Goal: Task Accomplishment & Management: Manage account settings

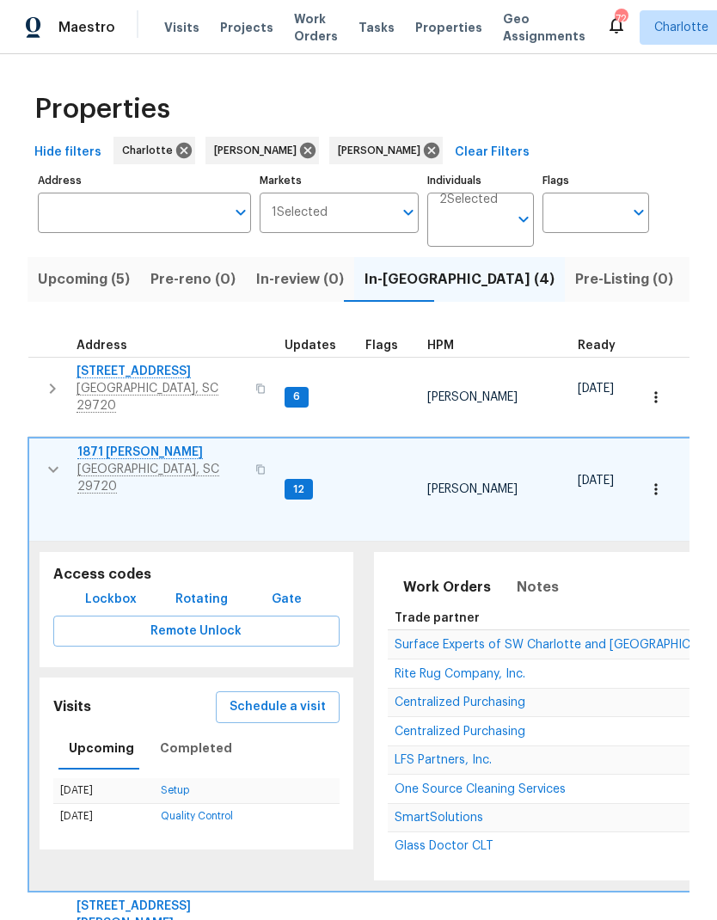
scroll to position [14, 0]
click at [555, 783] on span "One Source Cleaning Services" at bounding box center [480, 789] width 171 height 12
click at [41, 444] on button "button" at bounding box center [53, 470] width 34 height 52
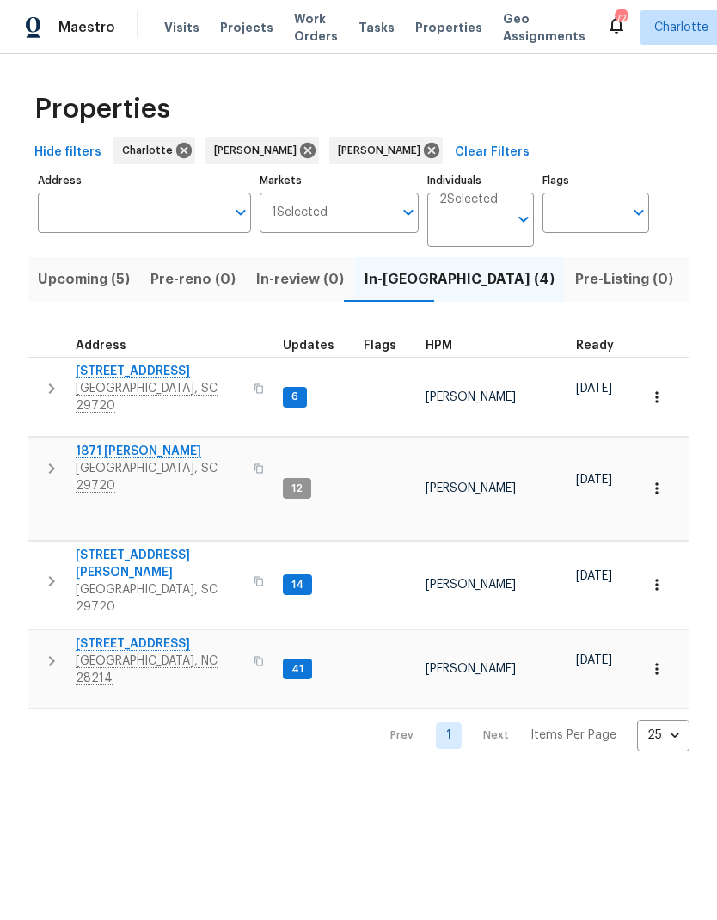
click at [45, 571] on icon "button" at bounding box center [51, 581] width 21 height 21
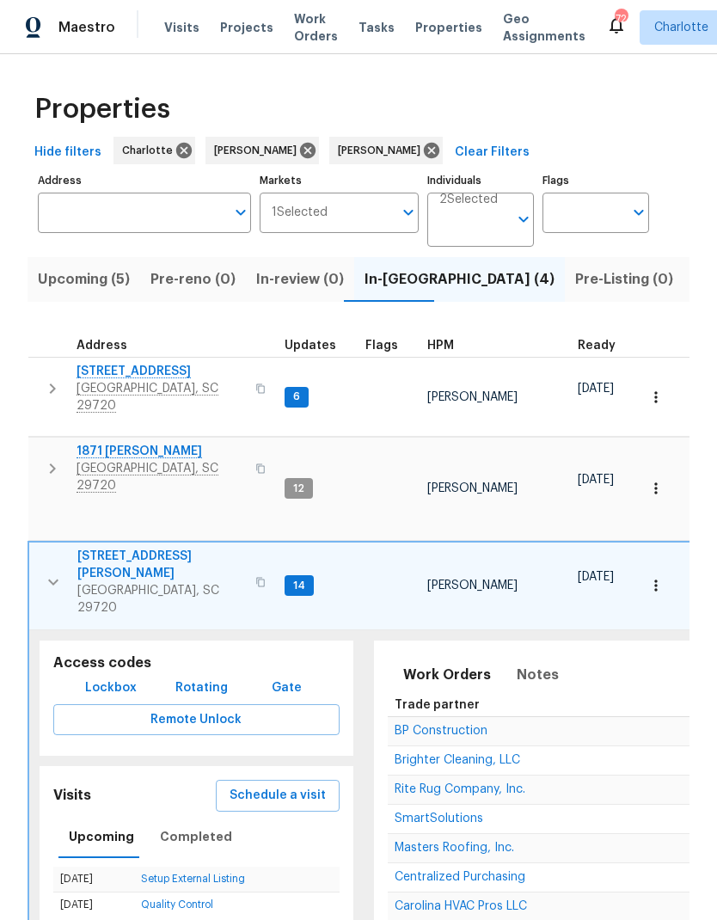
scroll to position [0, 0]
click at [502, 783] on span "Rite Rug Company, Inc." at bounding box center [460, 789] width 131 height 12
click at [43, 572] on icon "button" at bounding box center [53, 582] width 21 height 21
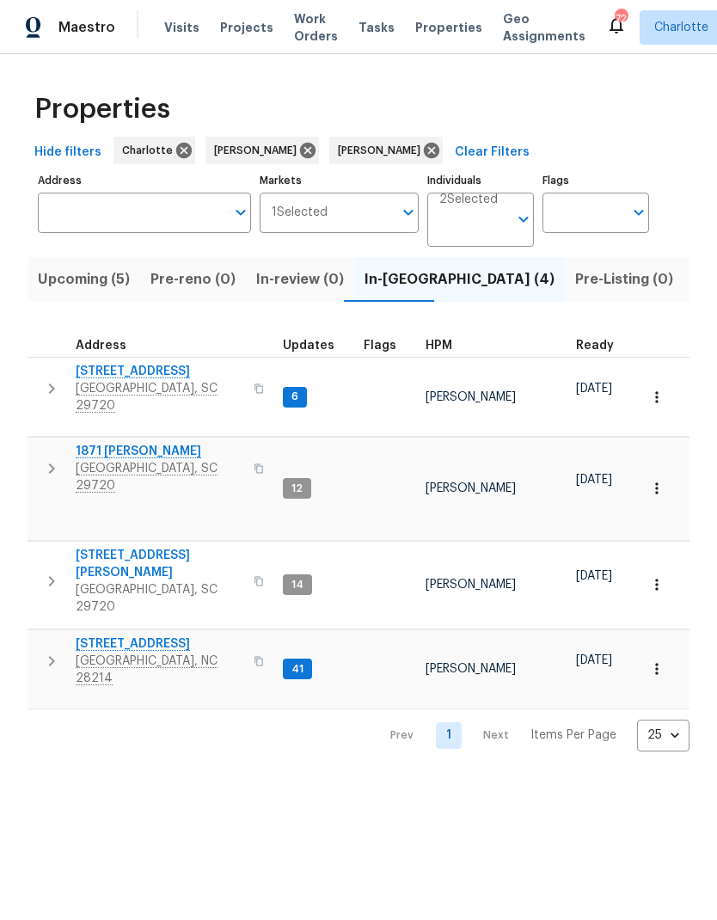
click at [38, 635] on button "button" at bounding box center [51, 661] width 34 height 52
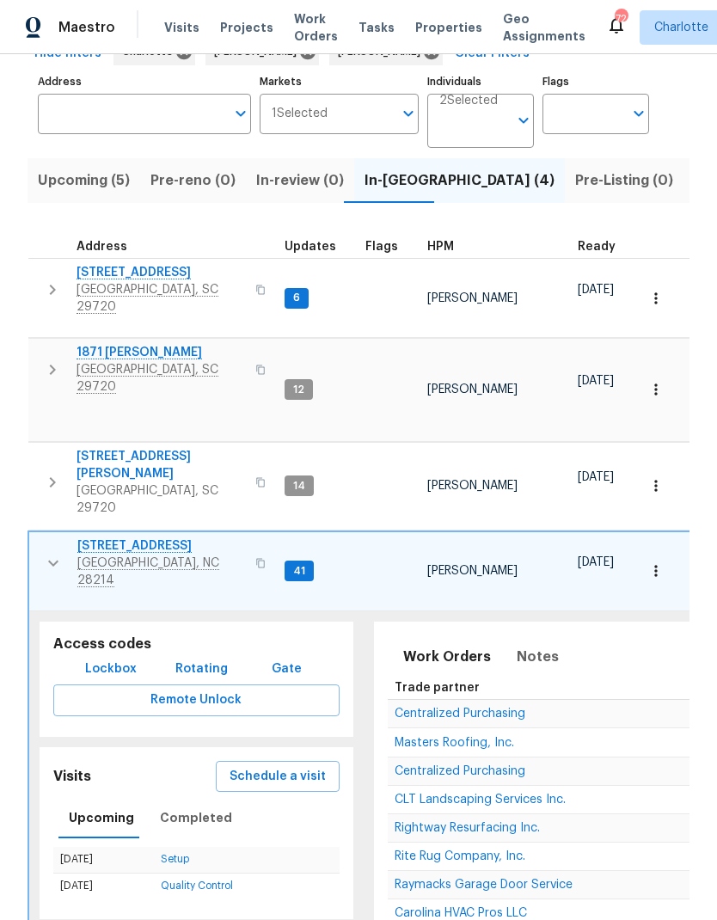
click at [46, 553] on icon "button" at bounding box center [53, 563] width 21 height 21
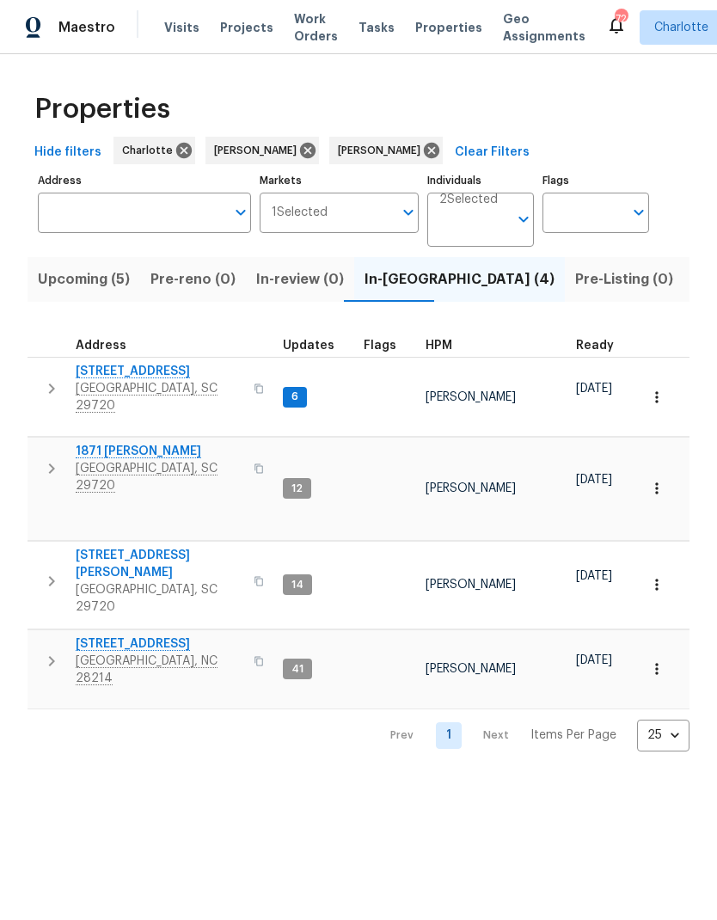
click at [42, 378] on icon "button" at bounding box center [51, 388] width 21 height 21
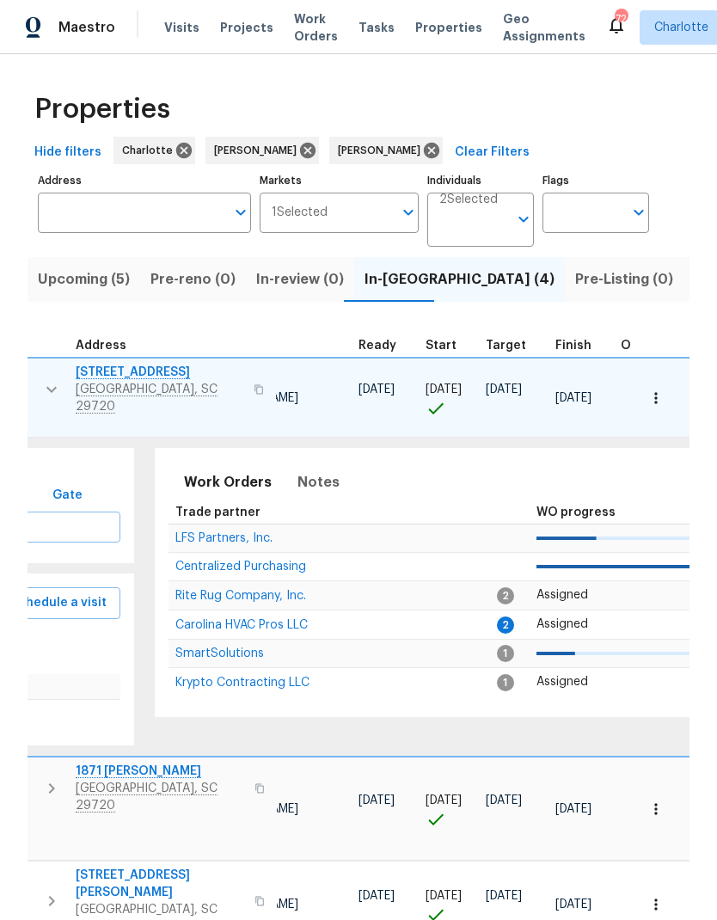
scroll to position [14, 219]
click at [290, 619] on span "Carolina HVAC Pros LLC" at bounding box center [241, 625] width 132 height 12
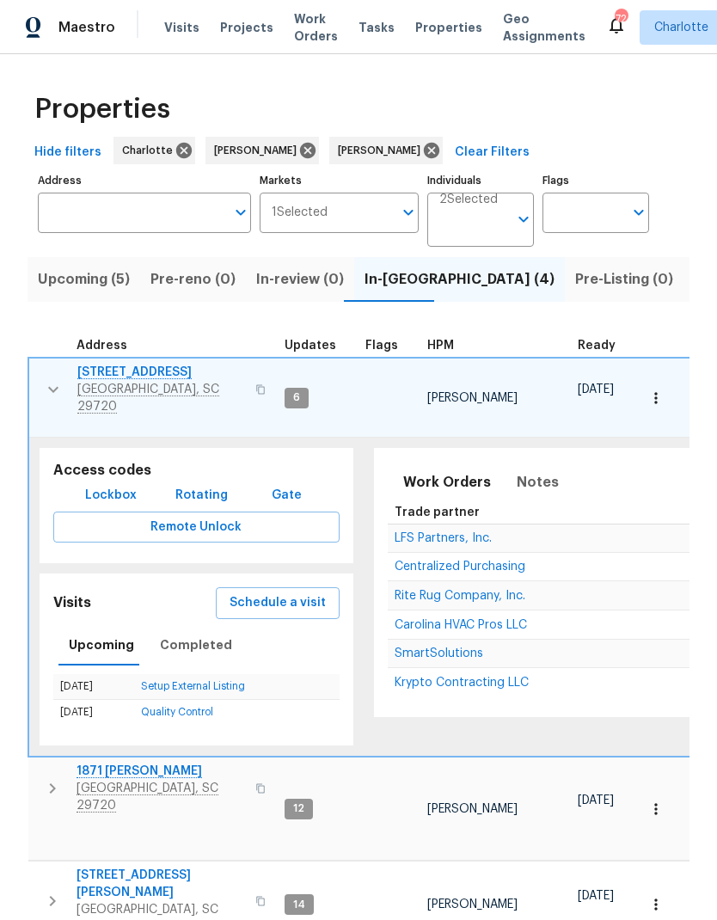
scroll to position [0, -1]
click at [41, 382] on button "button" at bounding box center [53, 390] width 34 height 52
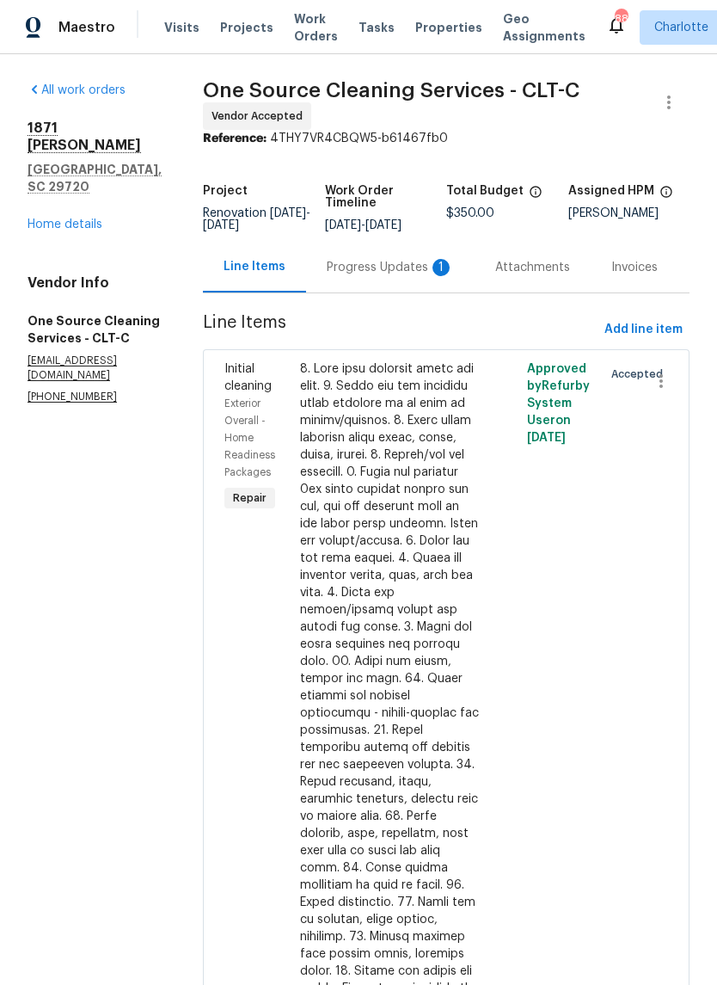
click at [385, 281] on div "Progress Updates 1" at bounding box center [390, 267] width 169 height 51
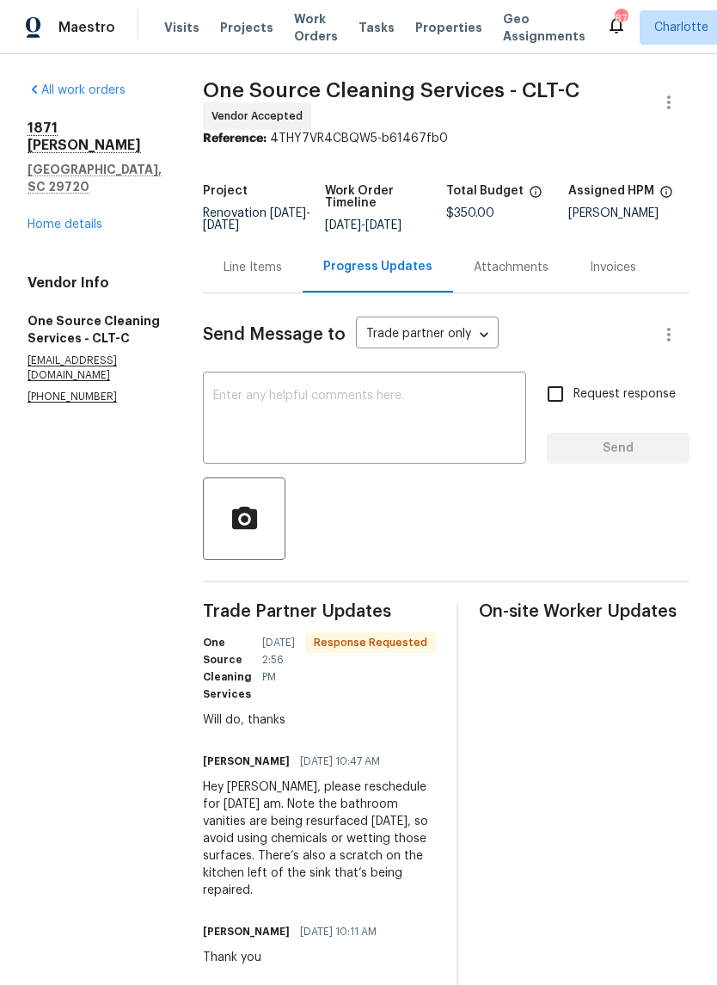
click at [440, 398] on textarea at bounding box center [364, 420] width 303 height 60
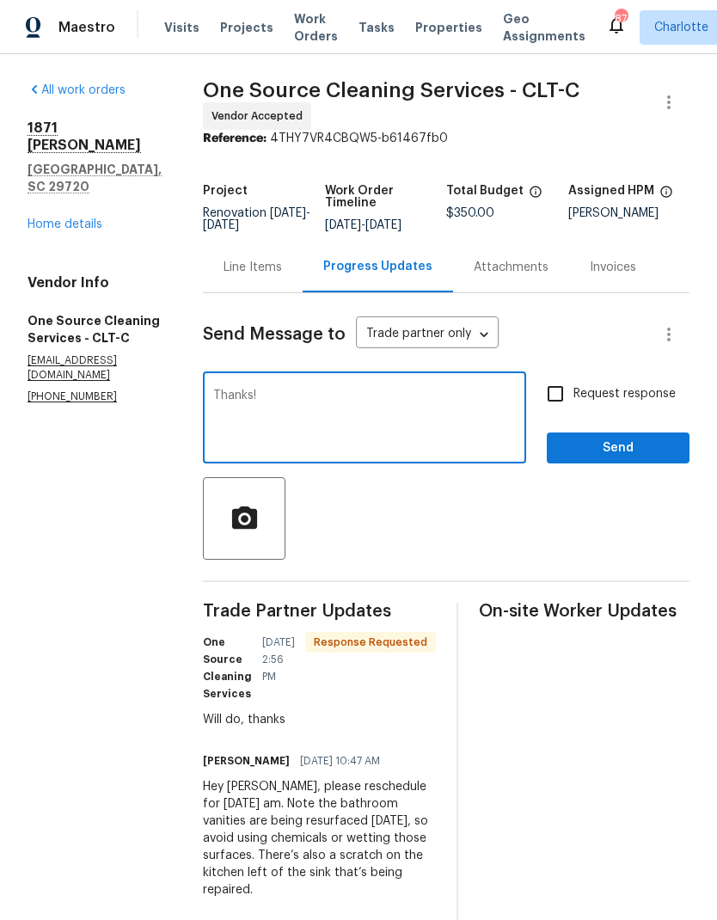
type textarea "Thanks!"
click at [636, 455] on span "Send" at bounding box center [618, 448] width 115 height 21
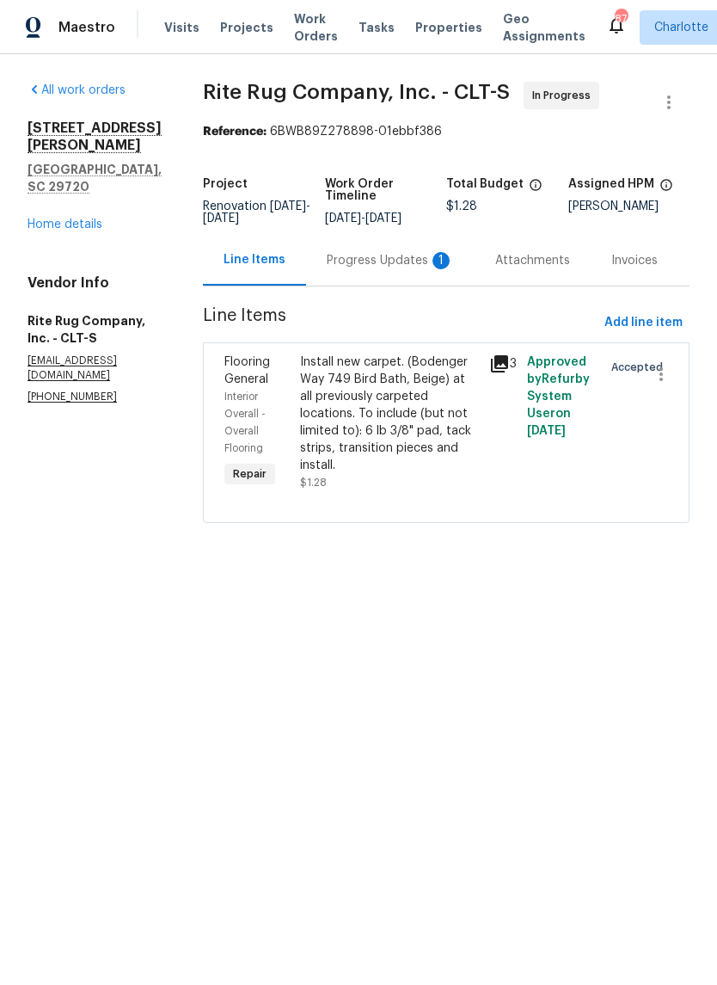
click at [389, 269] on div "Progress Updates 1" at bounding box center [390, 260] width 127 height 17
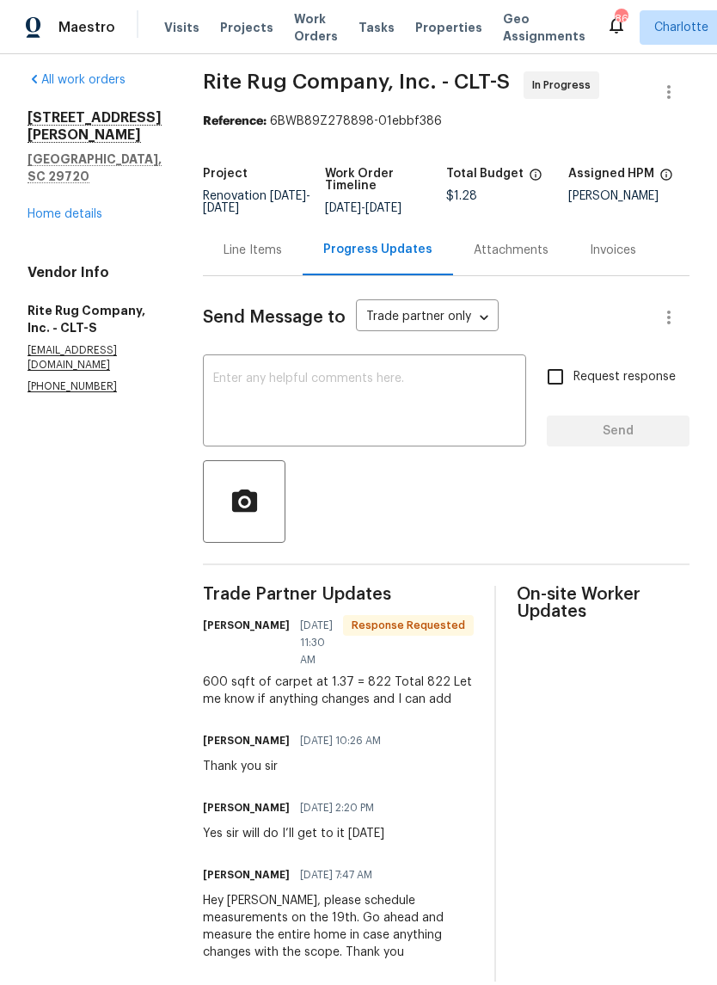
scroll to position [9, 0]
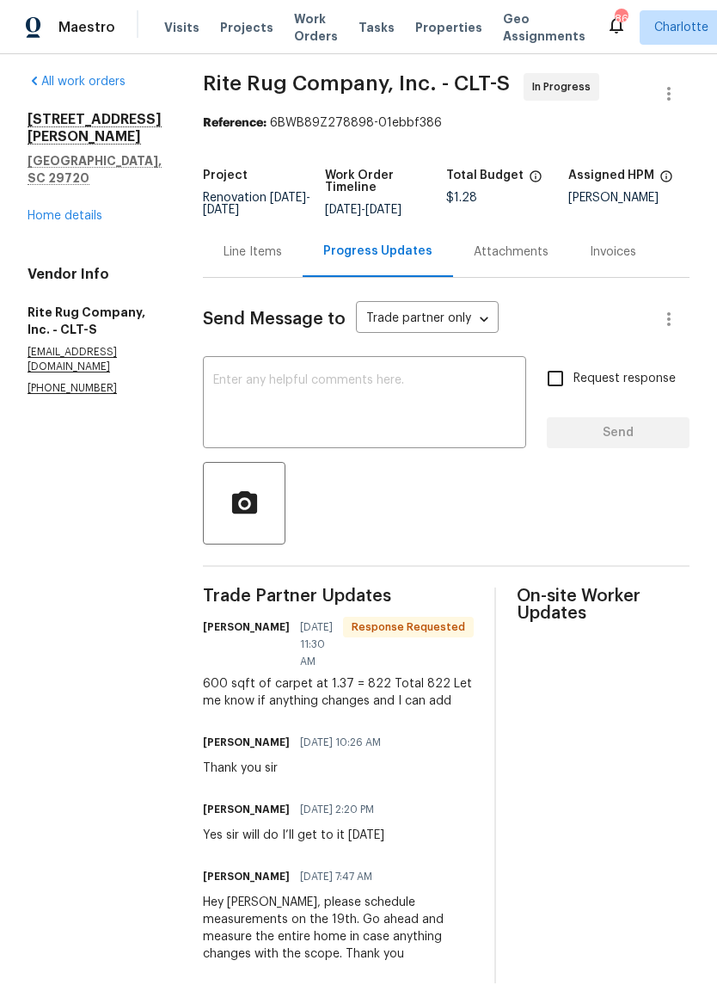
click at [282, 261] on div "Line Items" at bounding box center [253, 251] width 58 height 17
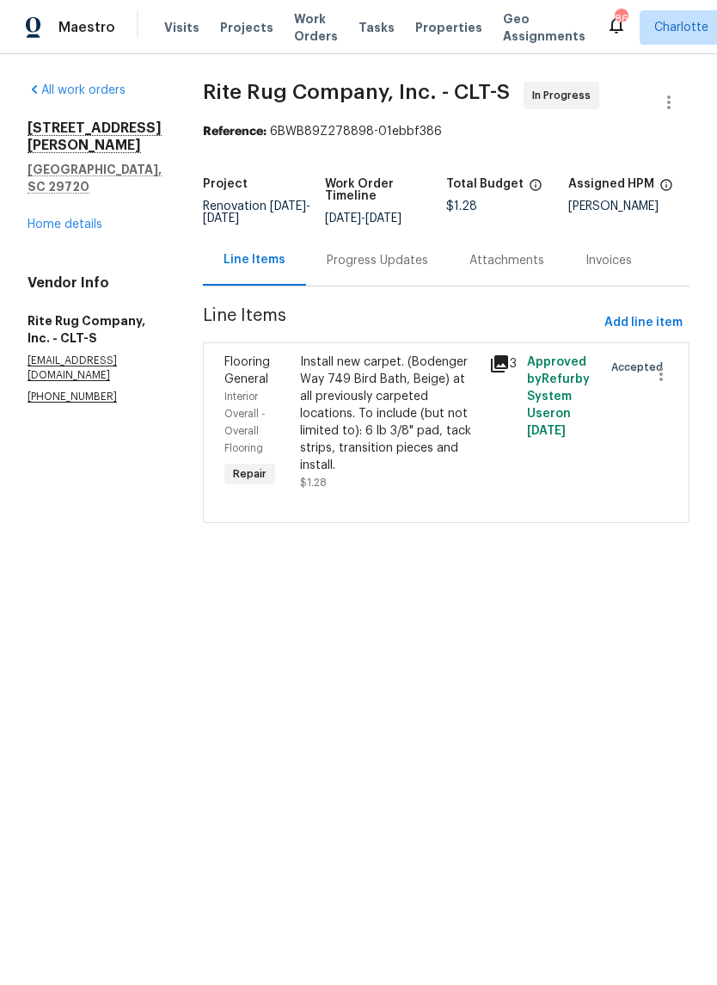
click at [434, 400] on div "Install new carpet. (Bodenger Way 749 Bird Bath, Beige) at all previously carpe…" at bounding box center [389, 413] width 179 height 120
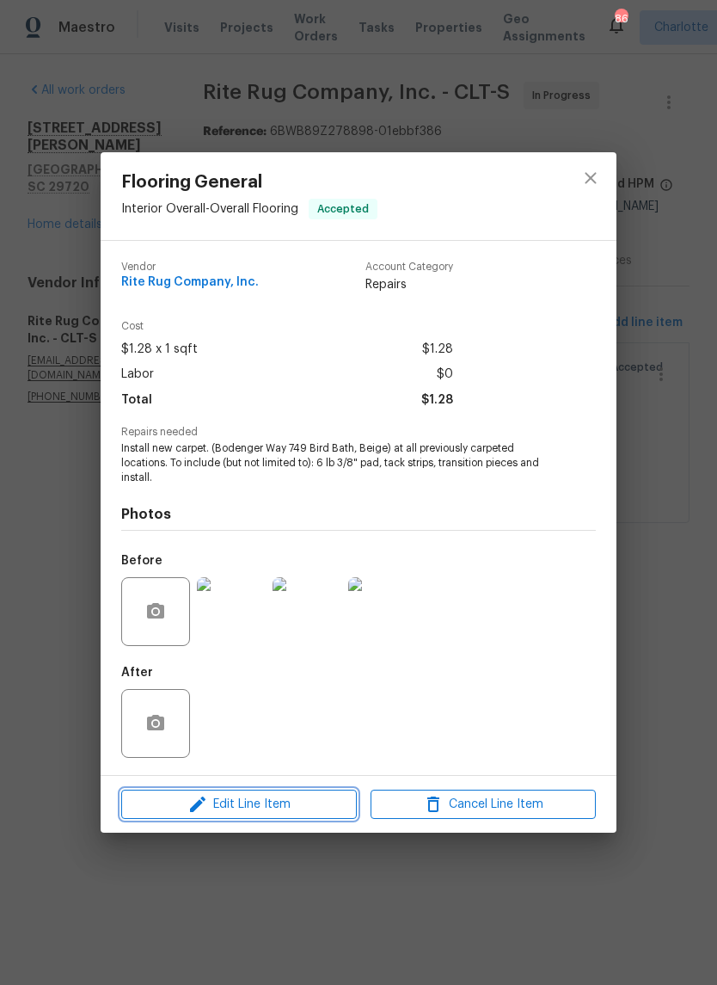
click at [290, 819] on button "Edit Line Item" at bounding box center [239, 804] width 236 height 30
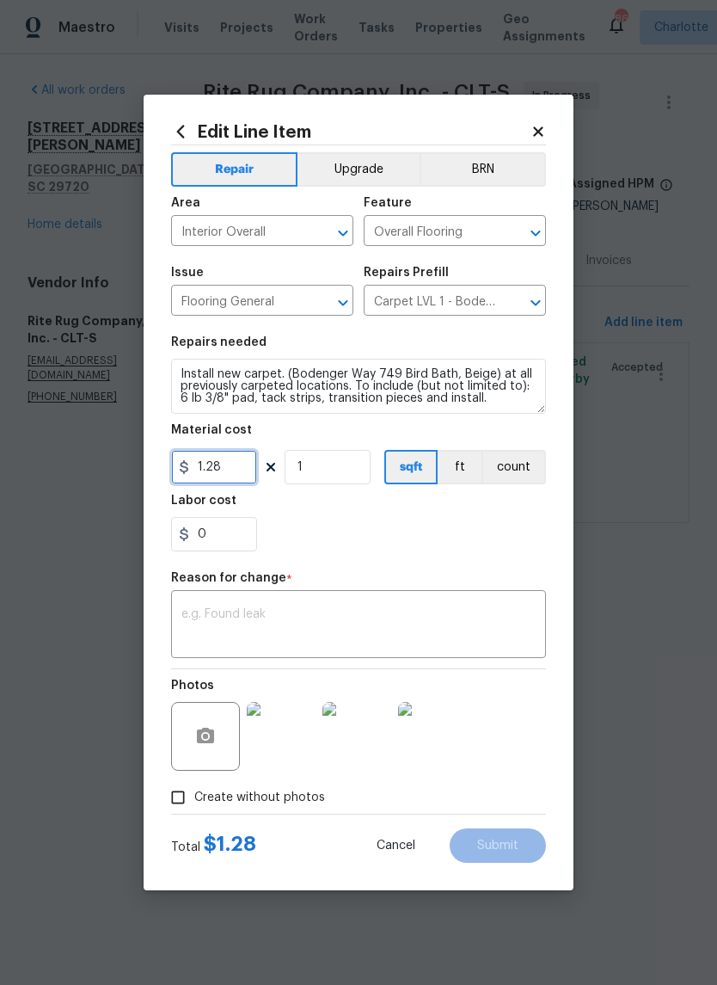
click at [238, 480] on input "1.28" at bounding box center [214, 467] width 86 height 34
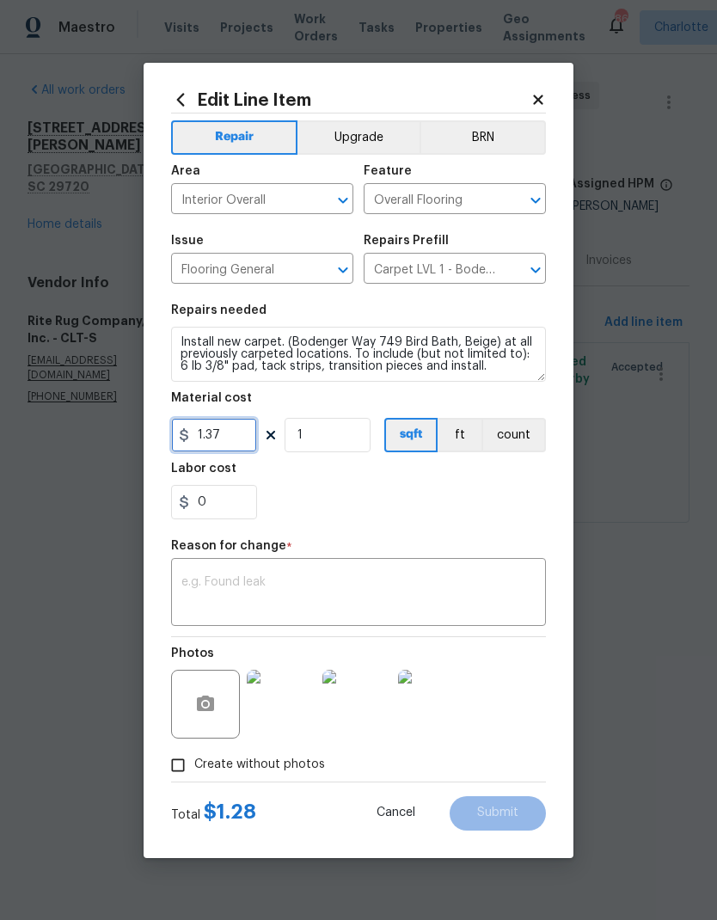
type input "1.37"
click at [341, 446] on input "1" at bounding box center [328, 435] width 86 height 34
type input "600"
click at [402, 568] on div "x ​" at bounding box center [358, 594] width 375 height 64
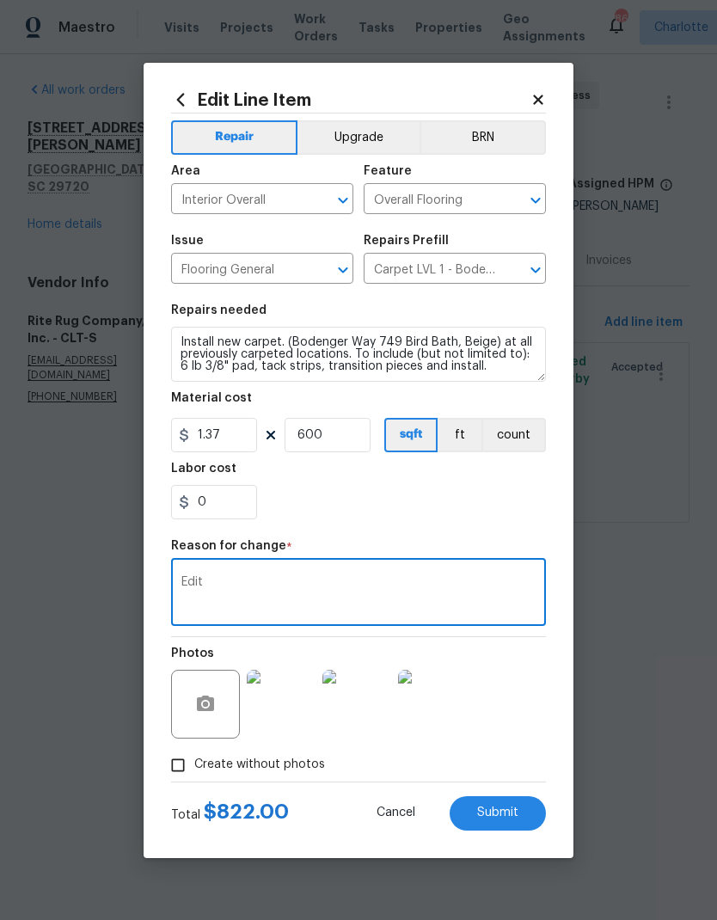
type textarea "Edit"
click at [523, 807] on button "Submit" at bounding box center [498, 813] width 96 height 34
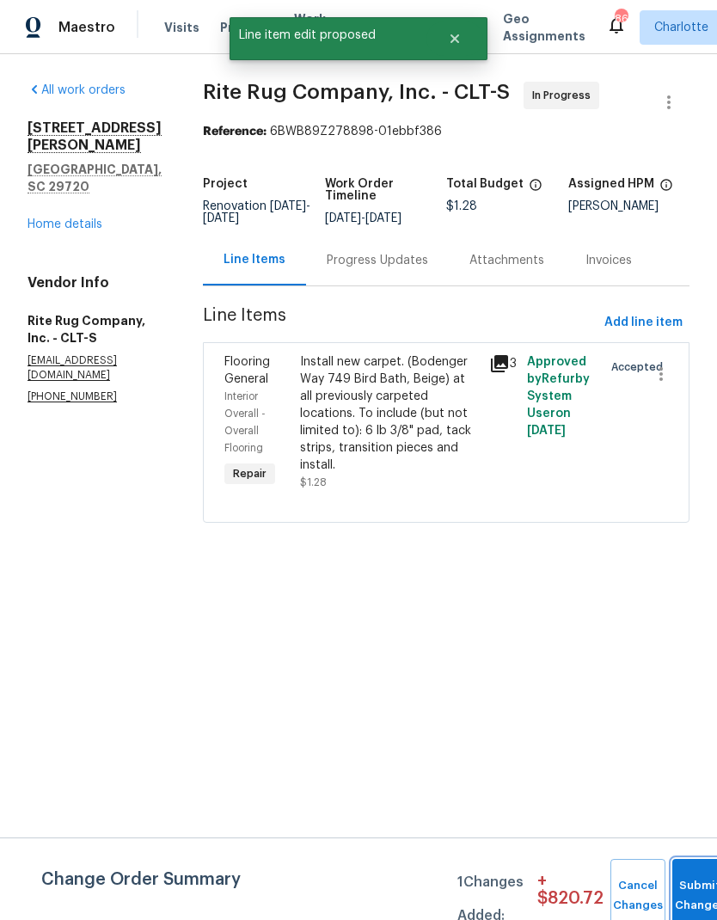
click at [698, 869] on button "Submit Changes" at bounding box center [699, 896] width 55 height 74
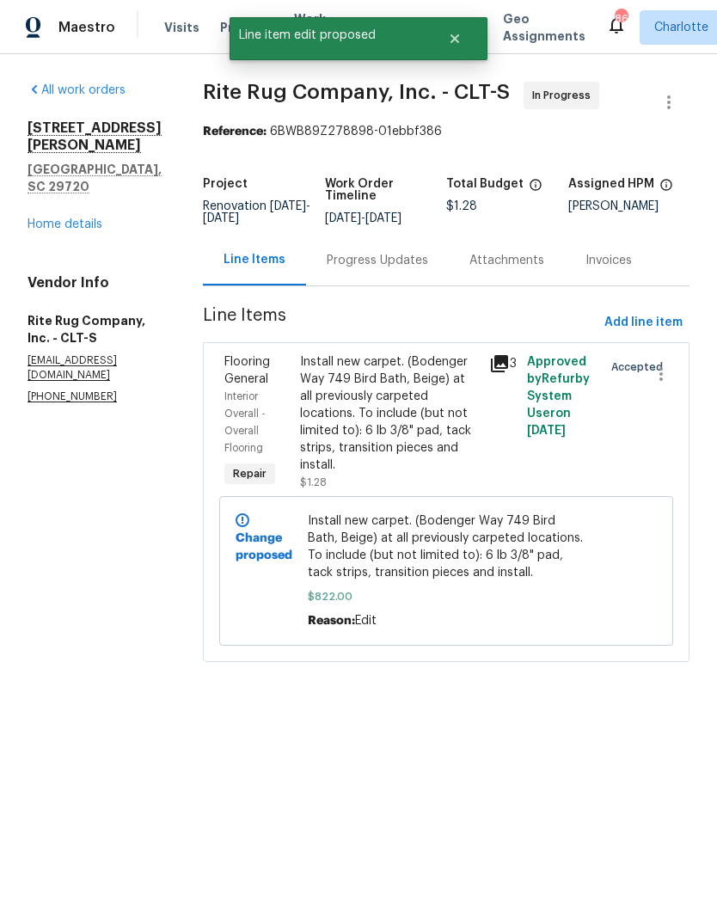
click at [420, 263] on div "Progress Updates" at bounding box center [377, 260] width 143 height 51
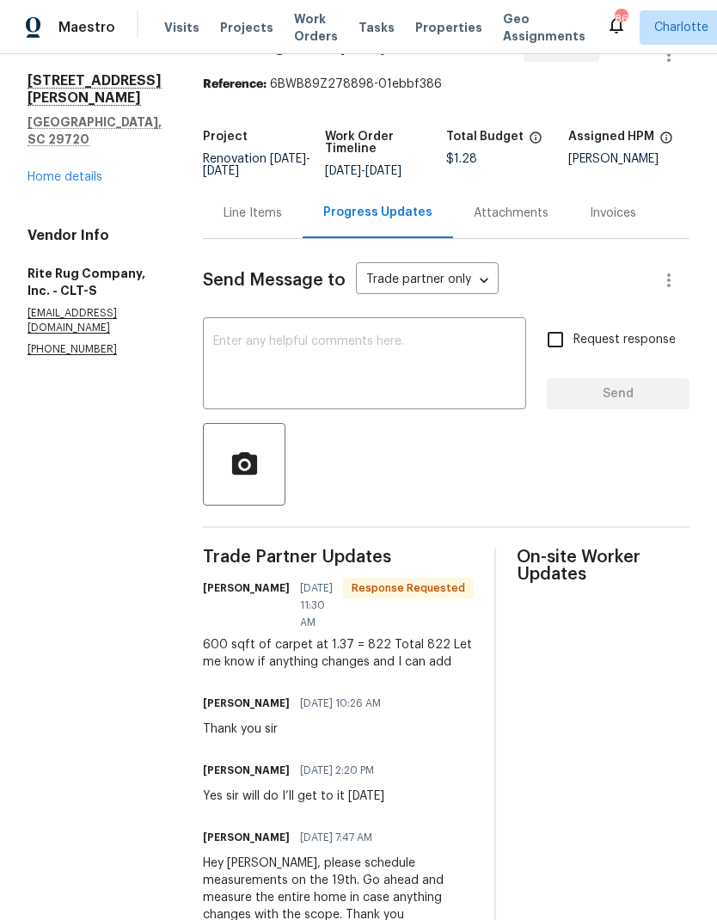
scroll to position [46, 0]
click at [452, 367] on textarea at bounding box center [364, 366] width 303 height 60
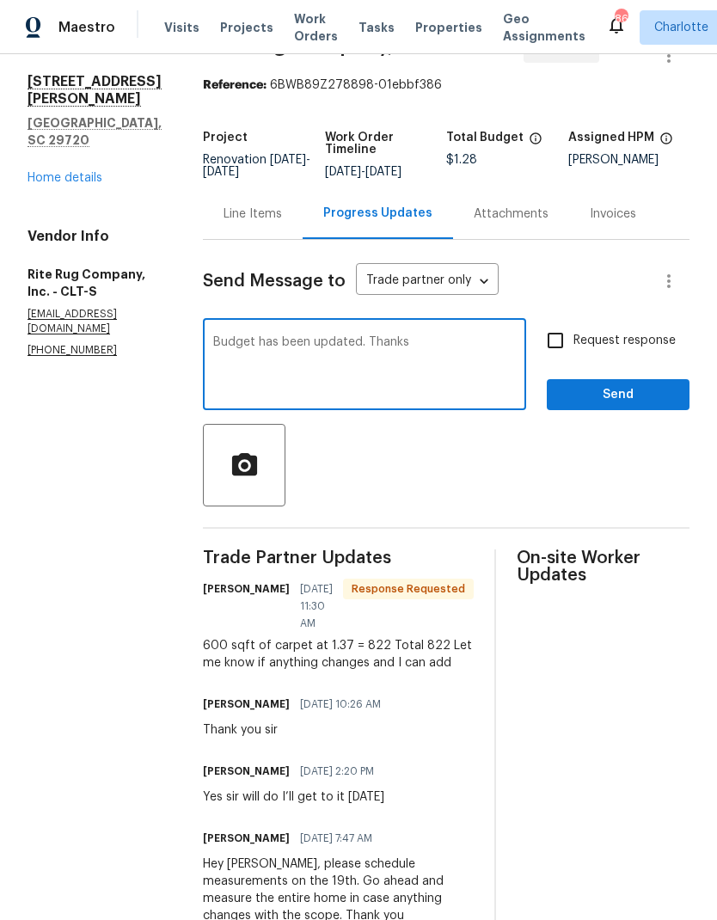
type textarea "Budget has been updated. Thanks"
click at [577, 406] on span "Send" at bounding box center [618, 394] width 115 height 21
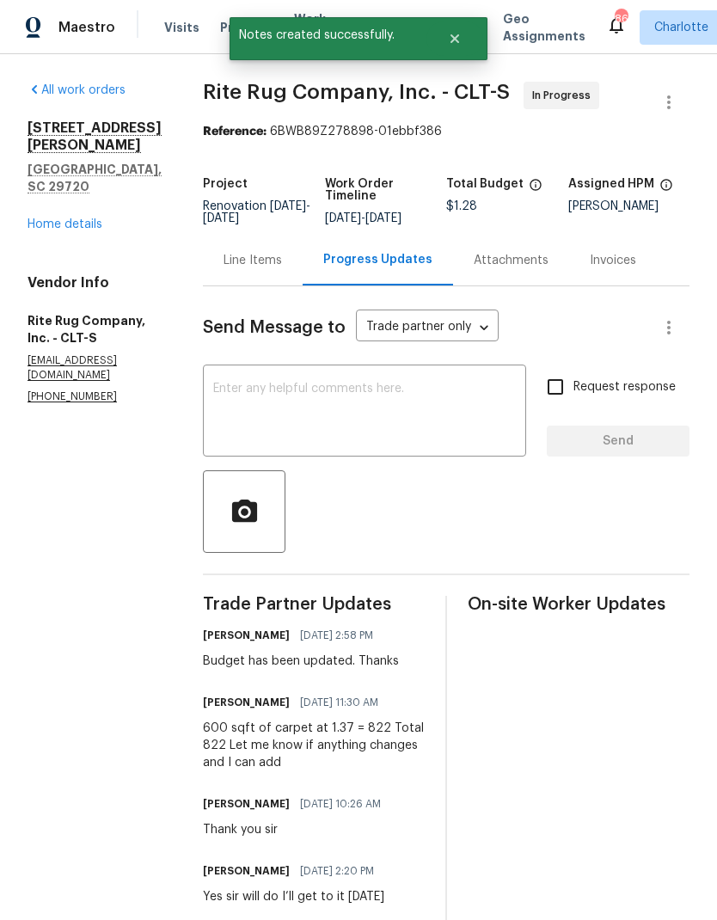
click at [87, 205] on div "All work orders 2744 Lyndell Way Lancaster, SC 29720 Home details Vendor Info R…" at bounding box center [95, 243] width 134 height 322
click at [89, 218] on link "Home details" at bounding box center [65, 224] width 75 height 12
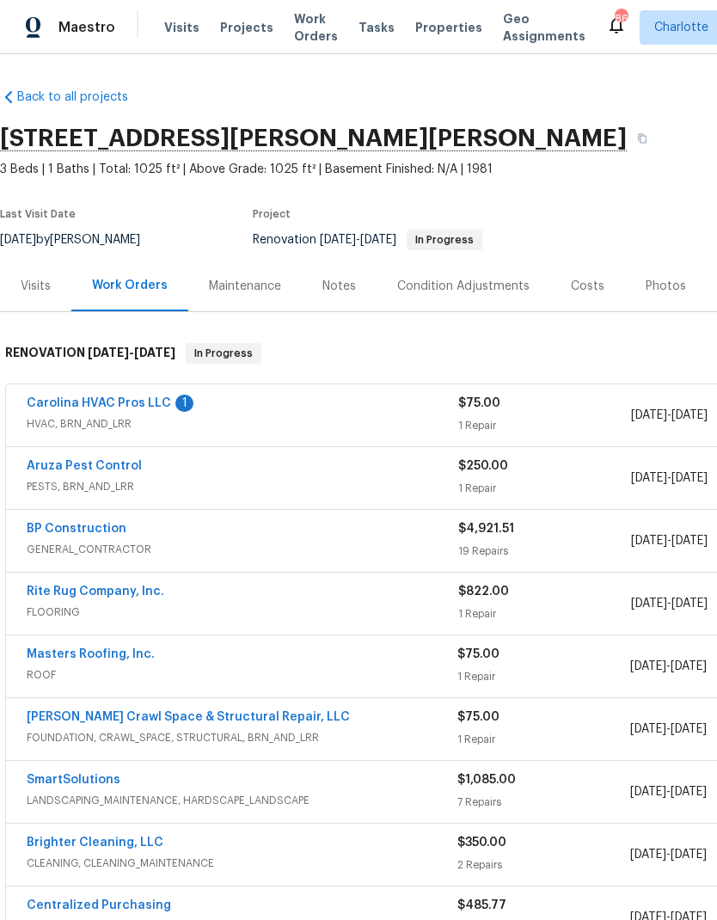
click at [54, 397] on link "Carolina HVAC Pros LLC" at bounding box center [99, 403] width 144 height 12
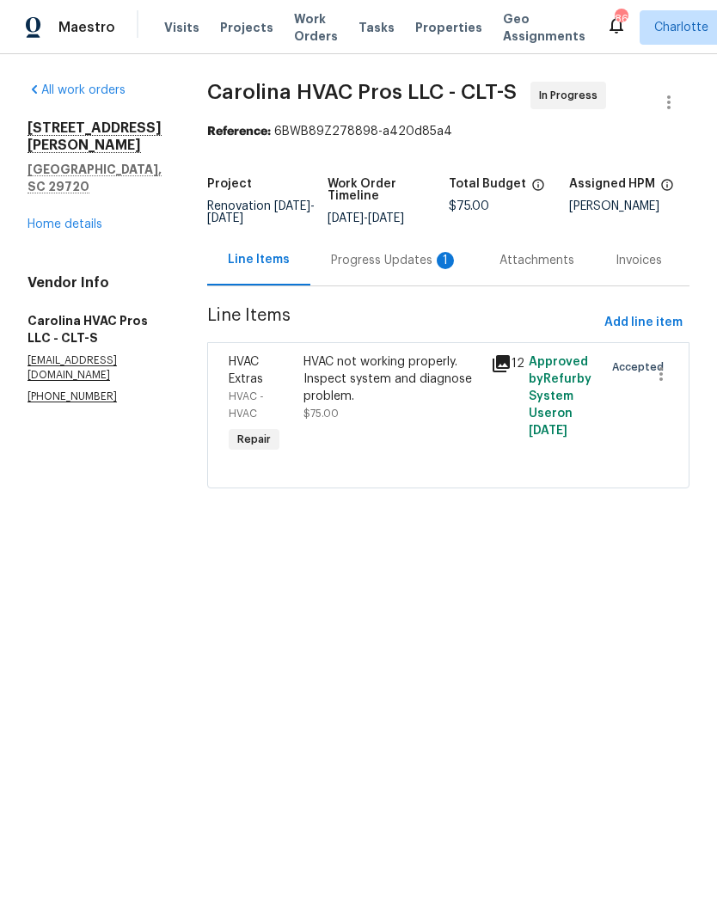
click at [414, 274] on div "Progress Updates 1" at bounding box center [394, 260] width 169 height 51
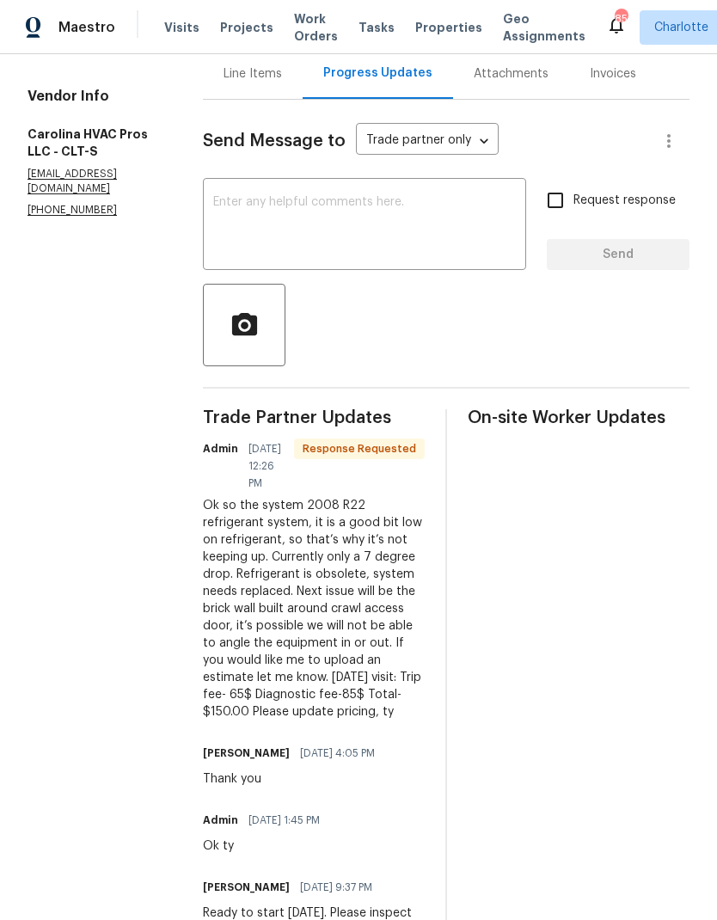
scroll to position [186, 0]
click at [268, 88] on div "Line Items" at bounding box center [253, 74] width 100 height 51
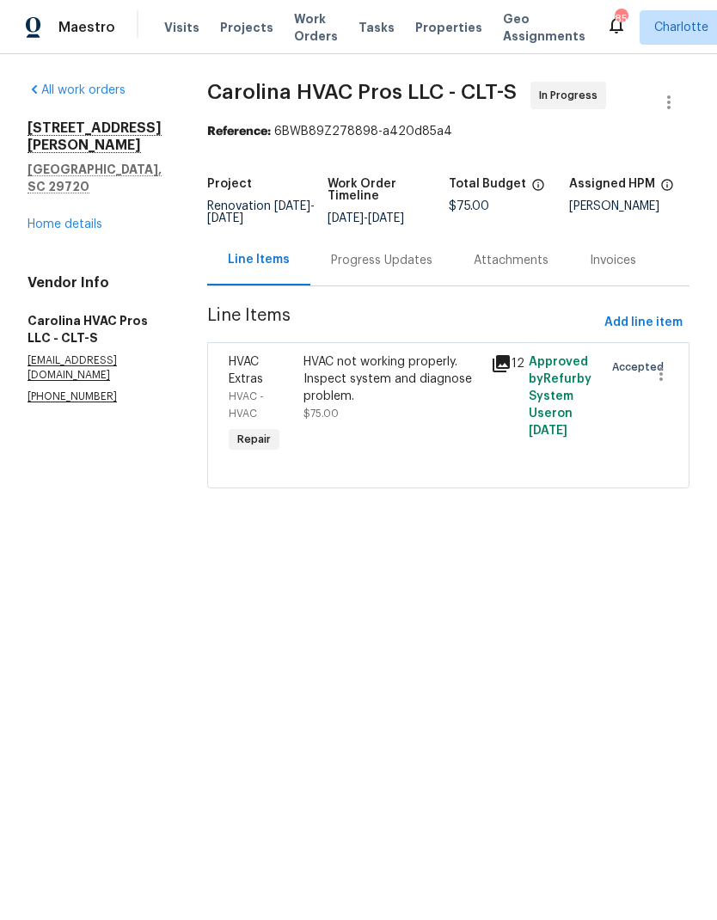
click at [455, 353] on div "HVAC not working properly. Inspect system and diagnose problem. $75.00" at bounding box center [391, 405] width 187 height 114
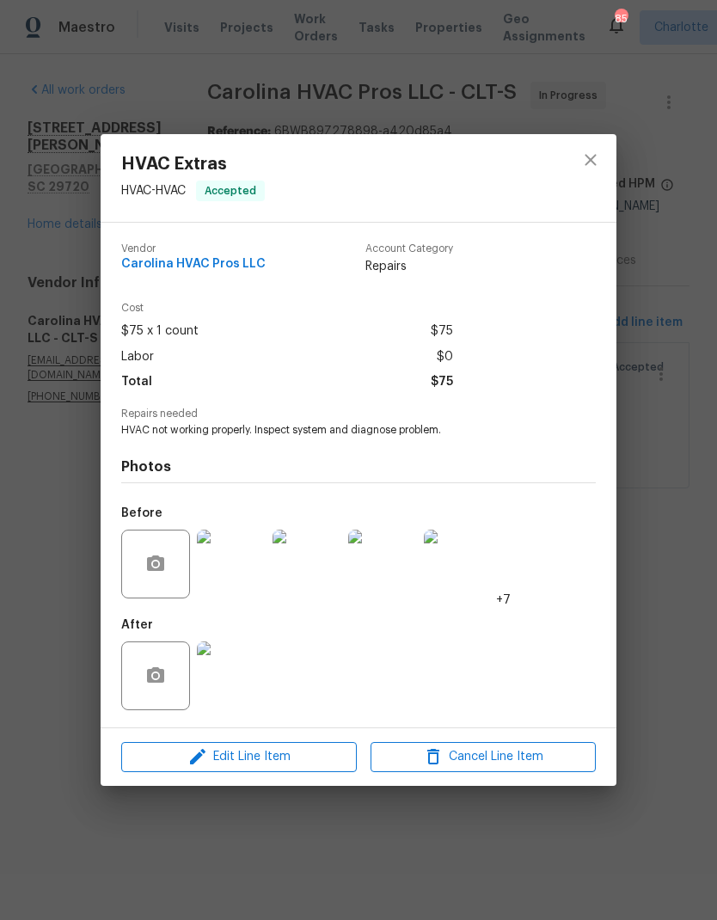
click at [252, 581] on img at bounding box center [231, 564] width 69 height 69
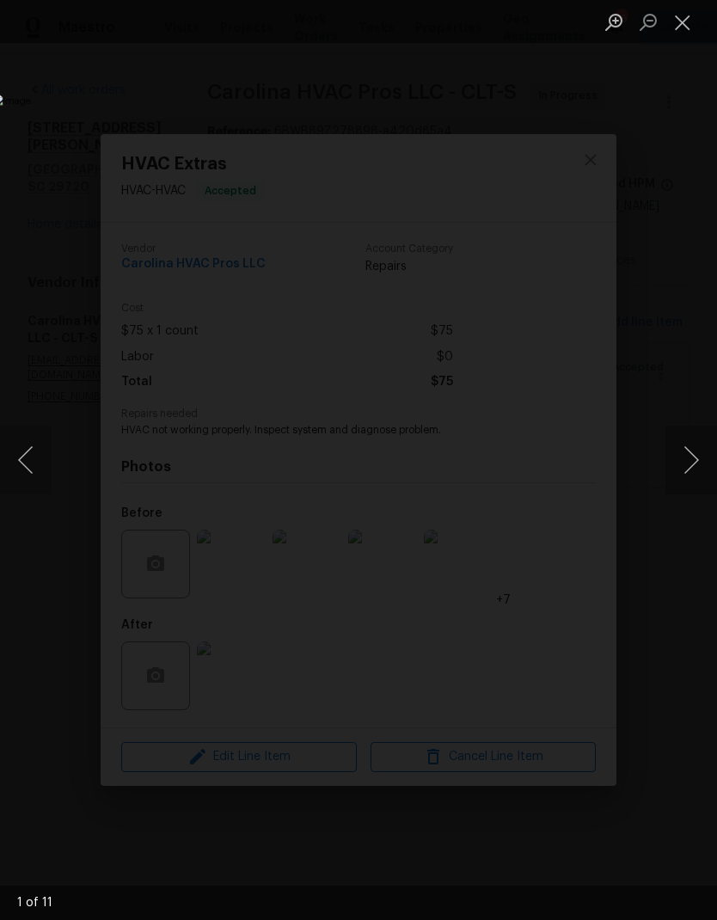
click at [698, 459] on button "Next image" at bounding box center [692, 460] width 52 height 69
click at [681, 471] on button "Next image" at bounding box center [692, 460] width 52 height 69
click at [678, 478] on button "Next image" at bounding box center [692, 460] width 52 height 69
click at [676, 475] on button "Next image" at bounding box center [692, 460] width 52 height 69
click at [690, 467] on button "Next image" at bounding box center [692, 460] width 52 height 69
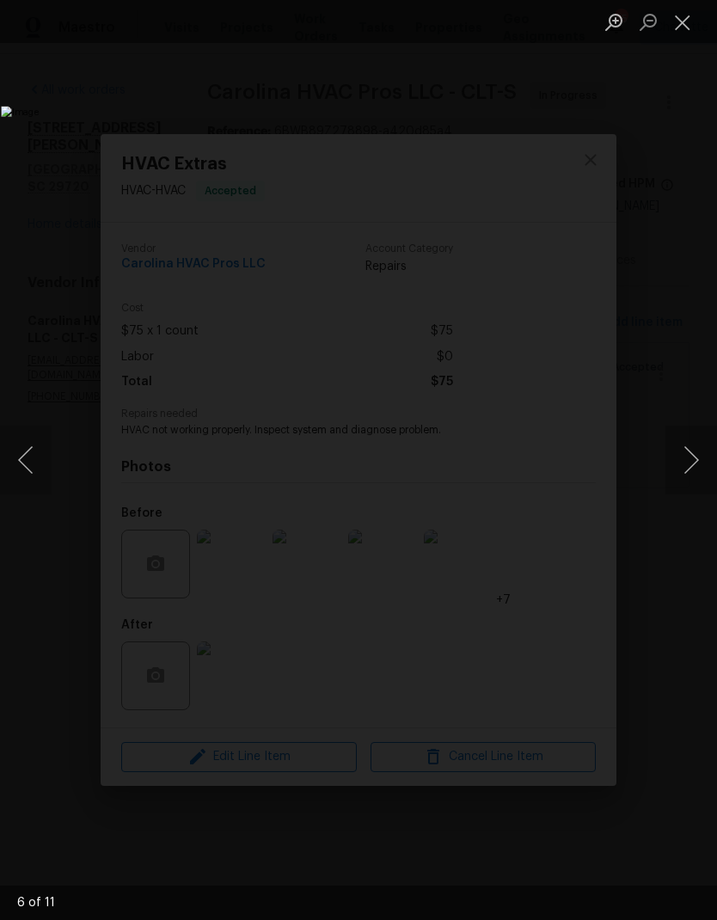
click at [685, 472] on button "Next image" at bounding box center [692, 460] width 52 height 69
click at [692, 473] on button "Next image" at bounding box center [692, 460] width 52 height 69
click at [698, 457] on button "Next image" at bounding box center [692, 460] width 52 height 69
click at [691, 463] on button "Next image" at bounding box center [692, 460] width 52 height 69
click at [690, 463] on button "Next image" at bounding box center [692, 460] width 52 height 69
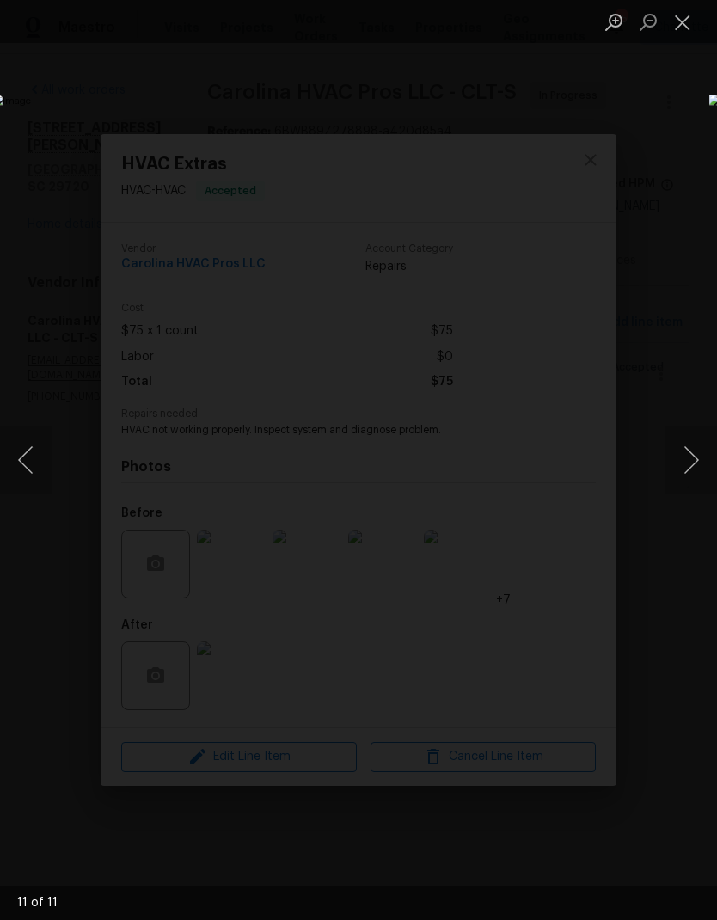
click at [686, 468] on button "Next image" at bounding box center [692, 460] width 52 height 69
click at [690, 463] on button "Next image" at bounding box center [692, 460] width 52 height 69
click at [694, 465] on button "Next image" at bounding box center [692, 460] width 52 height 69
click at [684, 32] on button "Close lightbox" at bounding box center [683, 22] width 34 height 30
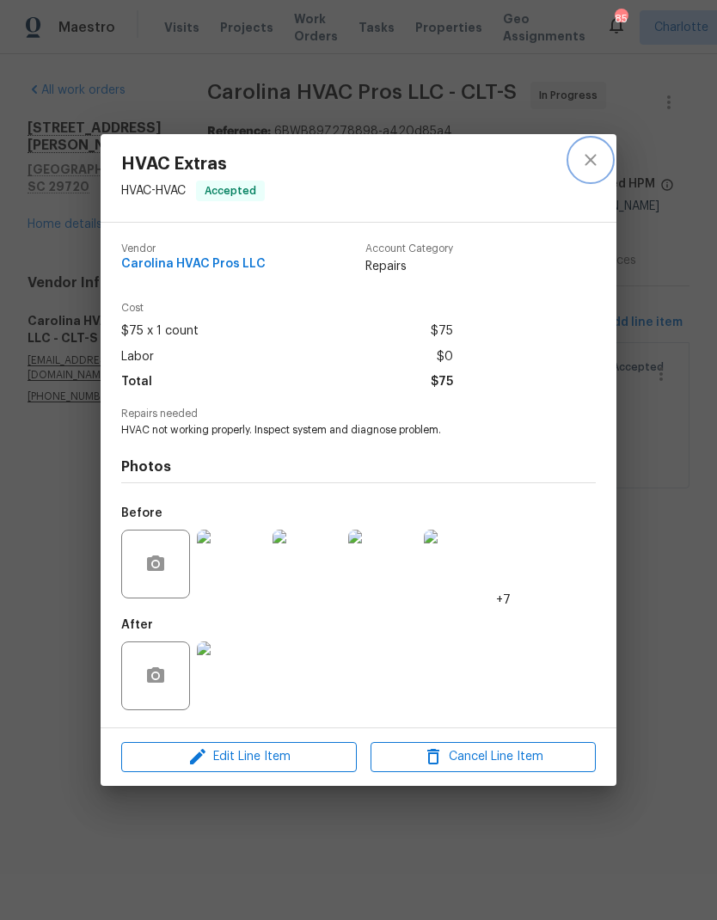
click at [590, 157] on icon "close" at bounding box center [590, 160] width 11 height 11
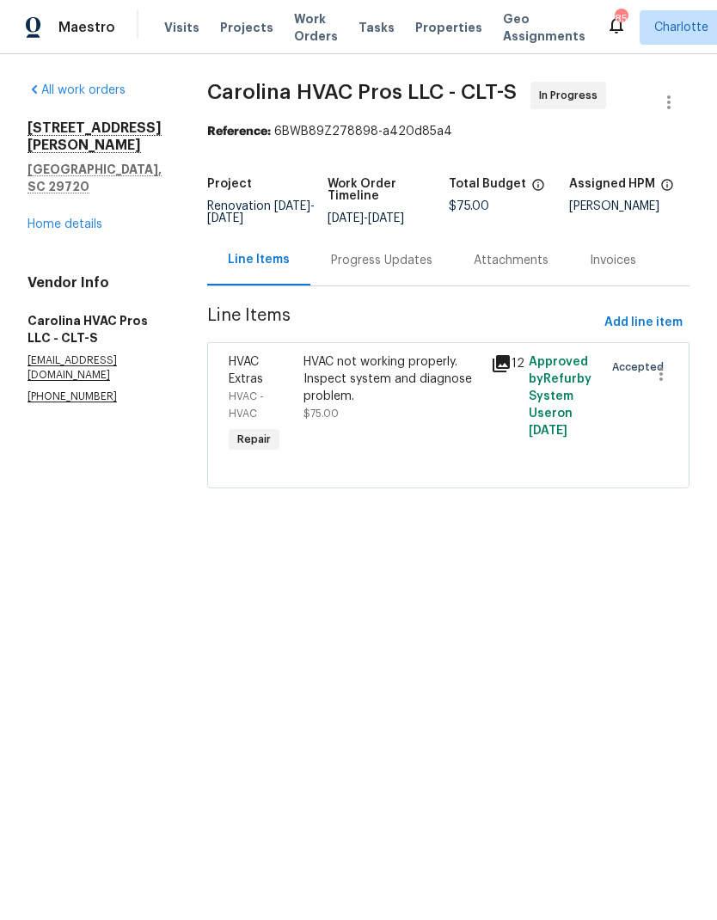
click at [389, 251] on div "Progress Updates" at bounding box center [381, 260] width 143 height 51
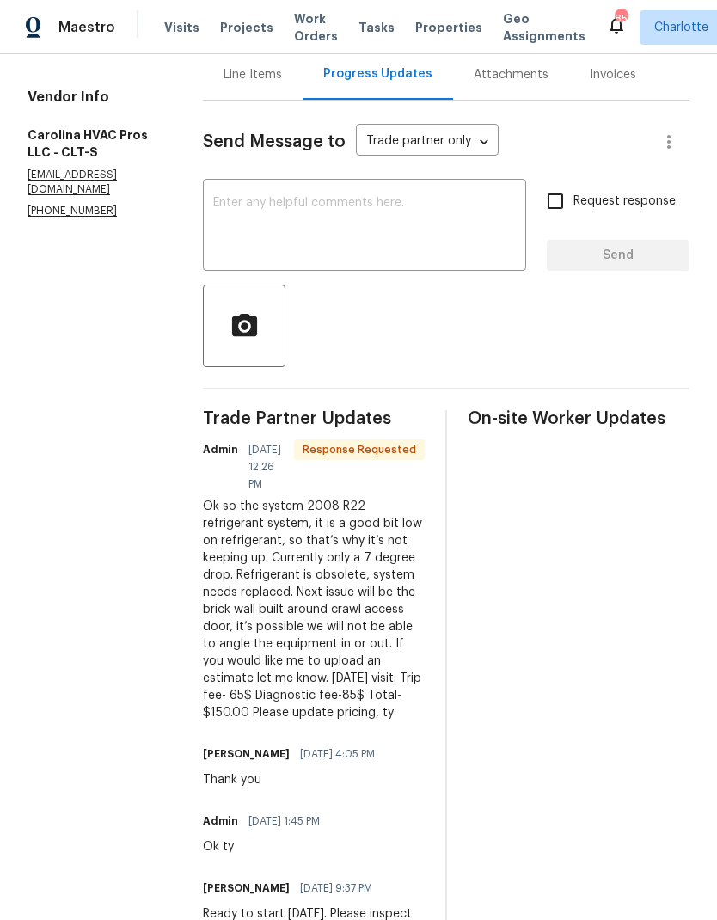
scroll to position [186, 0]
click at [414, 240] on textarea at bounding box center [364, 227] width 303 height 60
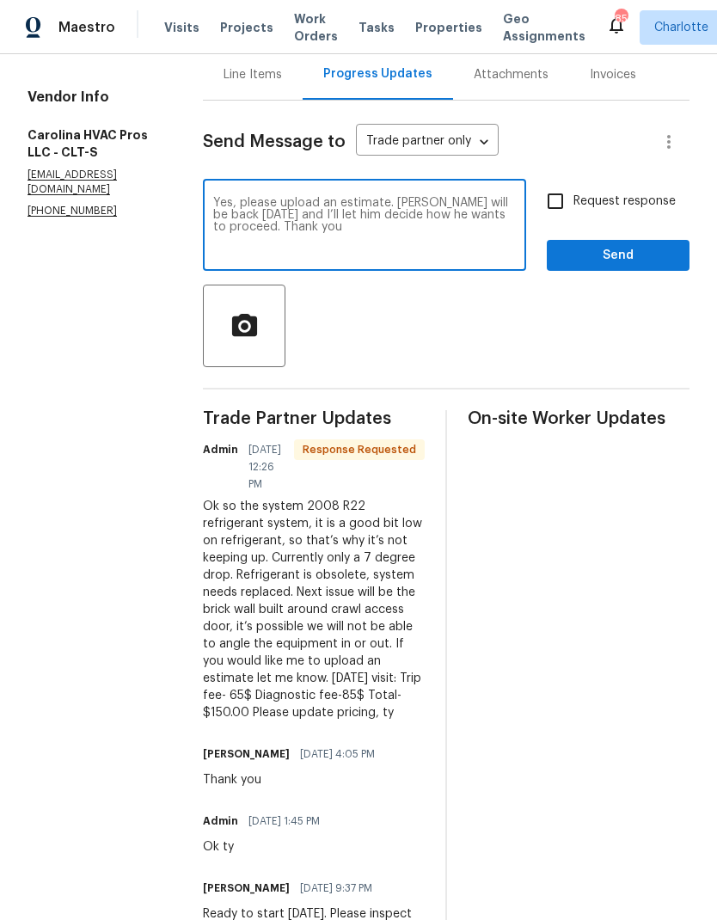
type textarea "Yes, please upload an estimate. Matthew Barnhart will be back tomorrow and I’ll…"
click at [572, 195] on input "Request response" at bounding box center [555, 201] width 36 height 36
checkbox input "true"
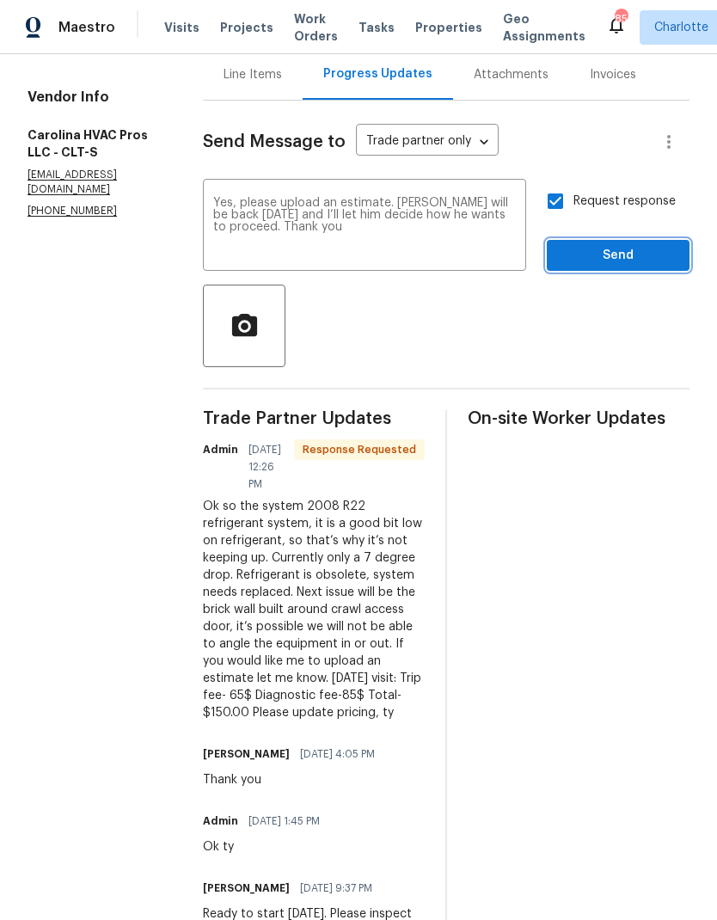
click at [577, 258] on span "Send" at bounding box center [618, 255] width 115 height 21
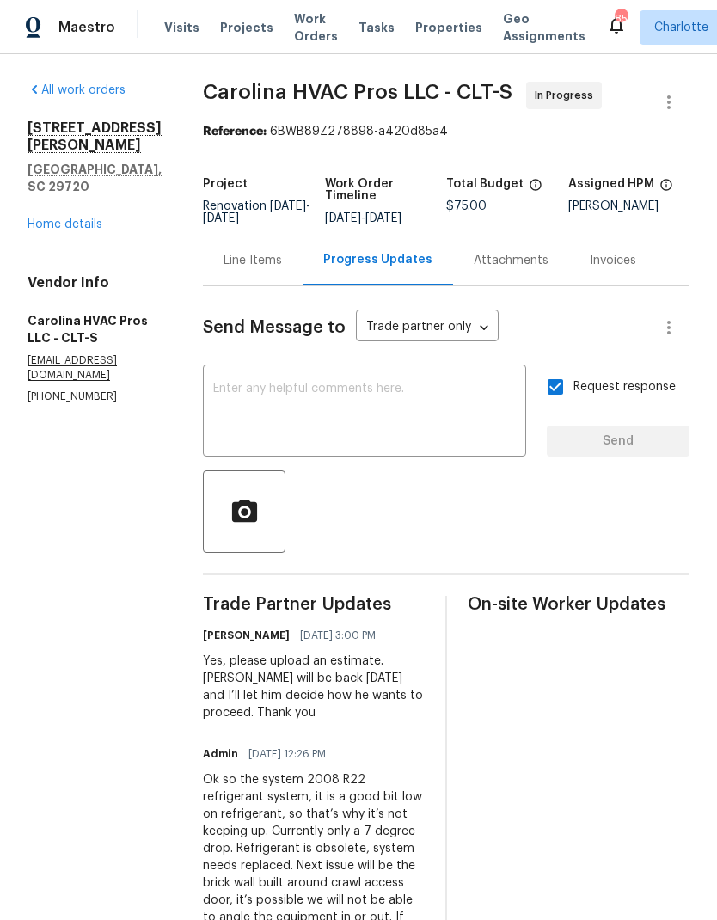
scroll to position [0, 0]
click at [279, 252] on div "Line Items" at bounding box center [253, 260] width 58 height 17
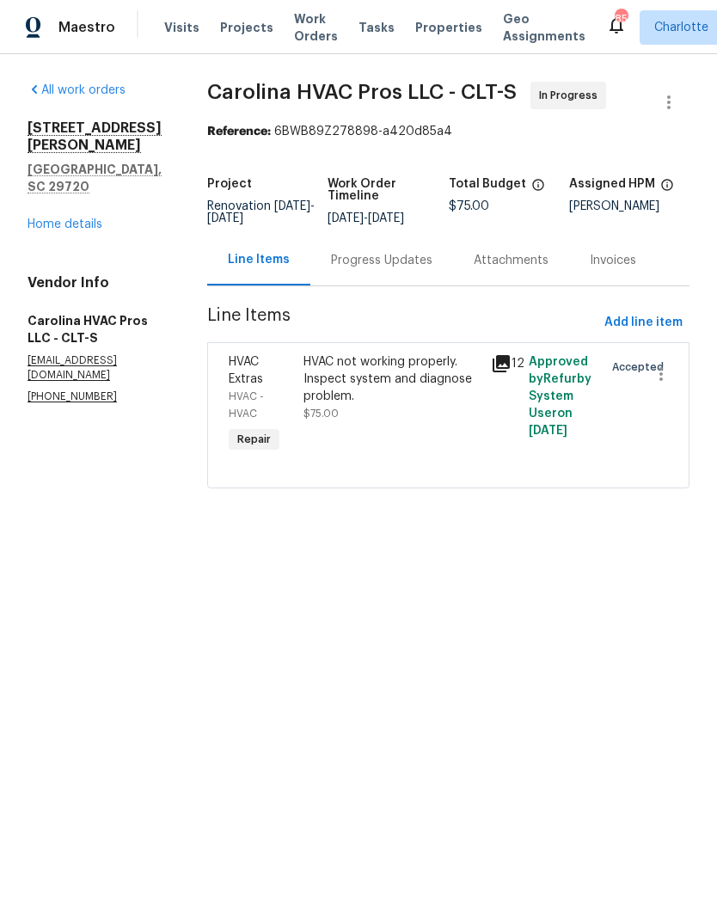
click at [422, 371] on div "HVAC not working properly. Inspect system and diagnose problem." at bounding box center [392, 379] width 177 height 52
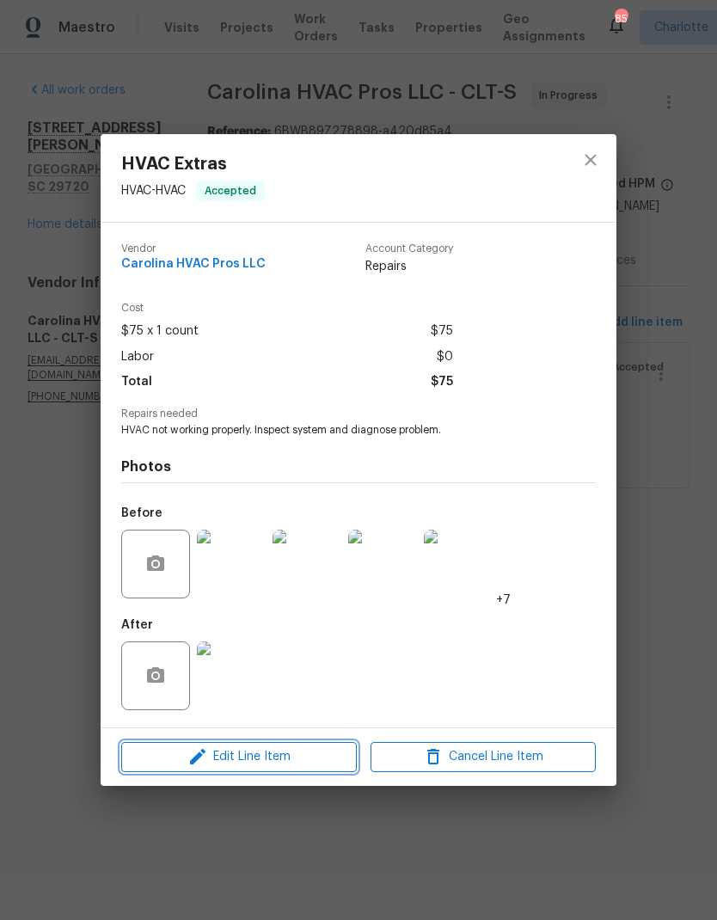
click at [269, 771] on button "Edit Line Item" at bounding box center [239, 757] width 236 height 30
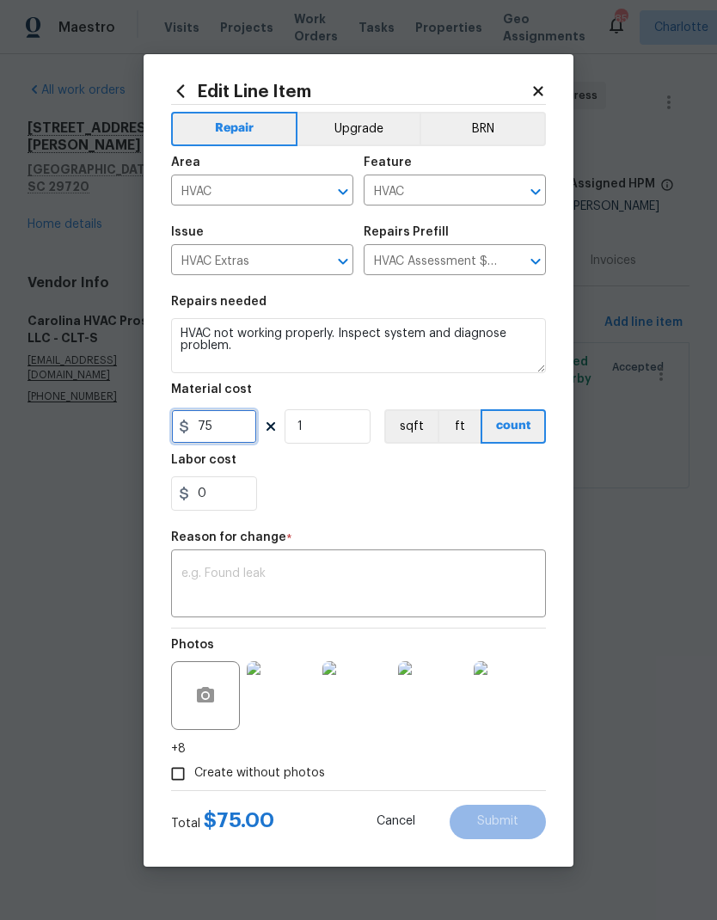
click at [207, 427] on input "75" at bounding box center [214, 426] width 86 height 34
click at [212, 439] on input "75" at bounding box center [214, 426] width 86 height 34
type input "150"
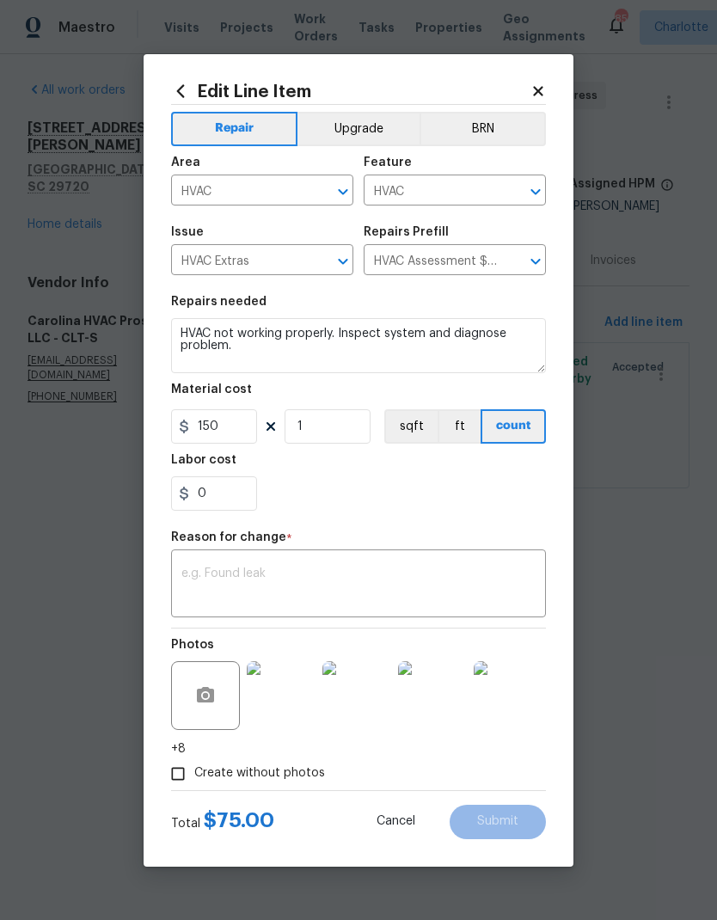
click at [412, 596] on figure "Reason for change * x ​" at bounding box center [358, 574] width 375 height 86
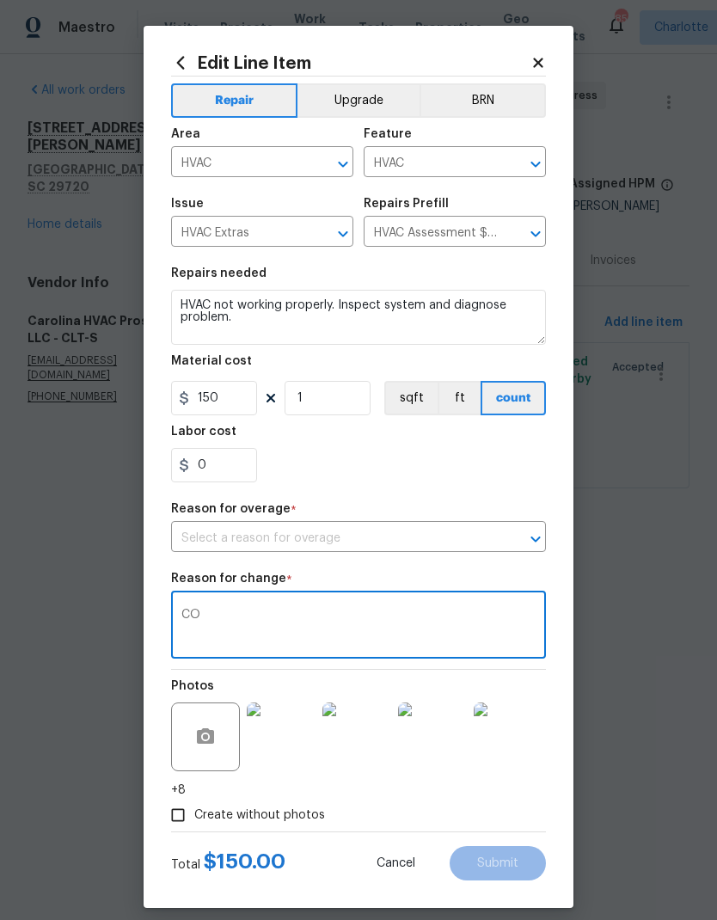
click at [540, 542] on icon "Open" at bounding box center [535, 539] width 9 height 6
type textarea "CO"
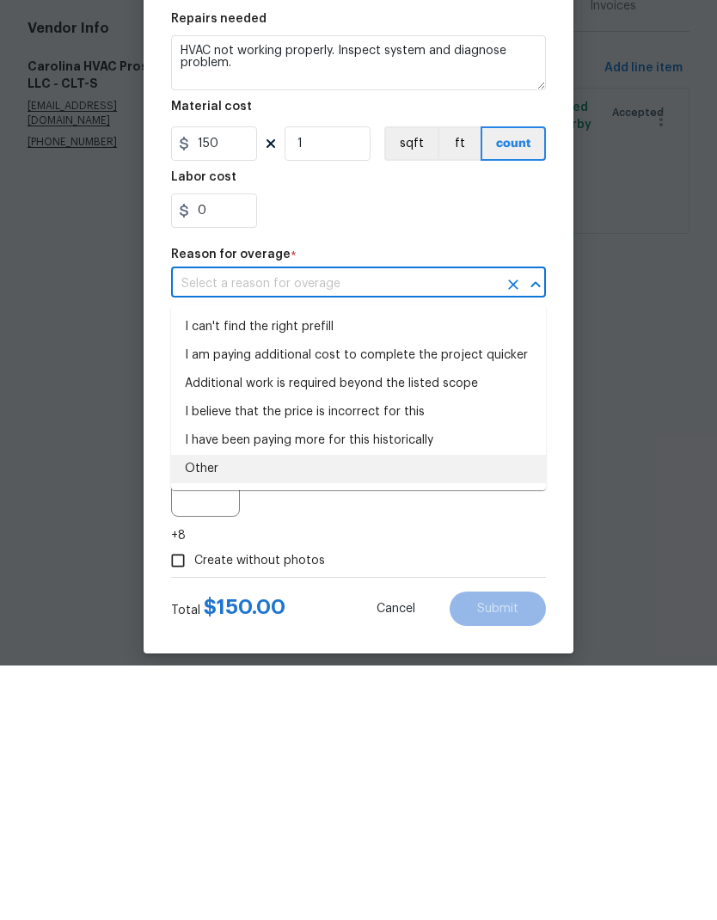
click at [213, 709] on li "Other" at bounding box center [358, 723] width 375 height 28
type input "Other"
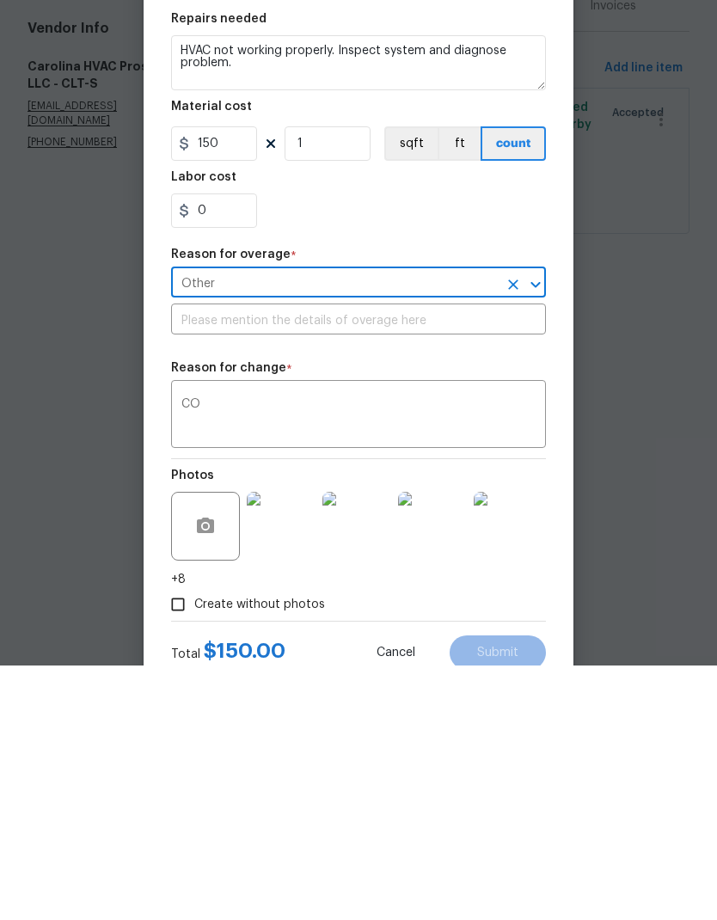
click at [377, 562] on input "text" at bounding box center [358, 575] width 375 height 27
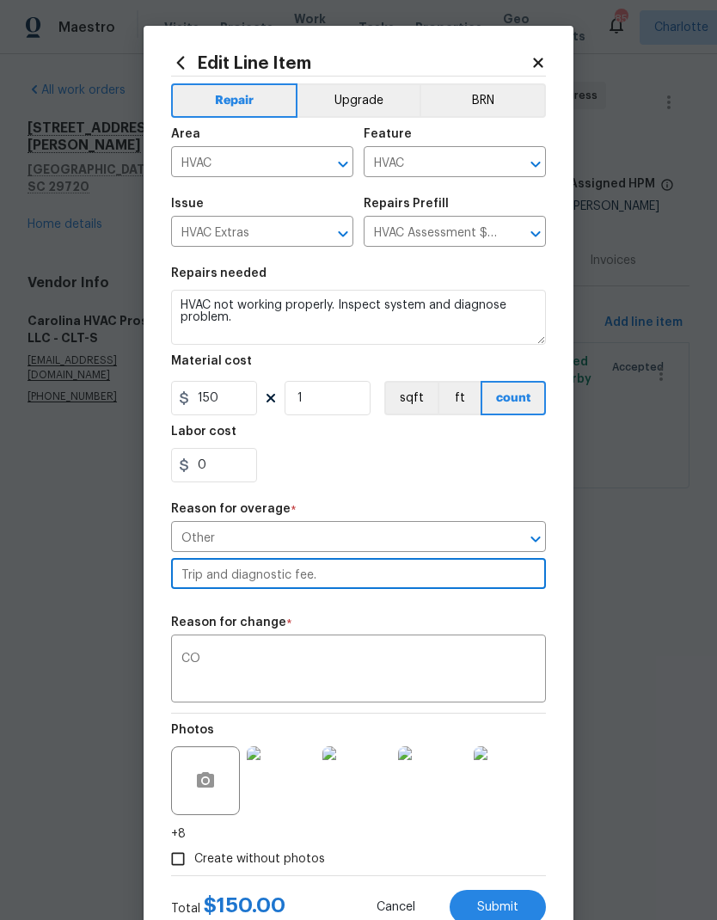
click at [482, 583] on input "Trip and diagnostic fee." at bounding box center [358, 575] width 375 height 27
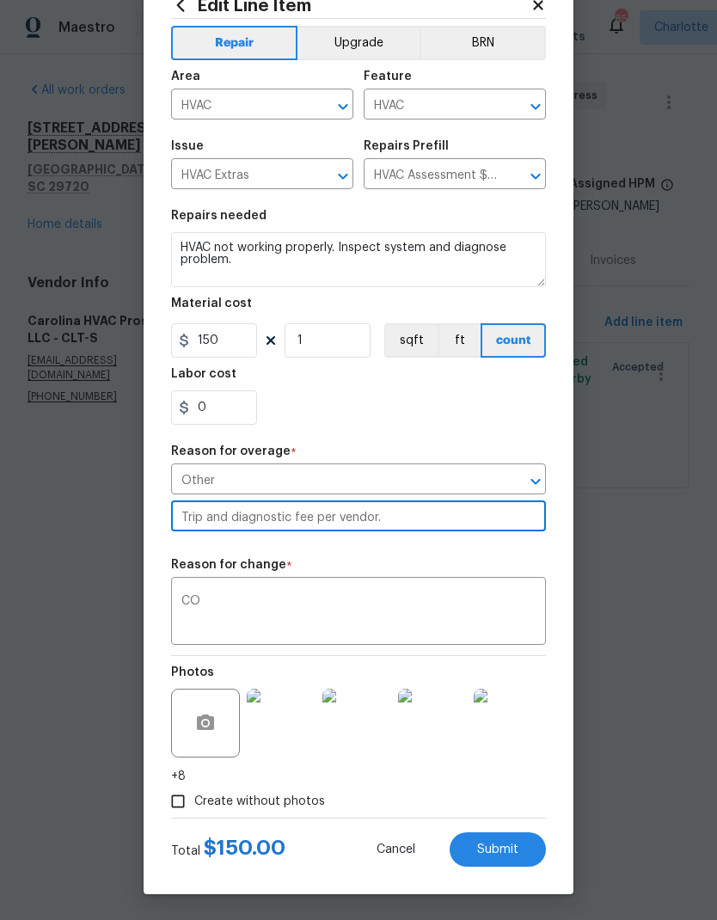
scroll to position [64, 0]
type input "Trip and diagnostic fee per vendor."
click at [529, 852] on button "Submit" at bounding box center [498, 849] width 96 height 34
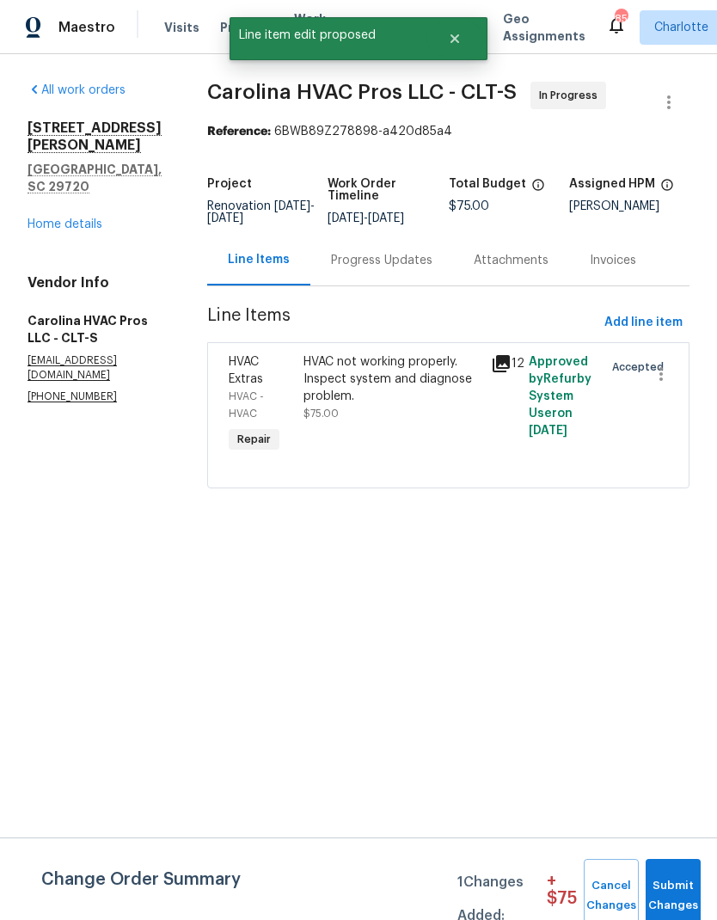
scroll to position [0, 0]
click at [679, 880] on span "Submit Changes" at bounding box center [673, 896] width 38 height 40
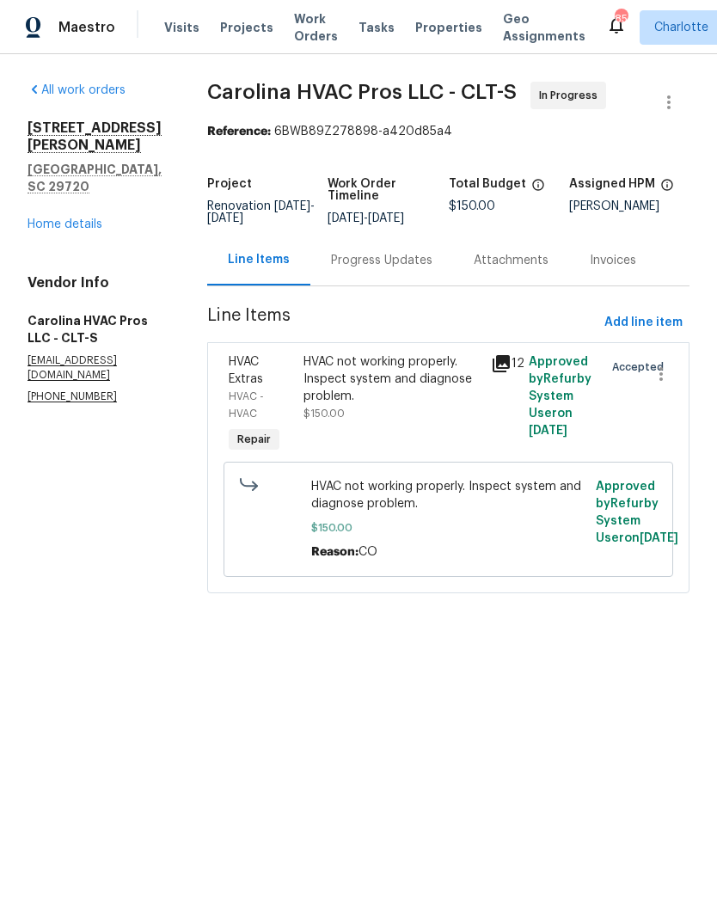
click at [403, 255] on div "Progress Updates" at bounding box center [381, 260] width 101 height 17
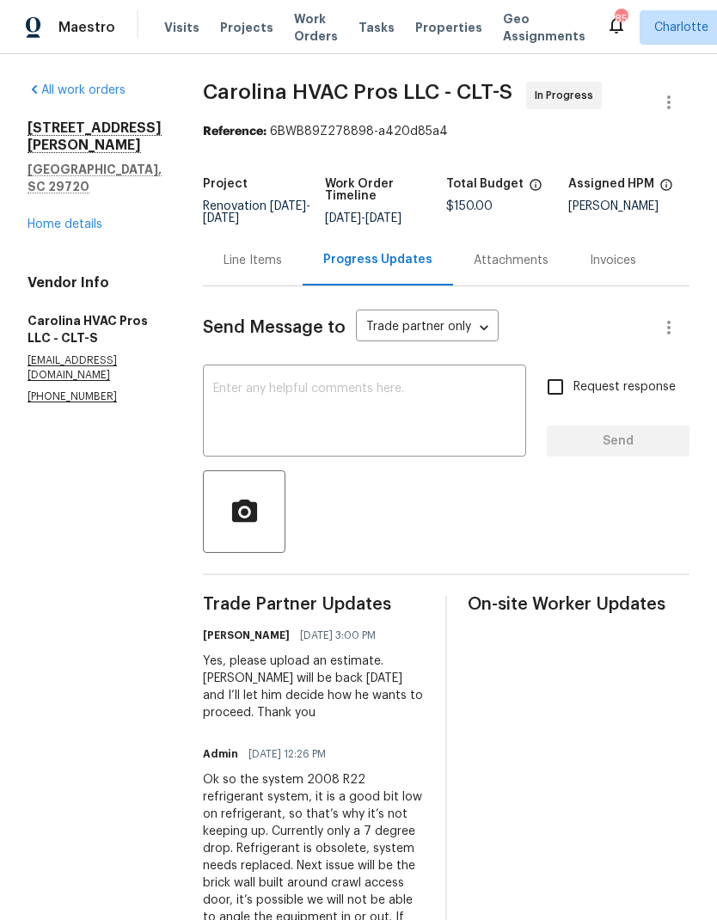
click at [78, 218] on link "Home details" at bounding box center [65, 224] width 75 height 12
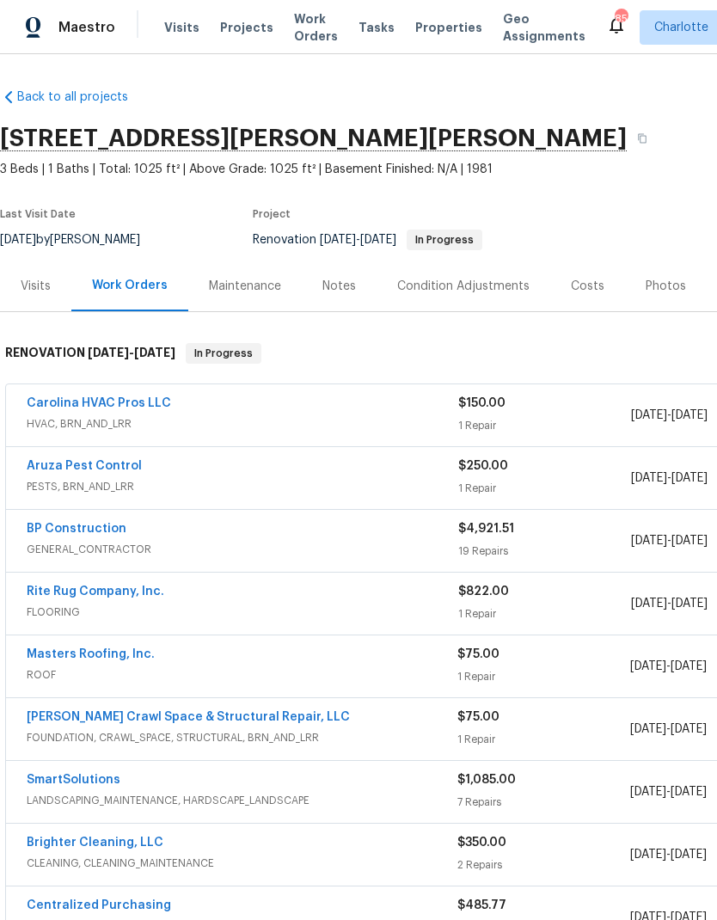
click at [52, 470] on link "Aruza Pest Control" at bounding box center [84, 466] width 115 height 12
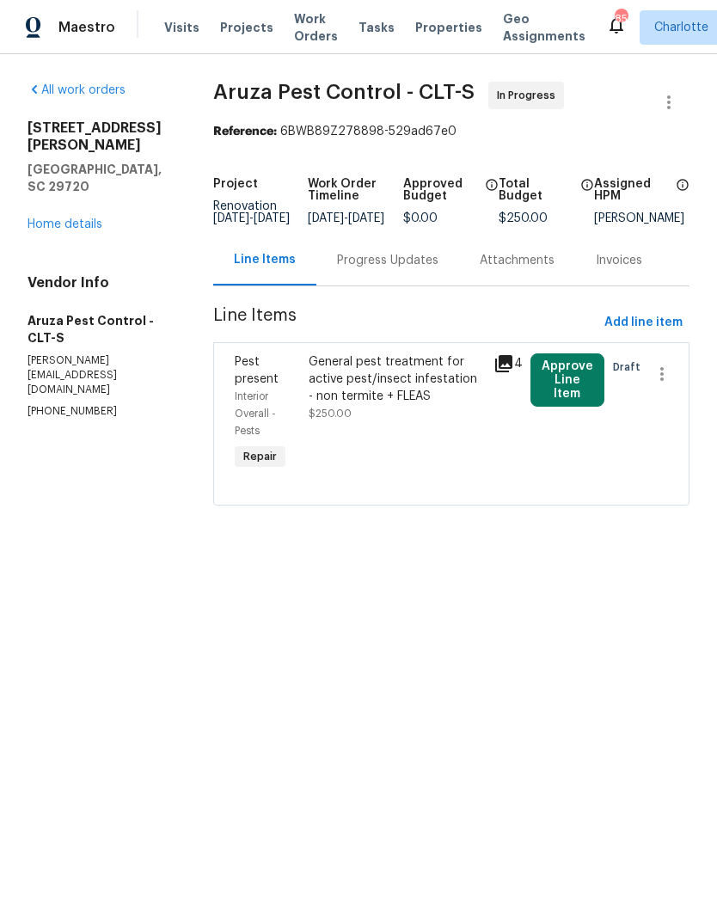
click at [373, 269] on div "Progress Updates" at bounding box center [387, 260] width 101 height 17
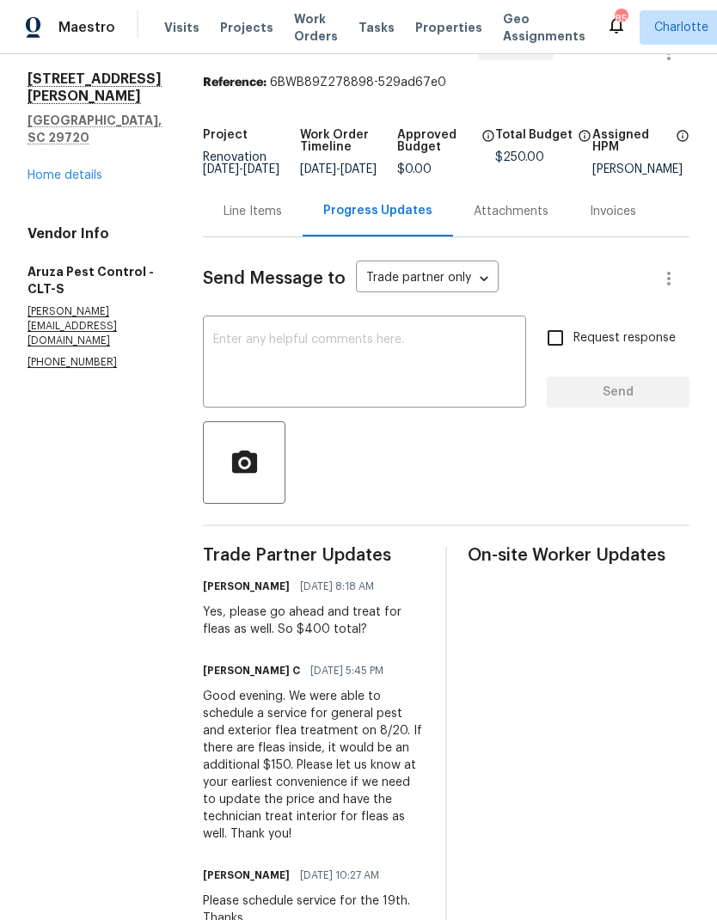
scroll to position [48, 0]
click at [472, 389] on textarea at bounding box center [364, 365] width 303 height 60
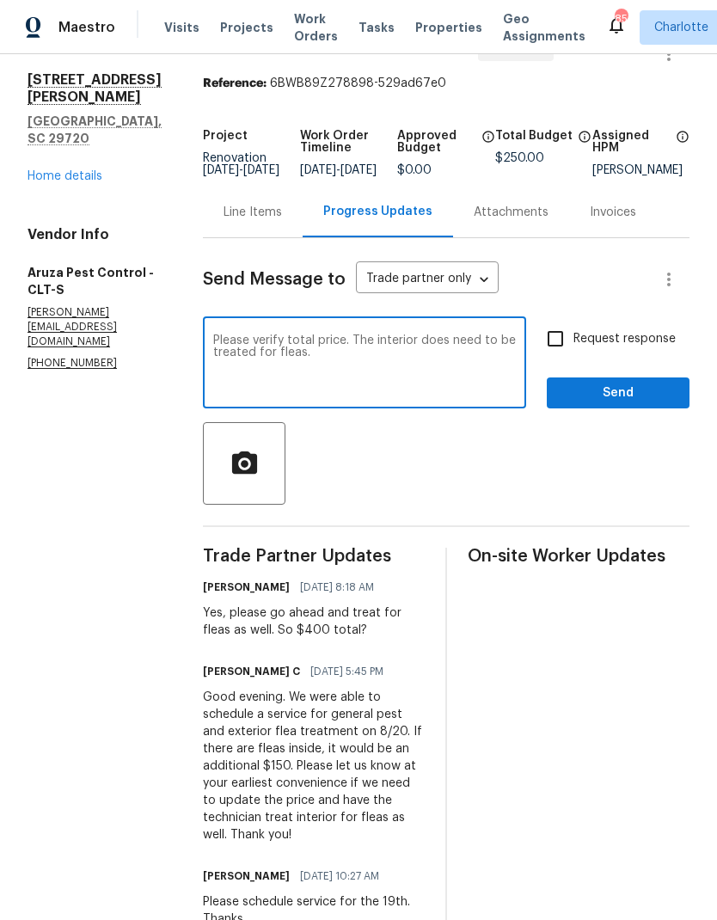
type textarea "Please verify total price. The interior does need to be treated for fleas."
click at [560, 351] on input "Request response" at bounding box center [555, 339] width 36 height 36
checkbox input "true"
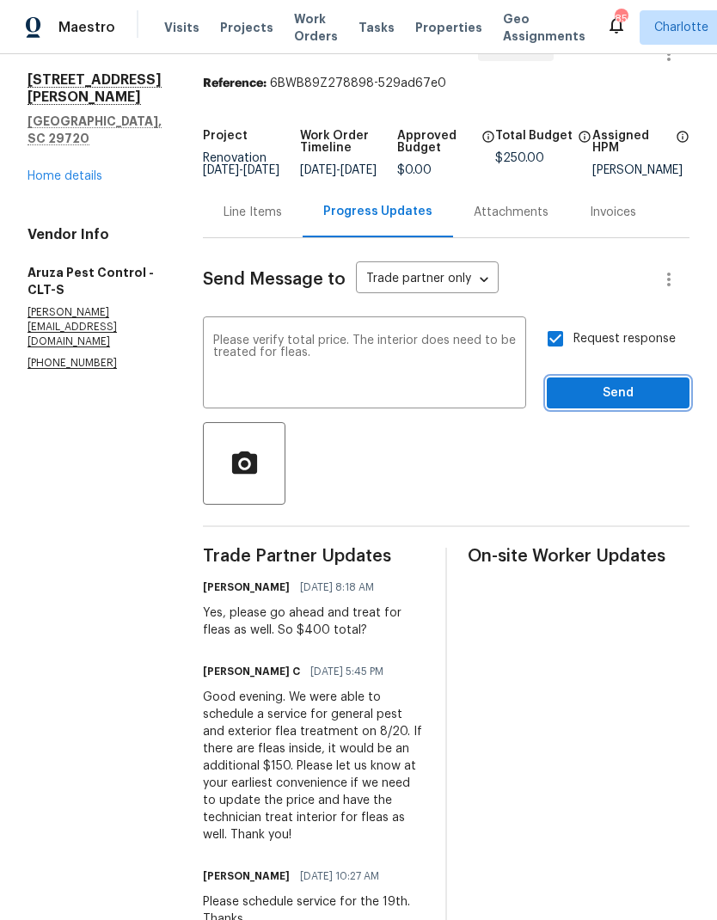
click at [621, 404] on span "Send" at bounding box center [618, 393] width 115 height 21
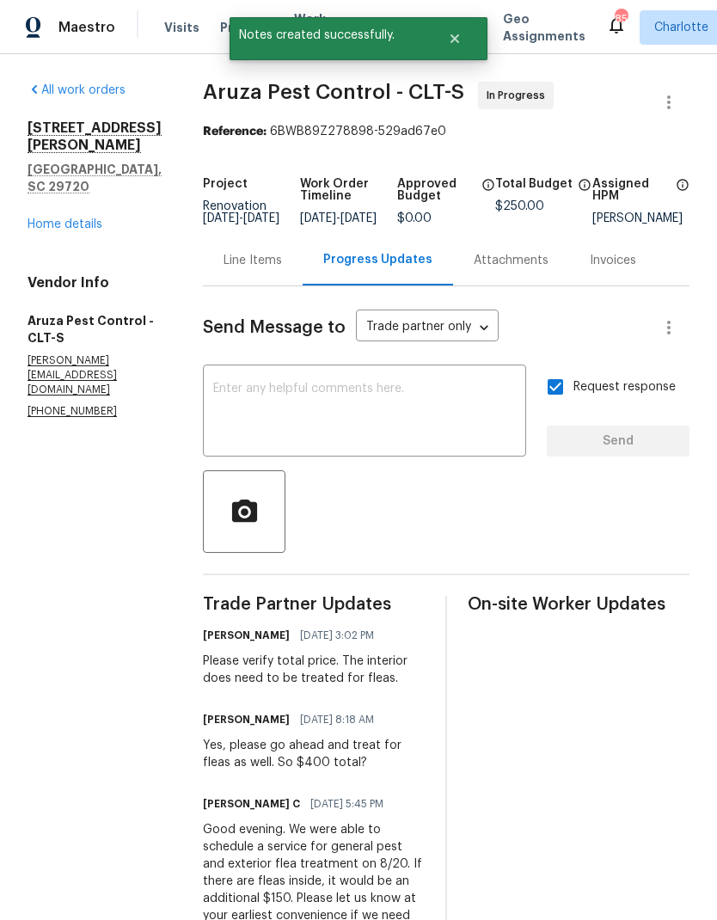
click at [40, 218] on link "Home details" at bounding box center [65, 224] width 75 height 12
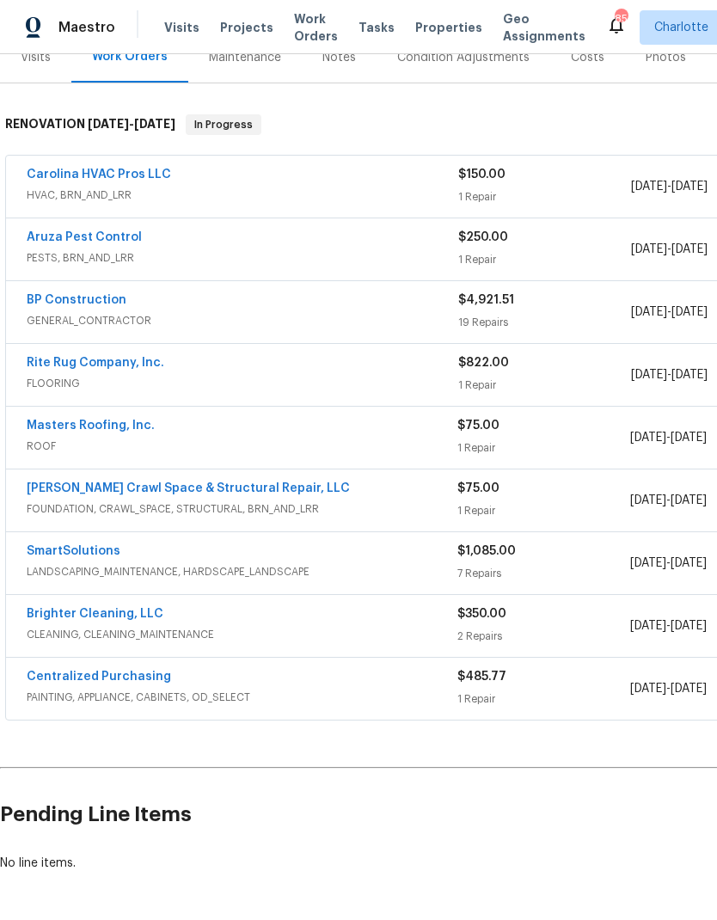
scroll to position [228, 0]
click at [62, 483] on link "[PERSON_NAME] Crawl Space & Structural Repair, LLC" at bounding box center [188, 489] width 323 height 12
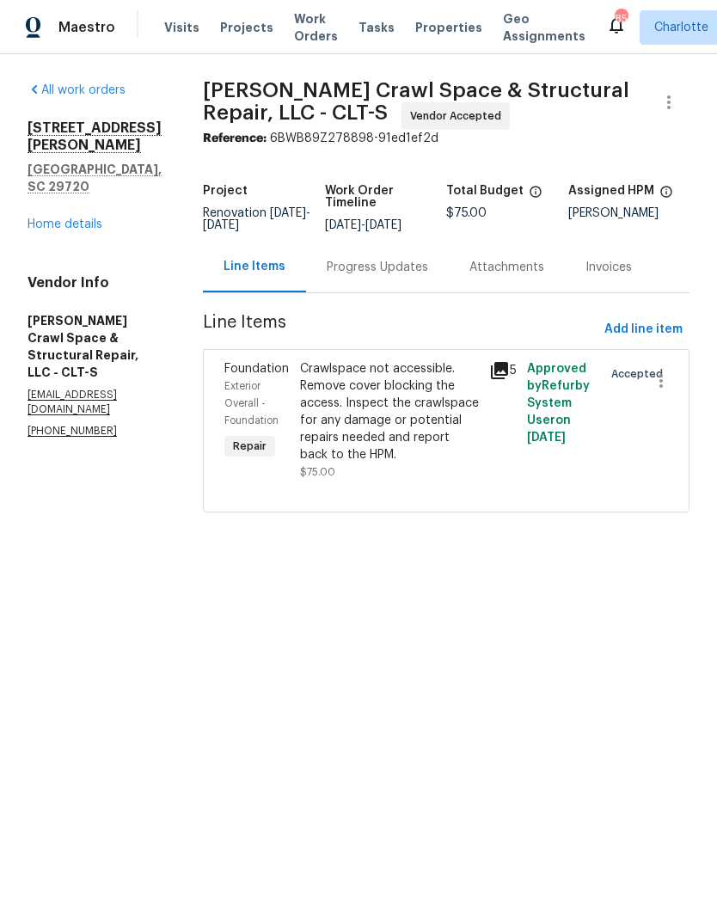
click at [409, 273] on div "Progress Updates" at bounding box center [377, 267] width 101 height 17
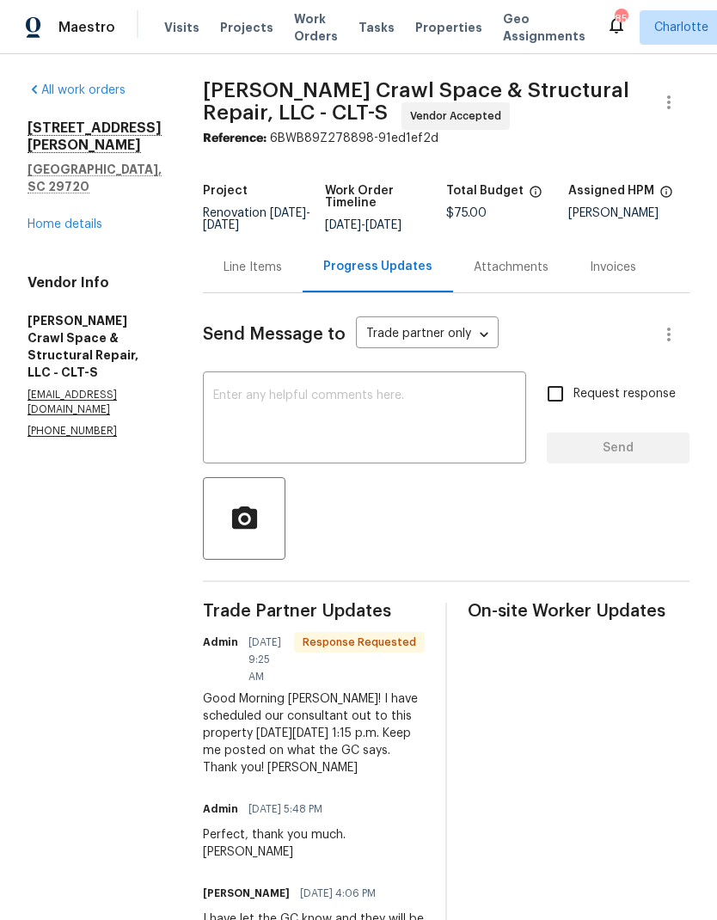
click at [403, 434] on textarea at bounding box center [364, 420] width 303 height 60
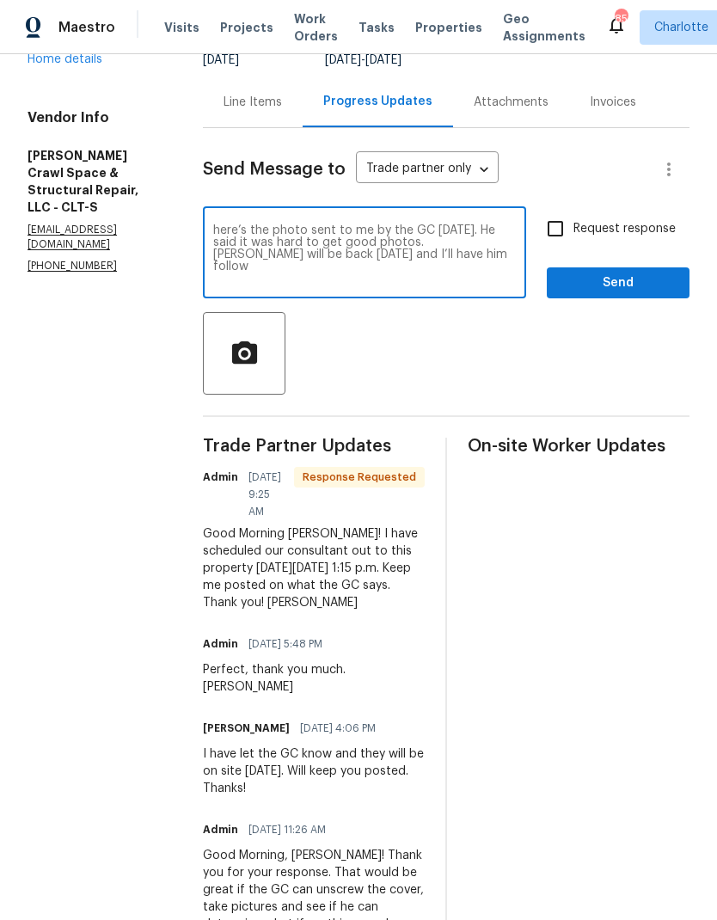
scroll to position [108, 0]
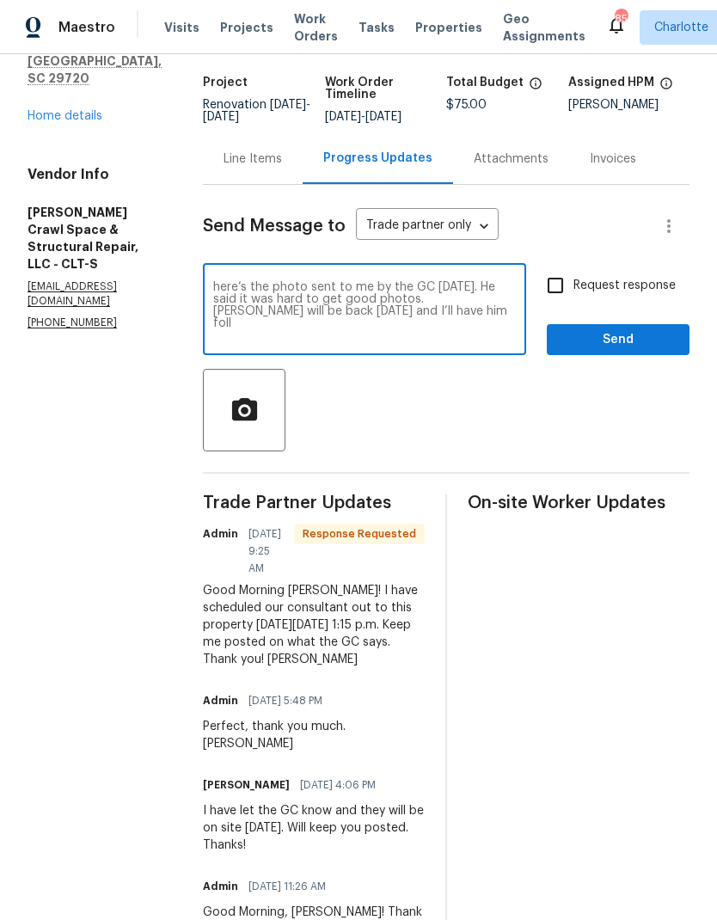
type textarea "here’s the photo sent to me by the GC today. He said it was hard to get good ph…"
click at [232, 298] on textarea "here’s the photo sent to me by the GC today. He said it was hard to get good ph…" at bounding box center [364, 311] width 303 height 60
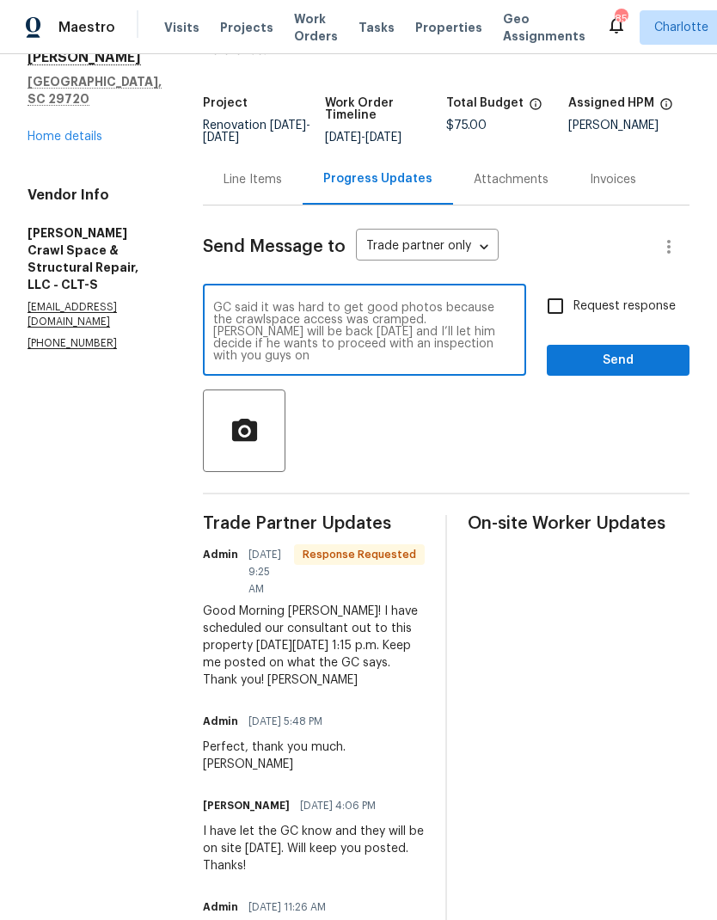
scroll to position [88, 0]
type textarea "GC said it was hard to get good photos because the crawlspace access was crampe…"
click at [272, 438] on span "button" at bounding box center [244, 431] width 55 height 30
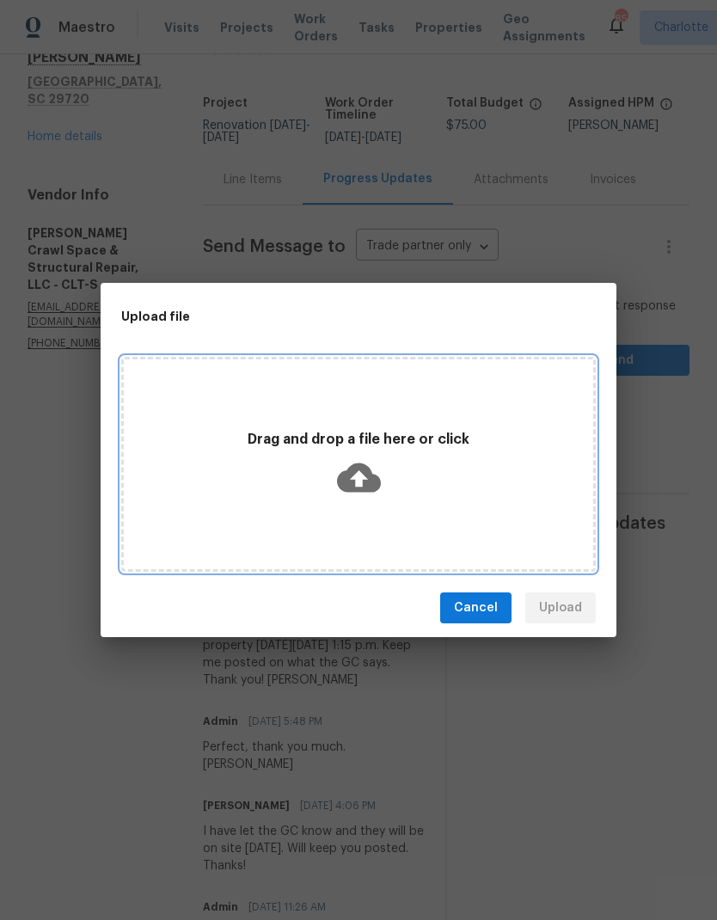
click at [356, 484] on icon at bounding box center [359, 478] width 44 height 44
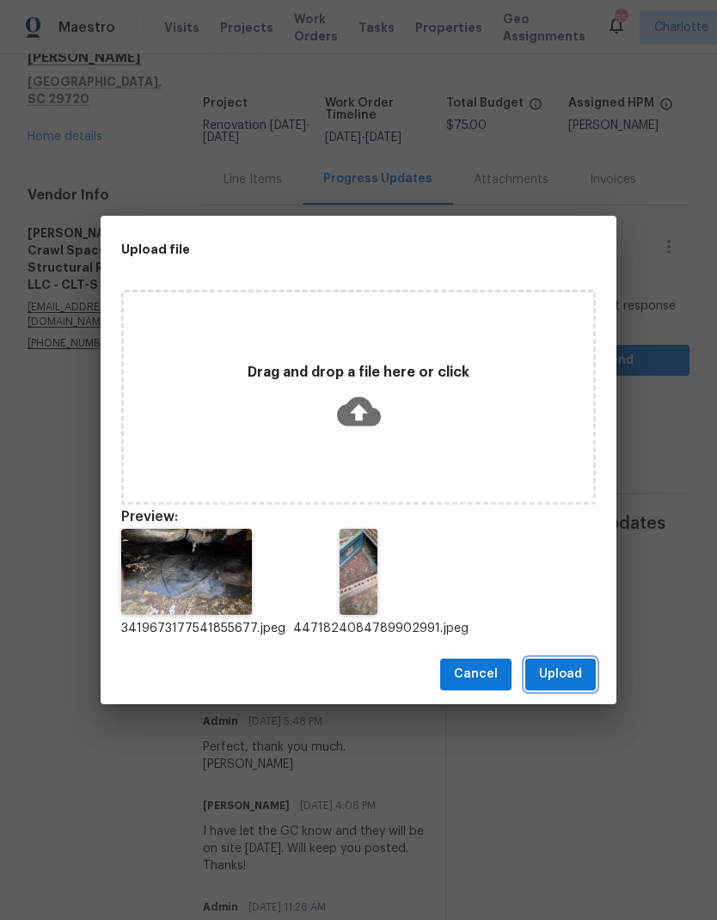
click at [578, 686] on button "Upload" at bounding box center [560, 675] width 71 height 32
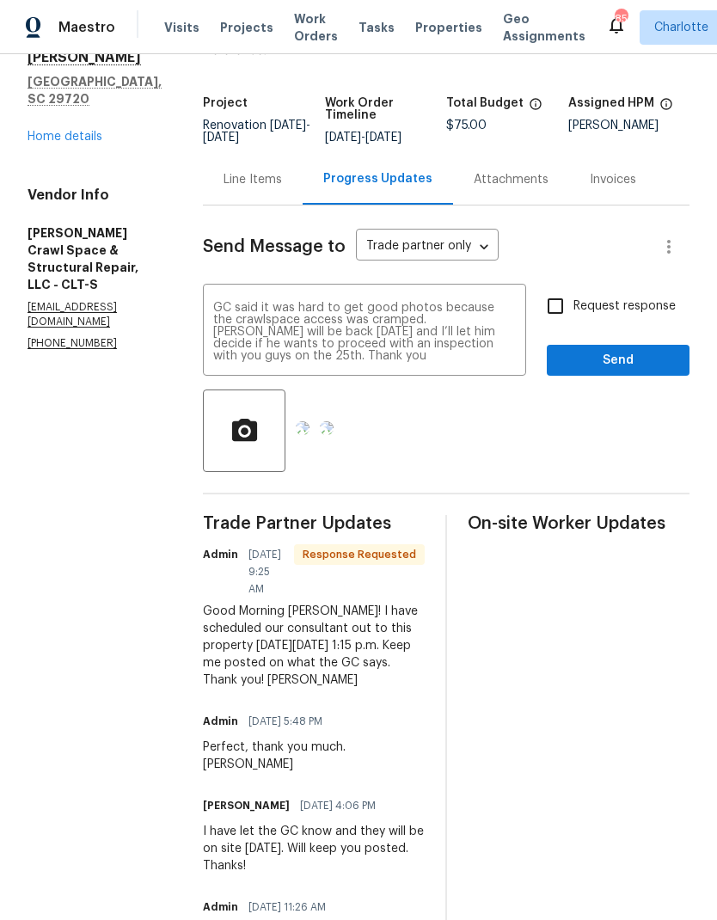
click at [568, 321] on input "Request response" at bounding box center [555, 306] width 36 height 36
checkbox input "true"
click at [627, 371] on span "Send" at bounding box center [618, 360] width 115 height 21
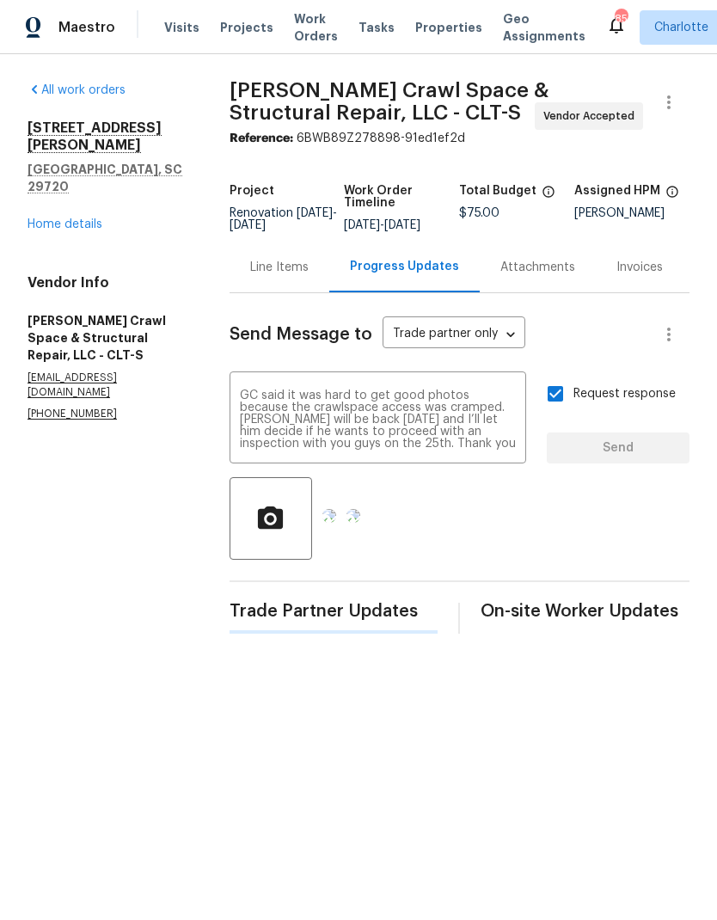
scroll to position [0, 0]
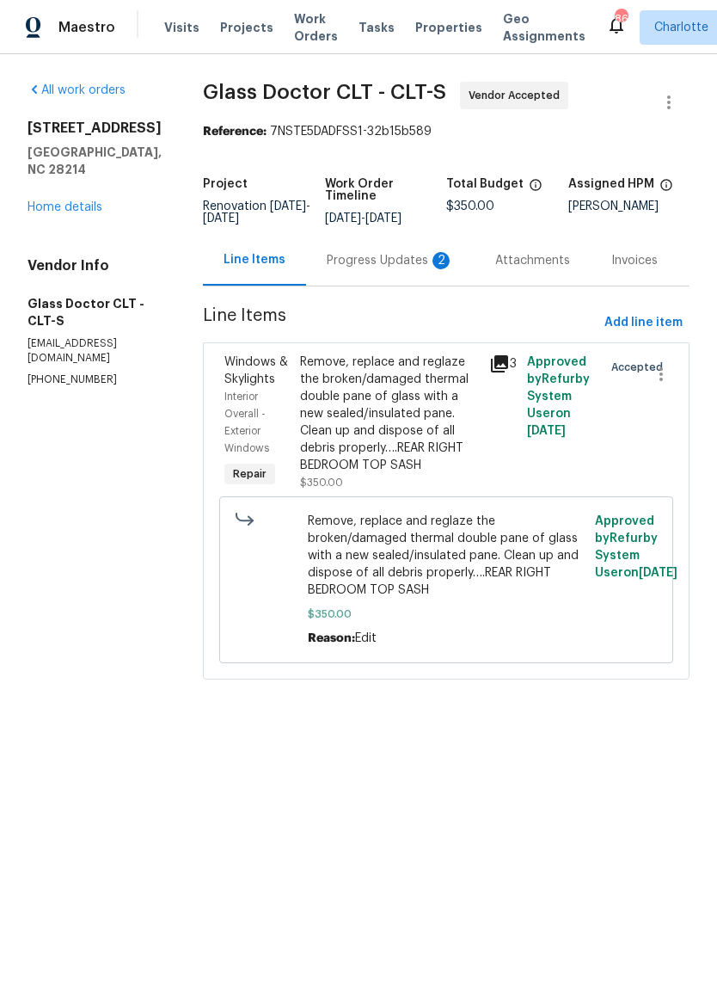
click at [378, 267] on div "Progress Updates 2" at bounding box center [390, 260] width 127 height 17
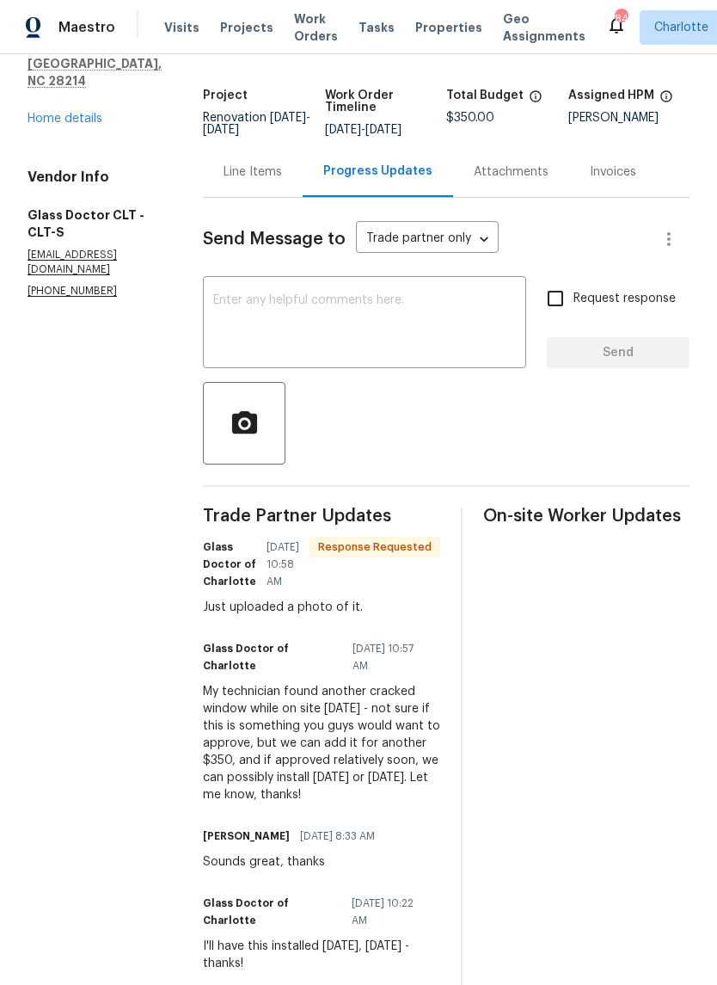
scroll to position [83, 0]
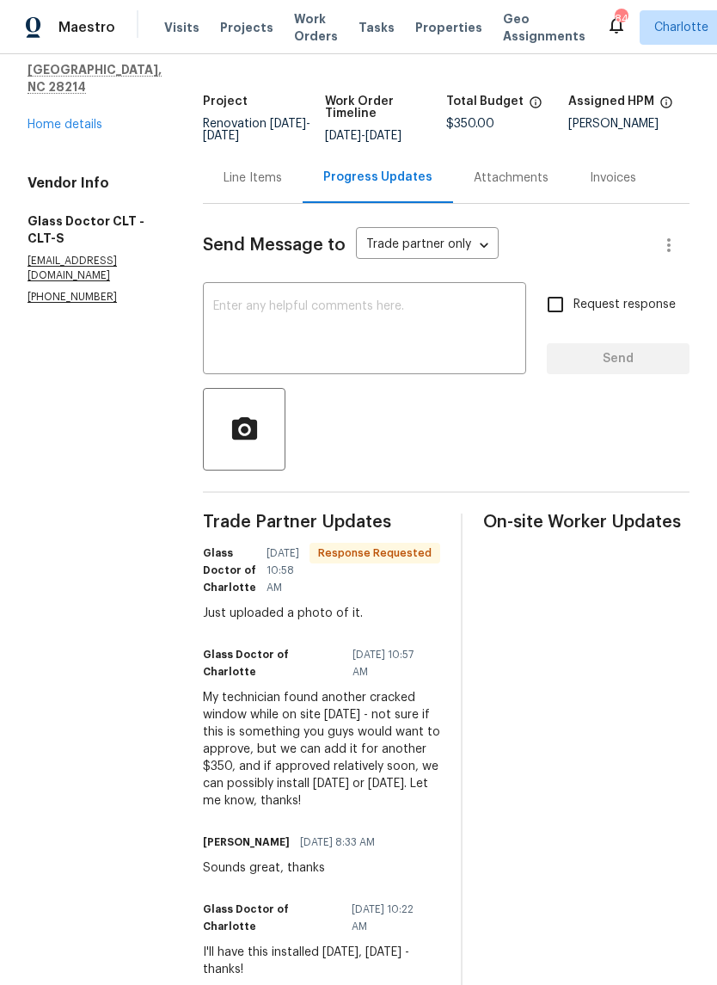
click at [224, 185] on div "Line Items" at bounding box center [253, 177] width 58 height 17
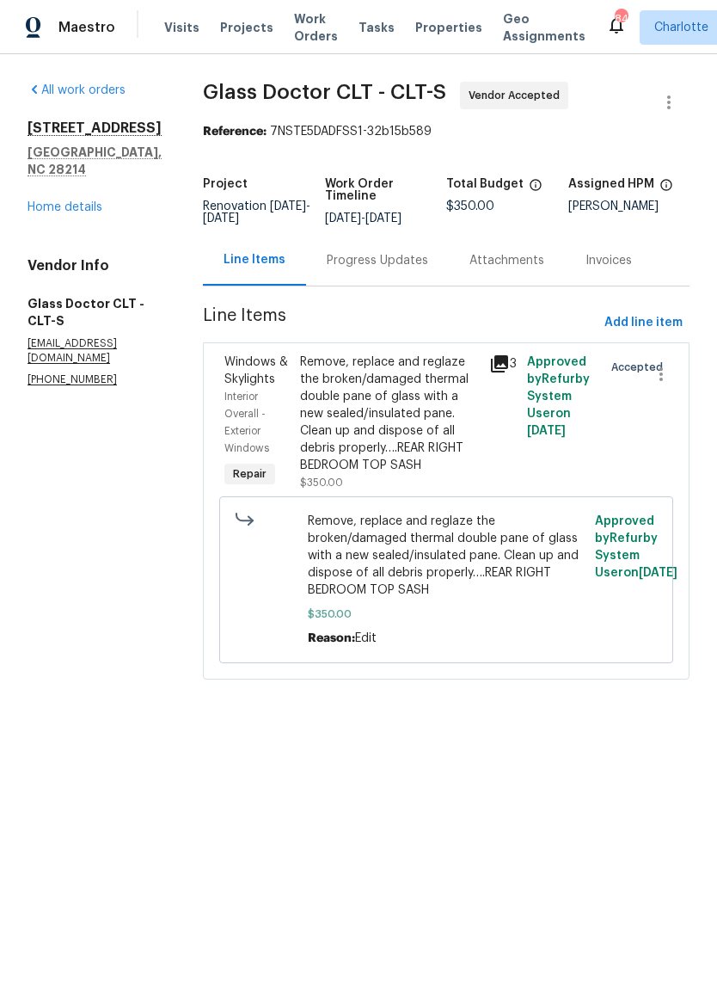
click at [417, 361] on div "Remove, replace and reglaze the broken/damaged thermal double pane of glass wit…" at bounding box center [389, 413] width 179 height 120
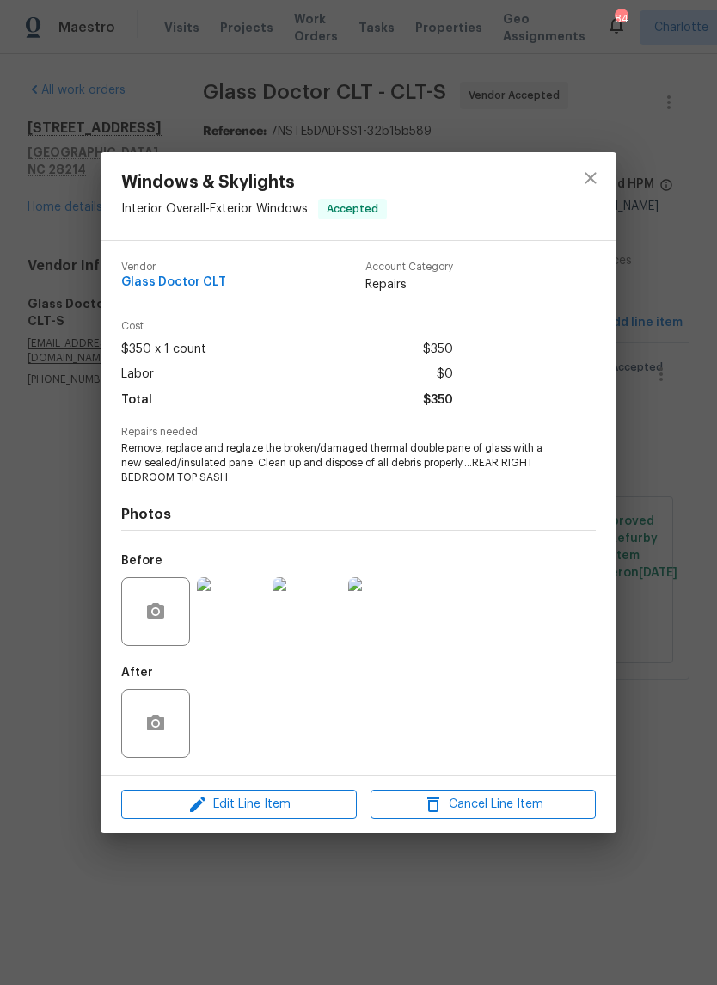
click at [246, 614] on img at bounding box center [231, 611] width 69 height 69
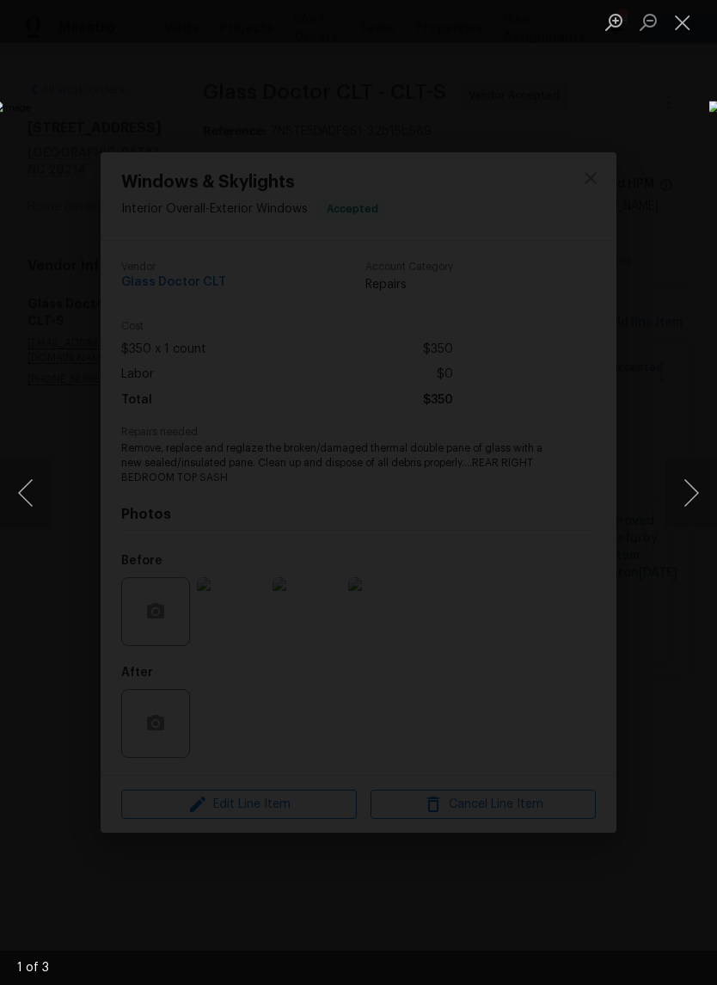
click at [678, 494] on button "Next image" at bounding box center [692, 492] width 52 height 69
click at [684, 479] on button "Next image" at bounding box center [692, 492] width 52 height 69
click at [671, 488] on button "Next image" at bounding box center [692, 492] width 52 height 69
click at [684, 482] on button "Next image" at bounding box center [692, 492] width 52 height 69
click at [691, 486] on button "Next image" at bounding box center [692, 492] width 52 height 69
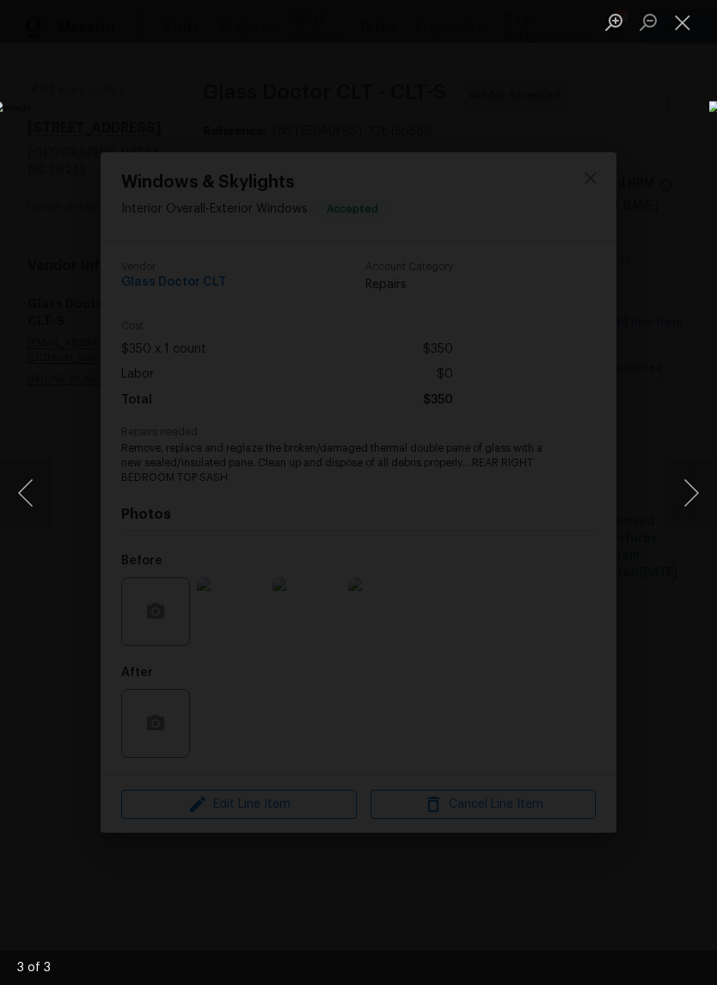
click at [678, 31] on button "Close lightbox" at bounding box center [683, 22] width 34 height 30
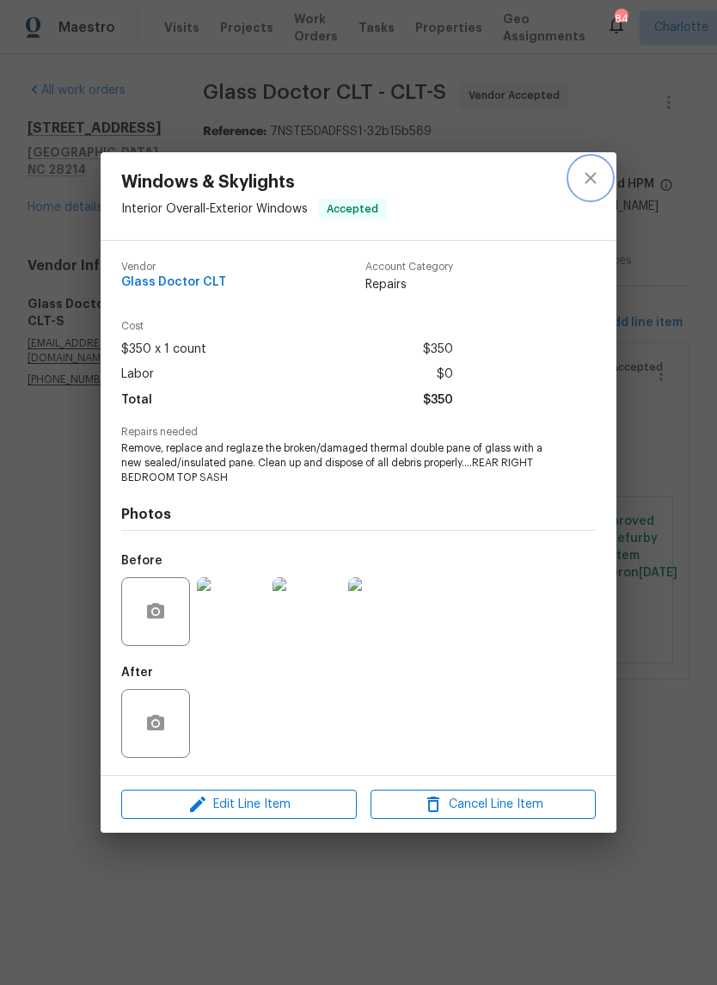
click at [593, 165] on button "close" at bounding box center [590, 177] width 41 height 41
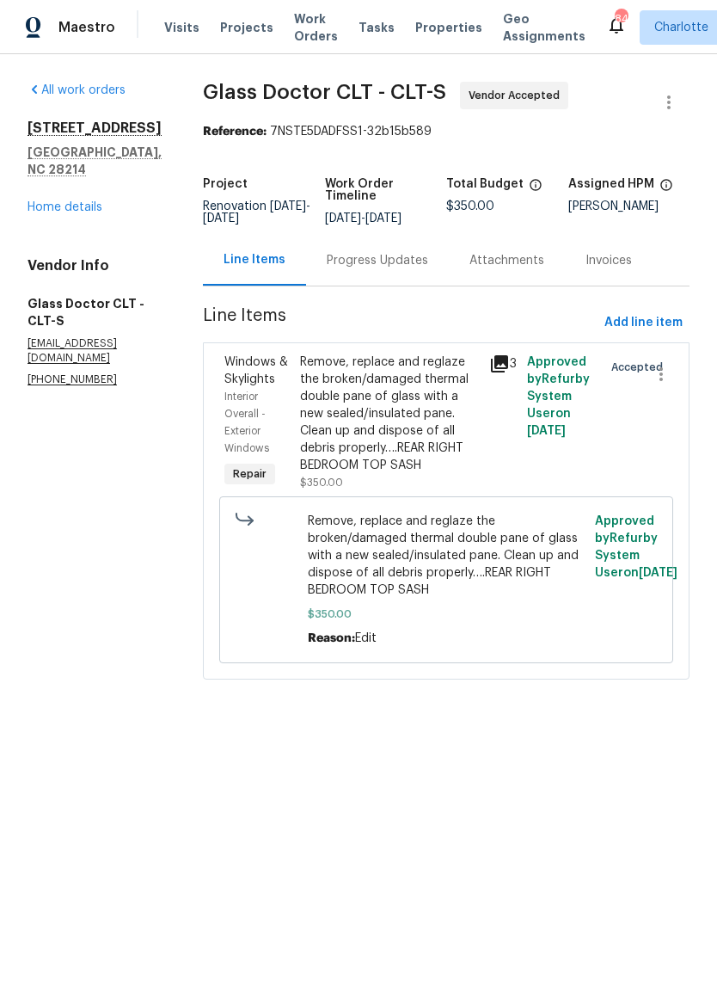
click at [327, 256] on div "Progress Updates" at bounding box center [377, 260] width 101 height 17
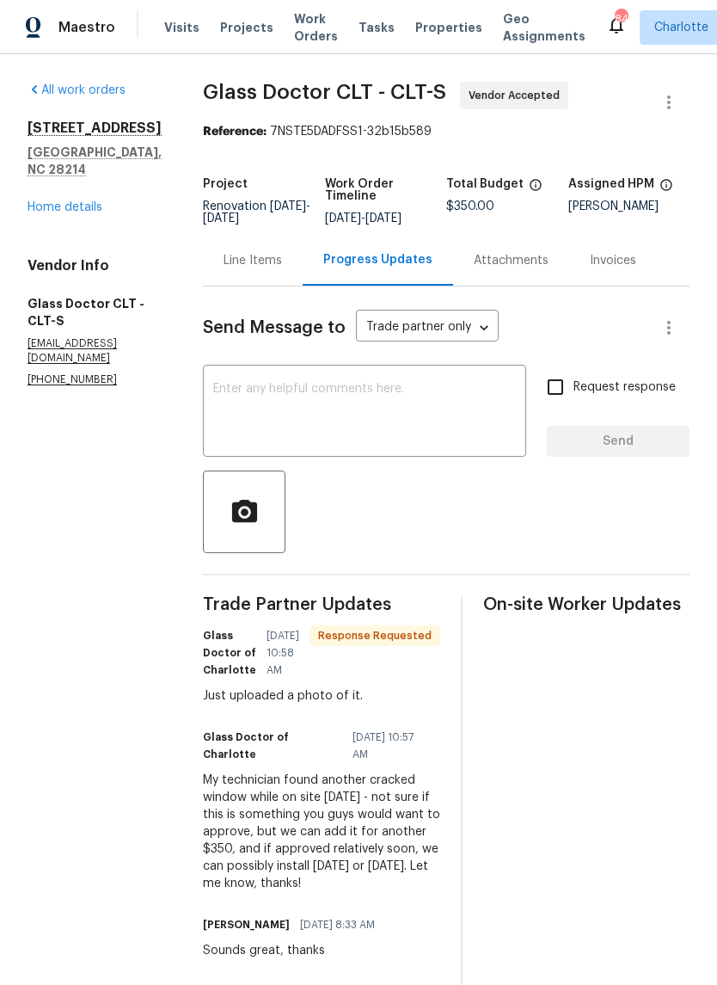
click at [391, 420] on textarea at bounding box center [364, 413] width 303 height 60
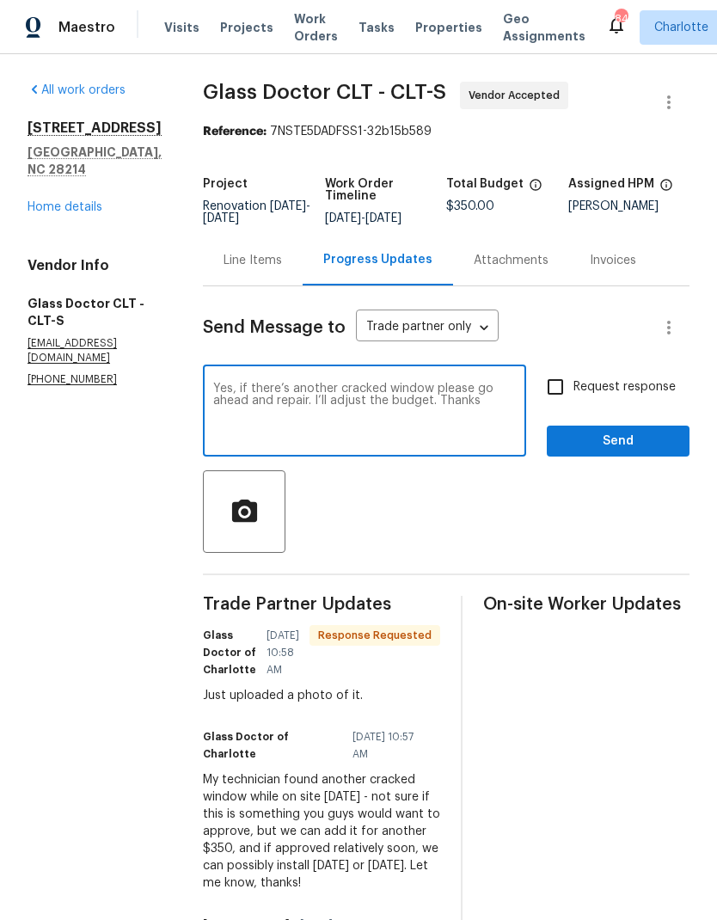
type textarea "Yes, if there’s another cracked window please go ahead and repair. I’ll adjust …"
click at [559, 386] on input "Request response" at bounding box center [555, 387] width 36 height 36
checkbox input "true"
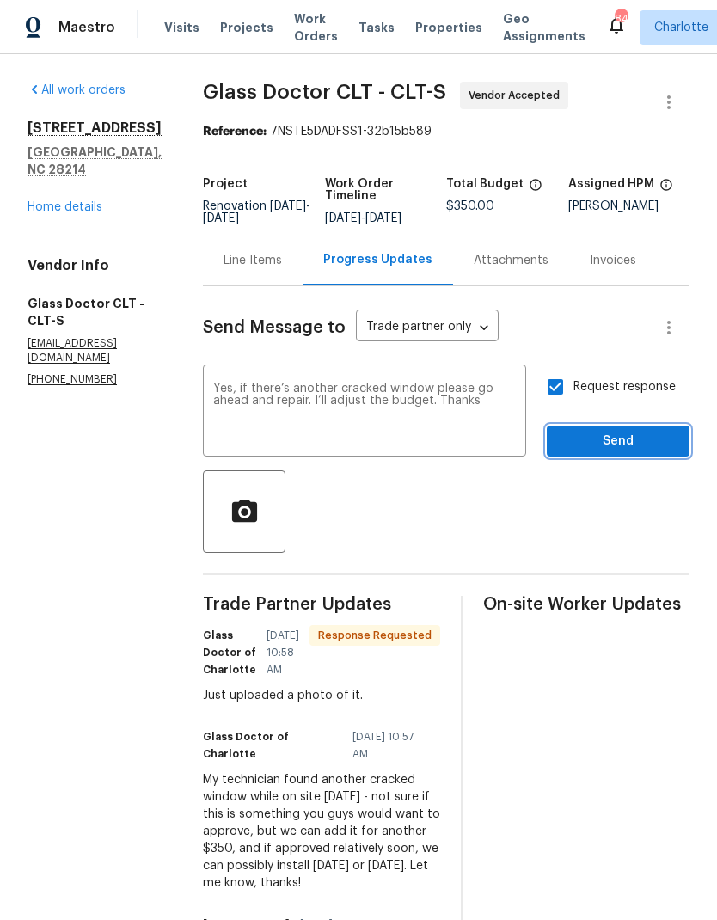
click at [601, 455] on button "Send" at bounding box center [618, 442] width 143 height 32
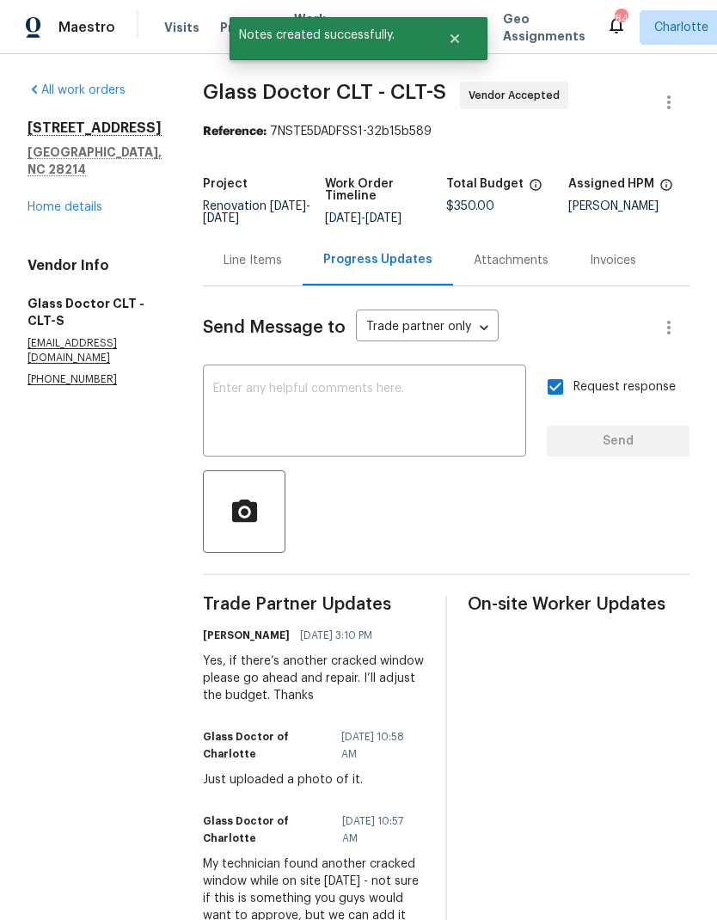
click at [224, 264] on div "Line Items" at bounding box center [253, 260] width 58 height 17
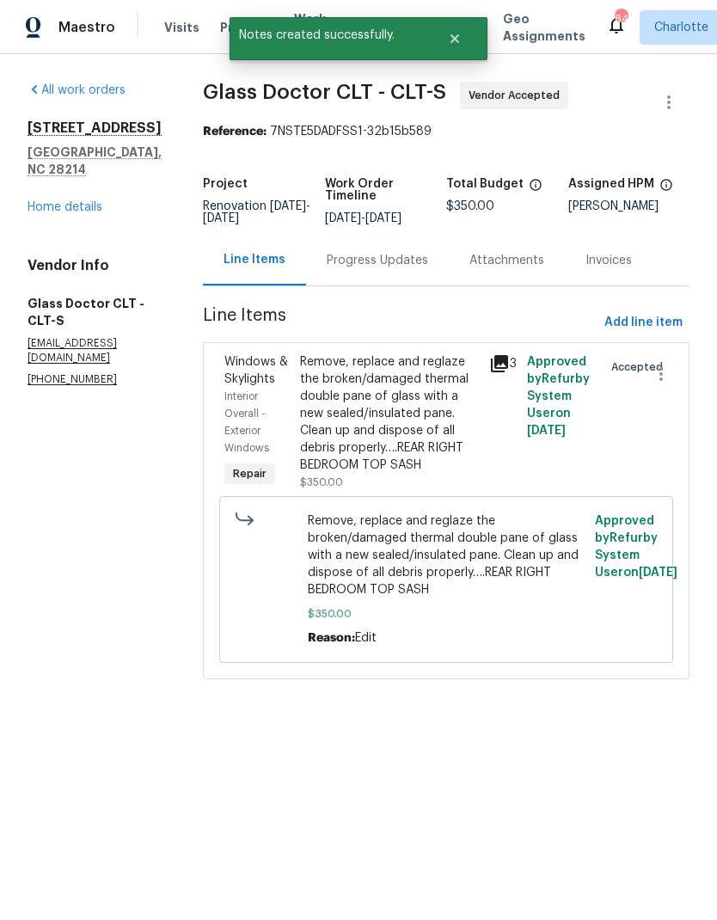
click at [411, 391] on div "Remove, replace and reglaze the broken/damaged thermal double pane of glass wit…" at bounding box center [389, 413] width 179 height 120
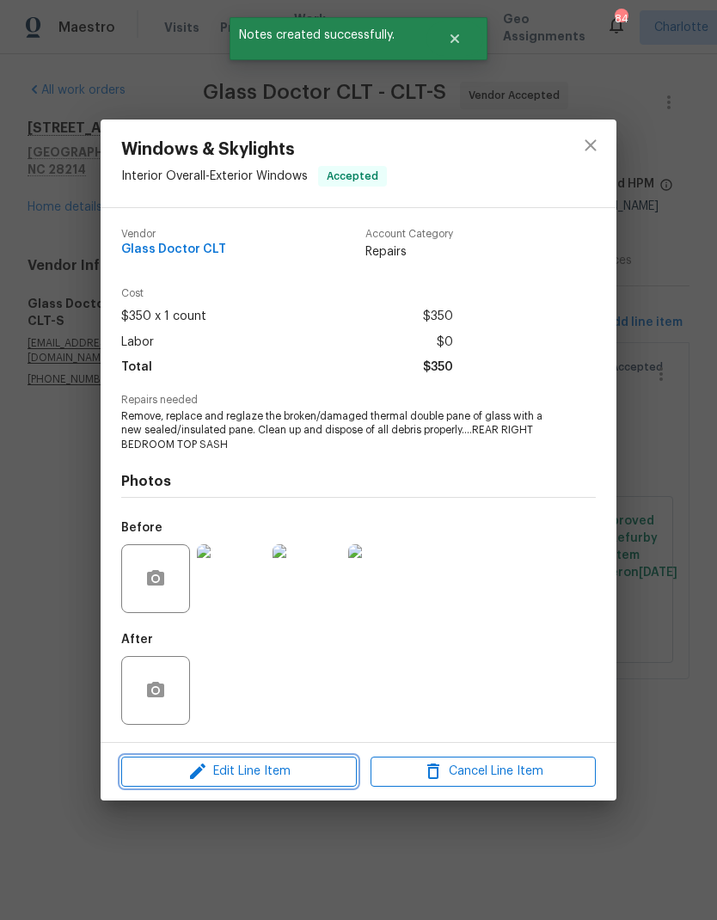
click at [274, 780] on span "Edit Line Item" at bounding box center [238, 771] width 225 height 21
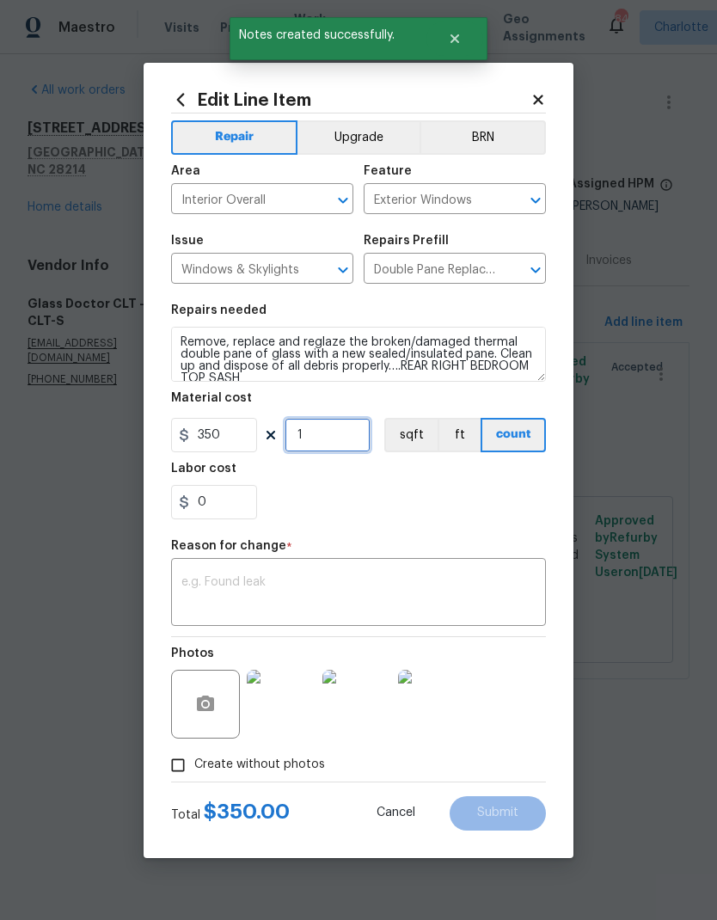
click at [341, 438] on input "1" at bounding box center [328, 435] width 86 height 34
type input "2"
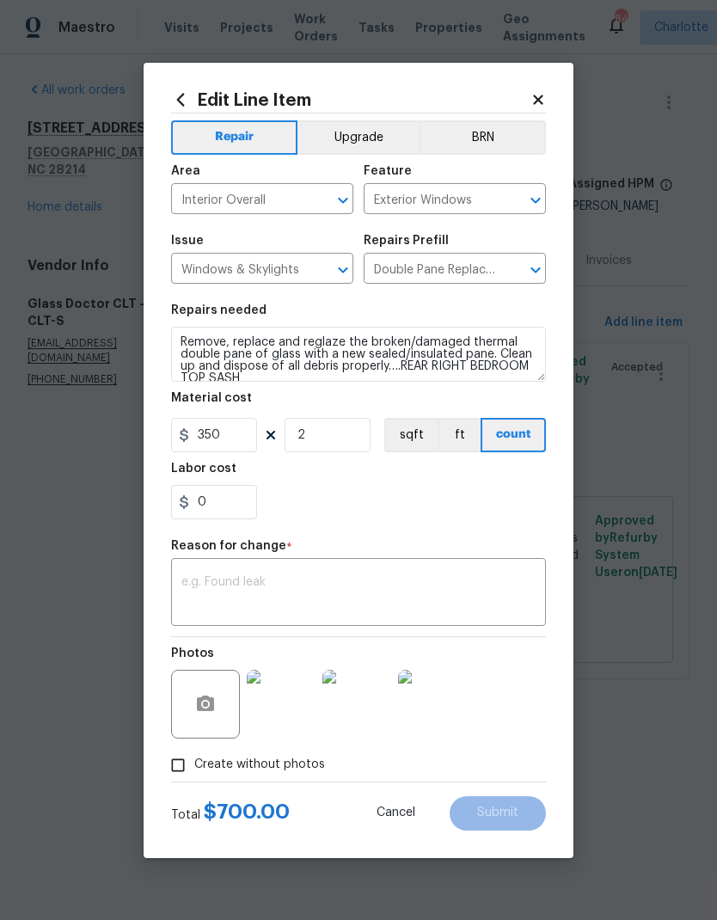
click at [377, 611] on textarea at bounding box center [358, 594] width 354 height 36
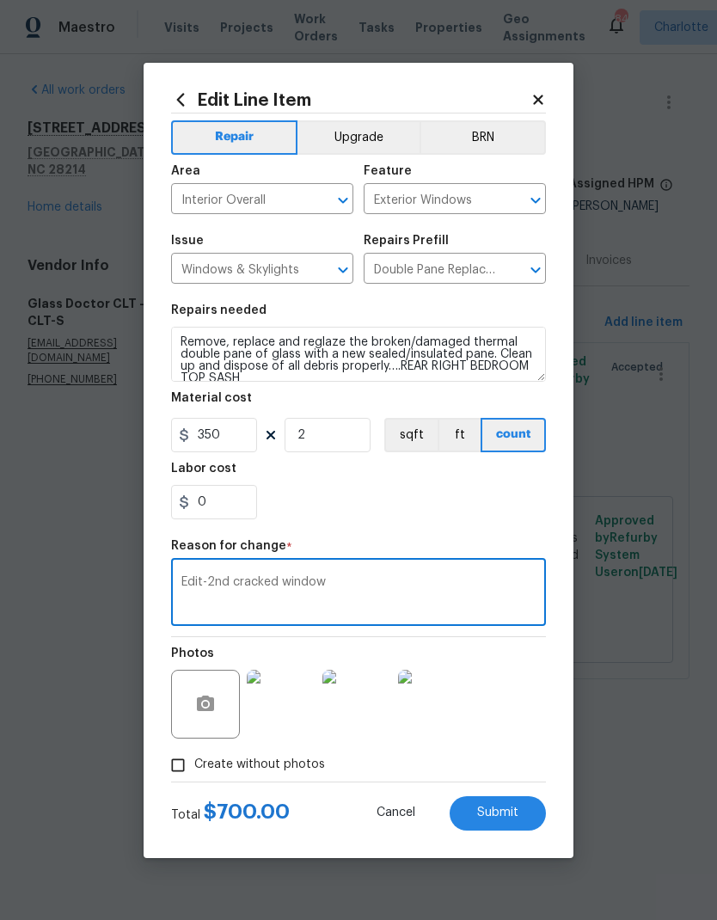
type textarea "Edit-2nd cracked window"
click at [513, 805] on button "Submit" at bounding box center [498, 813] width 96 height 34
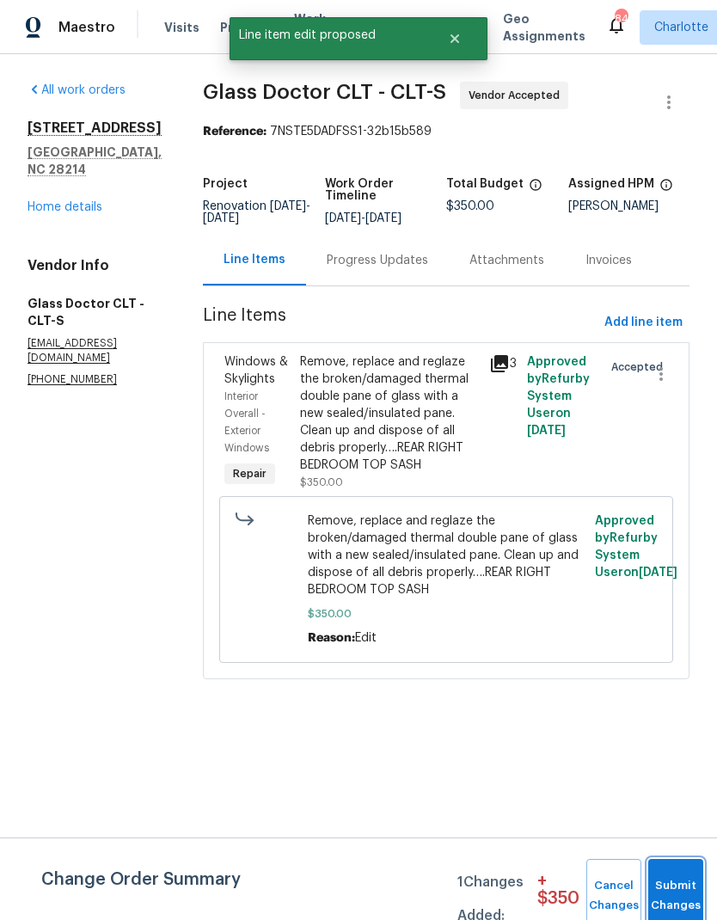
click at [673, 881] on button "Submit Changes" at bounding box center [675, 896] width 55 height 74
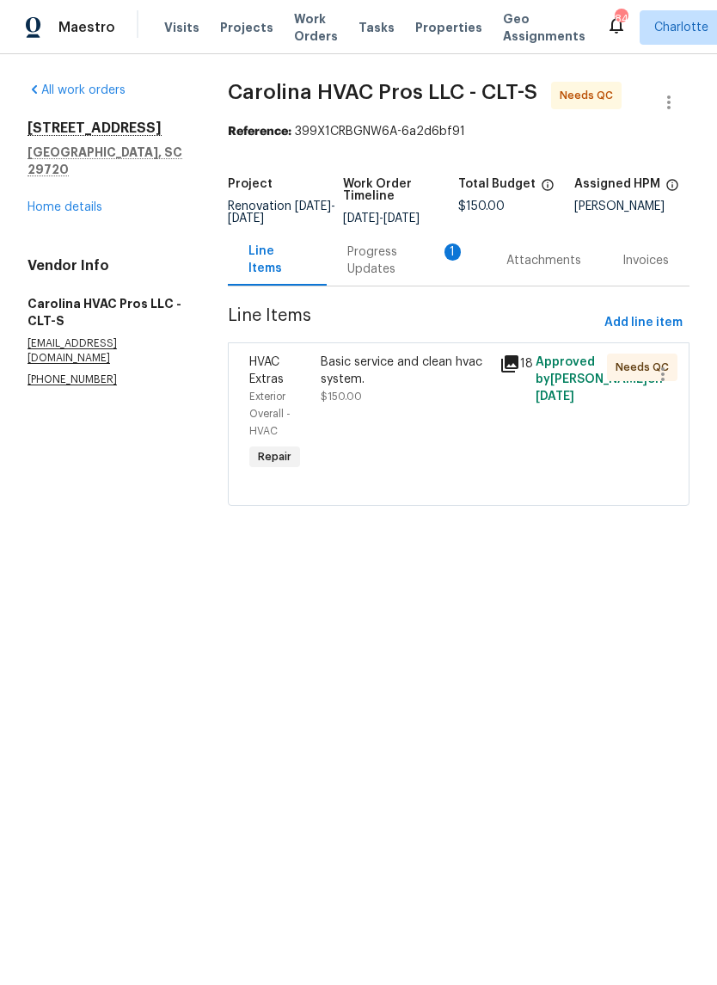
click at [389, 271] on div "Progress Updates 1" at bounding box center [406, 260] width 118 height 34
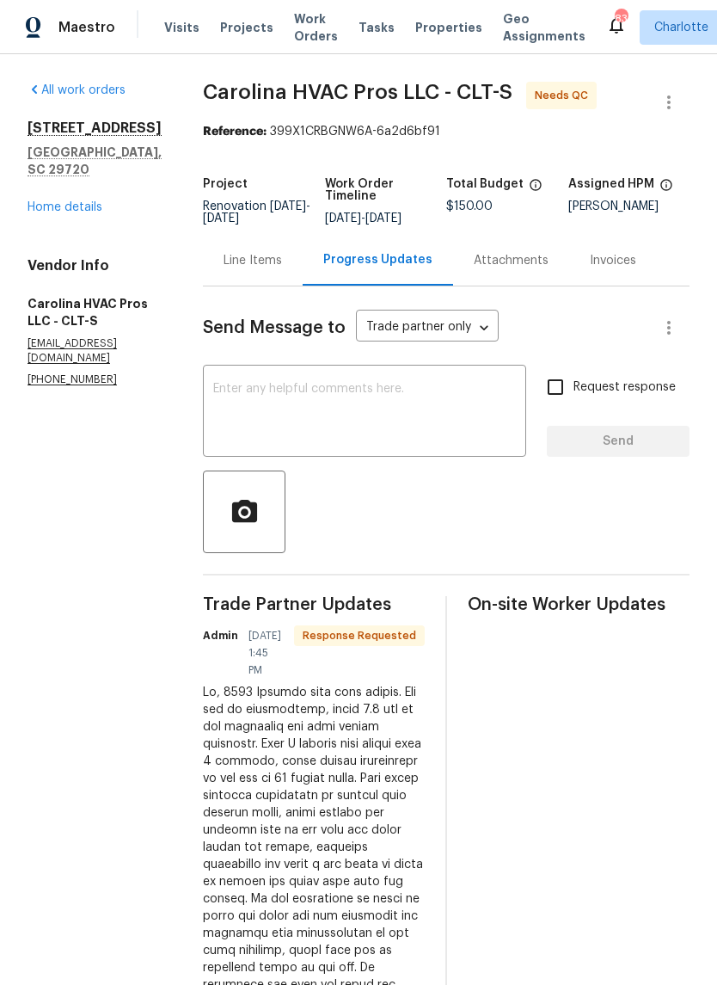
click at [294, 276] on div "Line Items" at bounding box center [253, 260] width 100 height 51
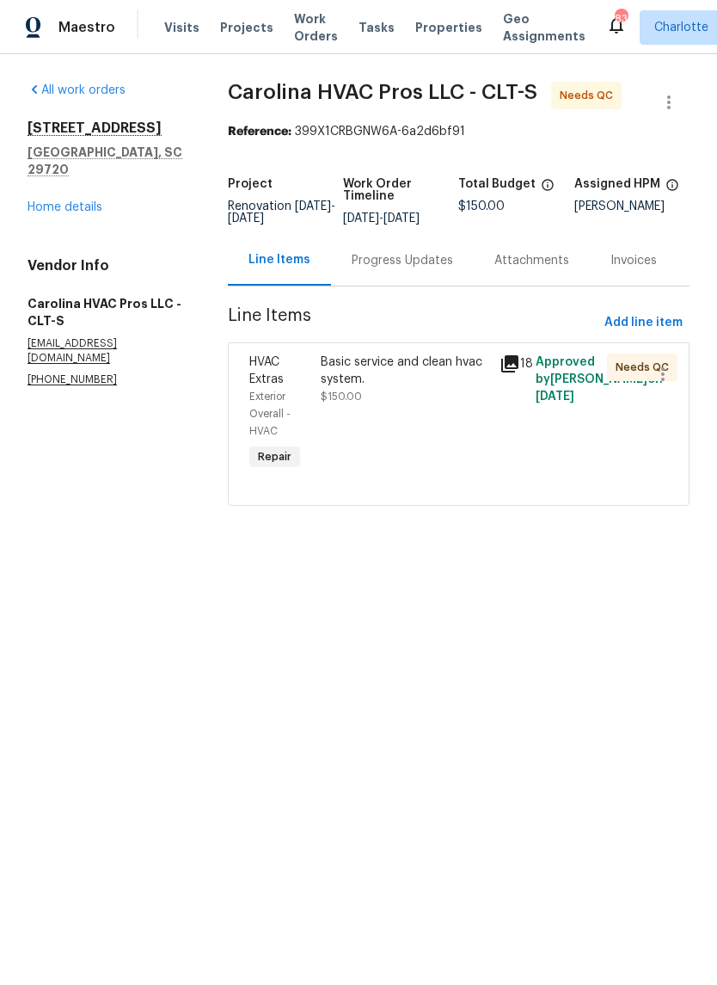
click at [423, 269] on div "Progress Updates" at bounding box center [402, 260] width 101 height 17
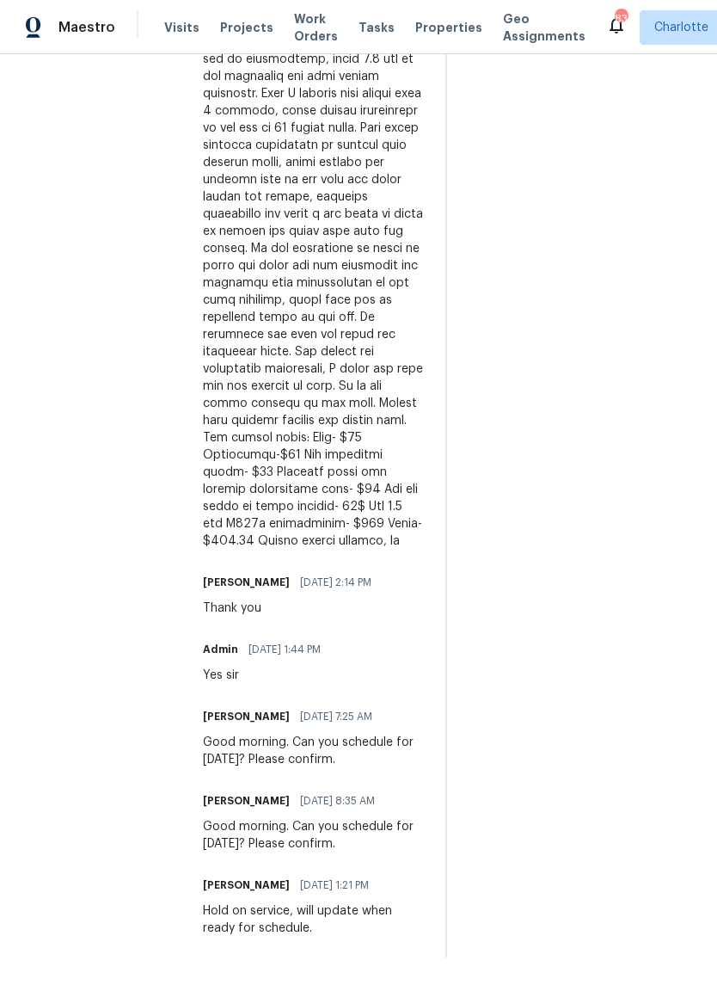
scroll to position [675, 0]
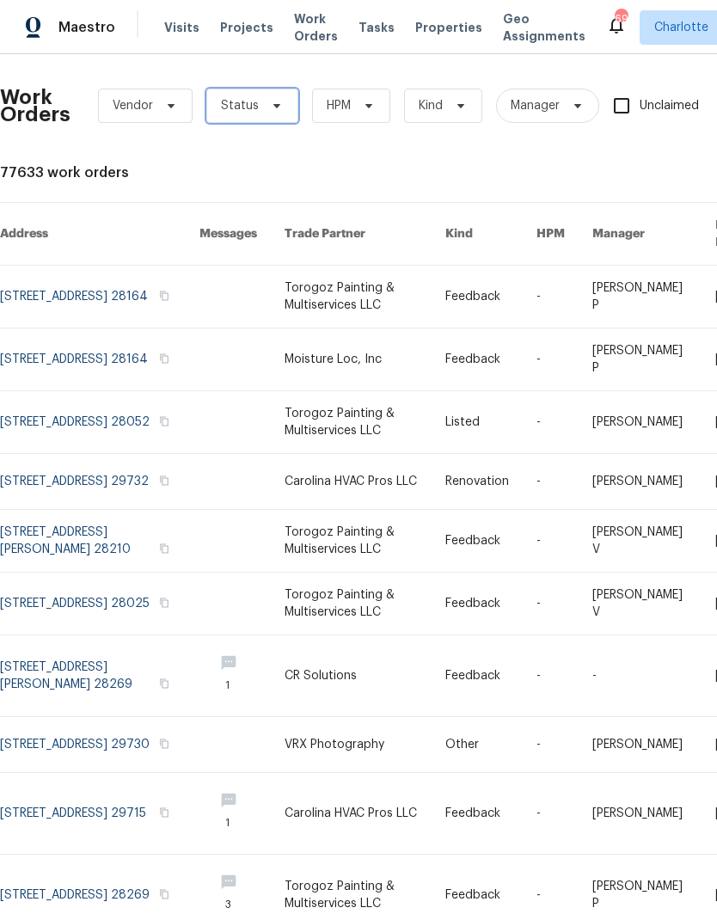
click at [270, 106] on icon at bounding box center [277, 106] width 14 height 14
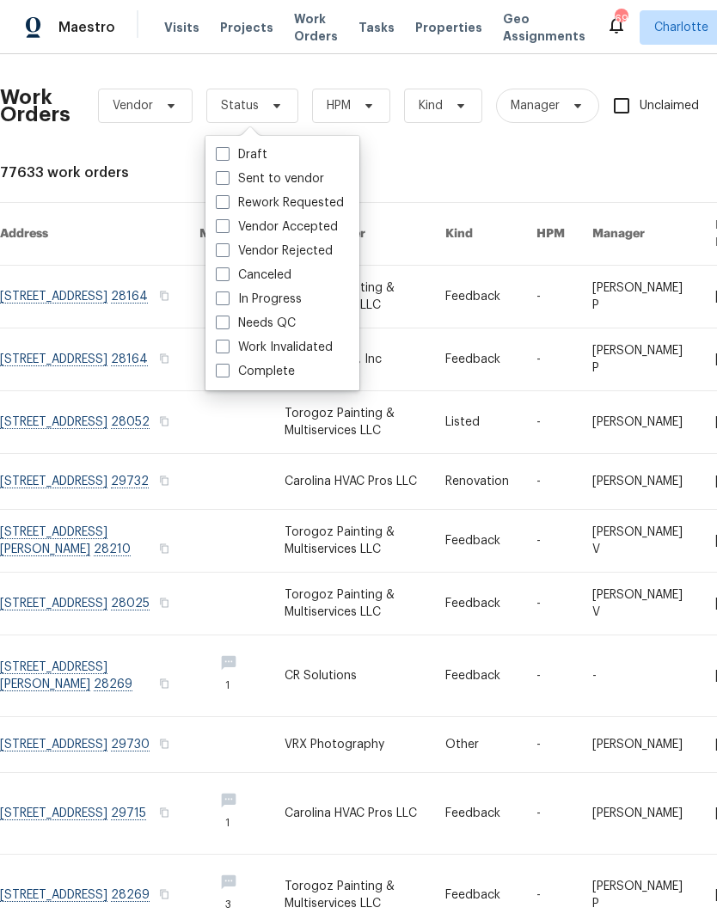
click at [291, 323] on label "Needs QC" at bounding box center [256, 323] width 80 height 17
click at [227, 323] on input "Needs QC" at bounding box center [221, 320] width 11 height 11
checkbox input "true"
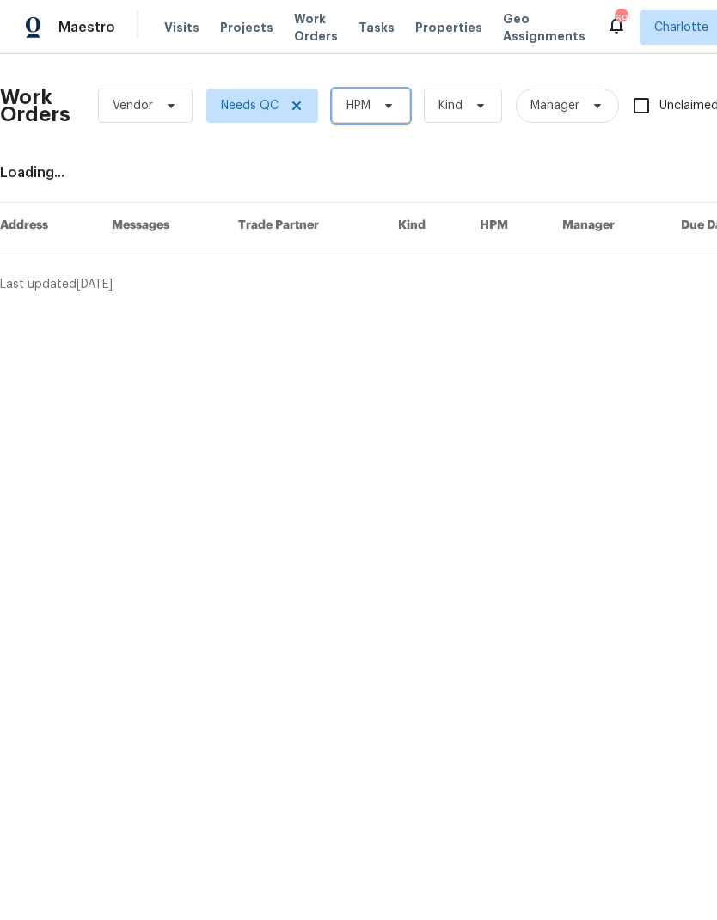
click at [409, 116] on span "HPM" at bounding box center [371, 106] width 78 height 34
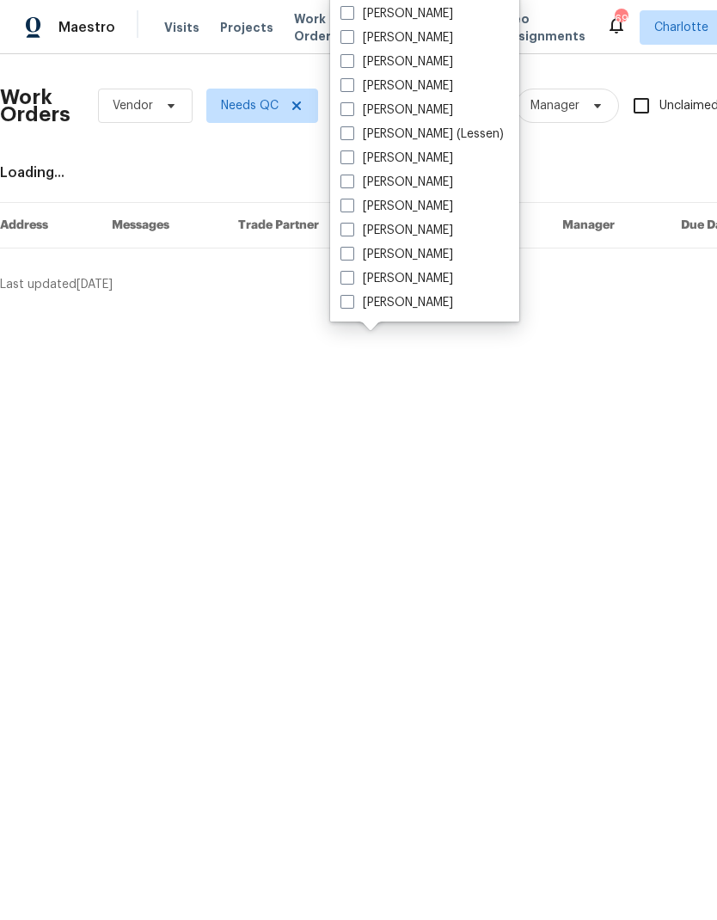
scroll to position [213, 0]
click at [401, 310] on label "[PERSON_NAME]" at bounding box center [397, 302] width 113 height 17
click at [352, 305] on input "[PERSON_NAME]" at bounding box center [346, 299] width 11 height 11
checkbox input "true"
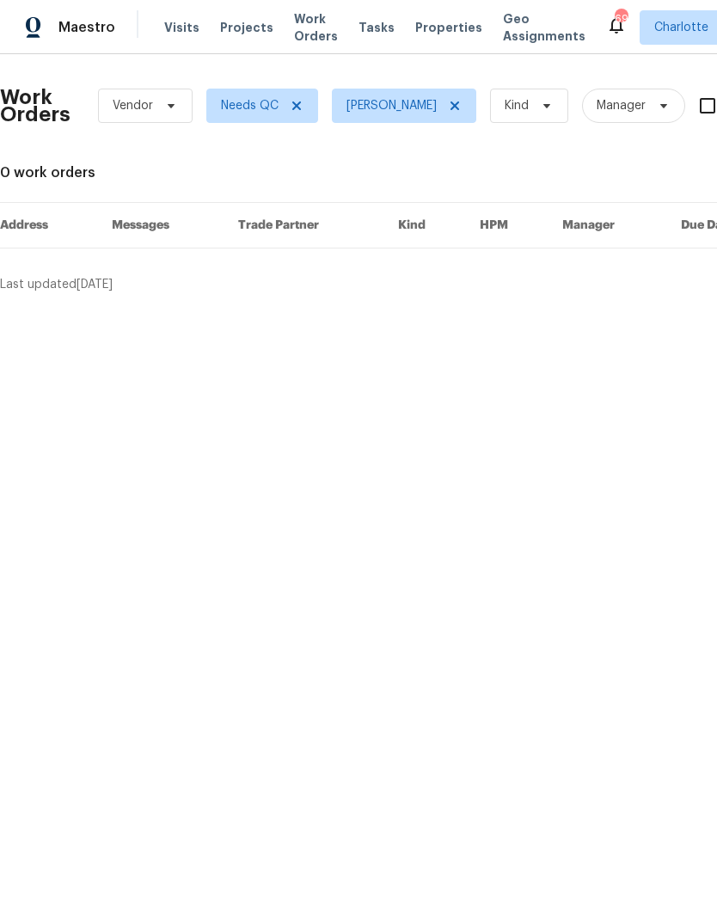
click at [70, 29] on span "Maestro" at bounding box center [86, 27] width 57 height 17
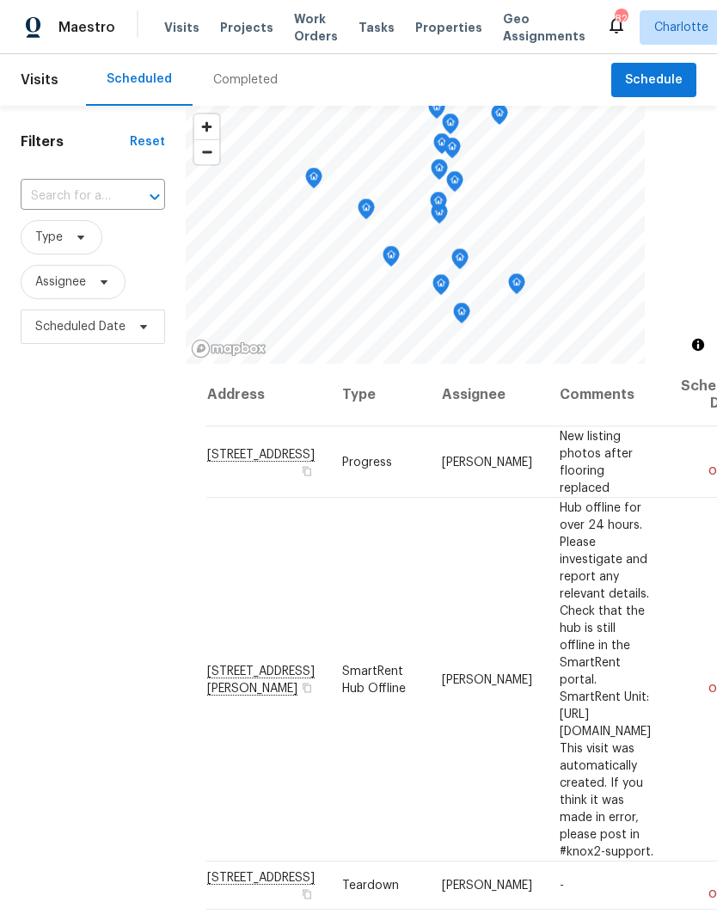
click at [227, 34] on span "Projects" at bounding box center [246, 27] width 53 height 17
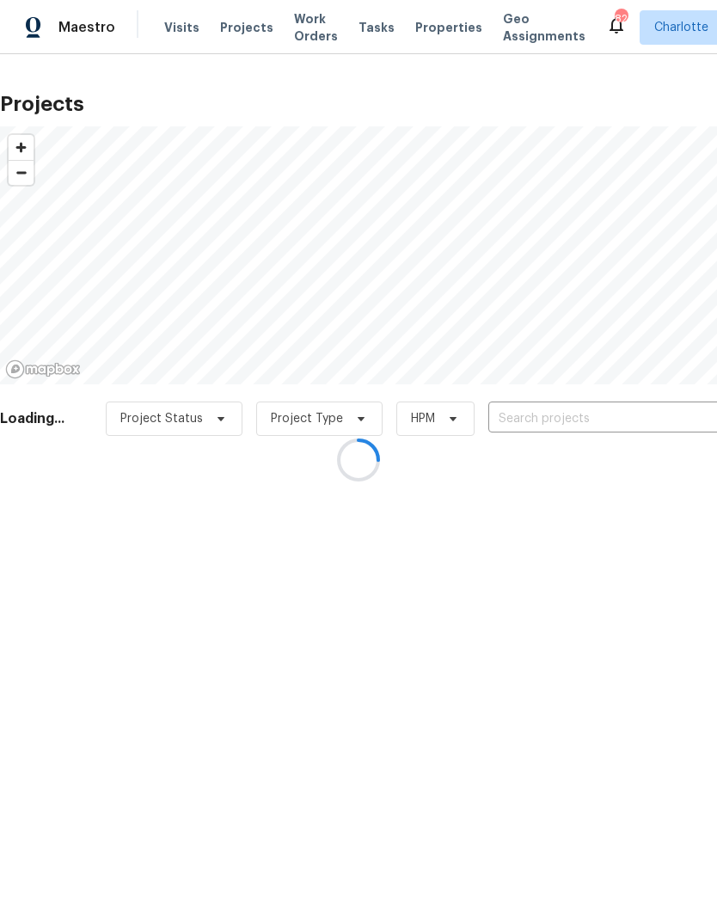
click at [605, 415] on input "text" at bounding box center [586, 419] width 197 height 27
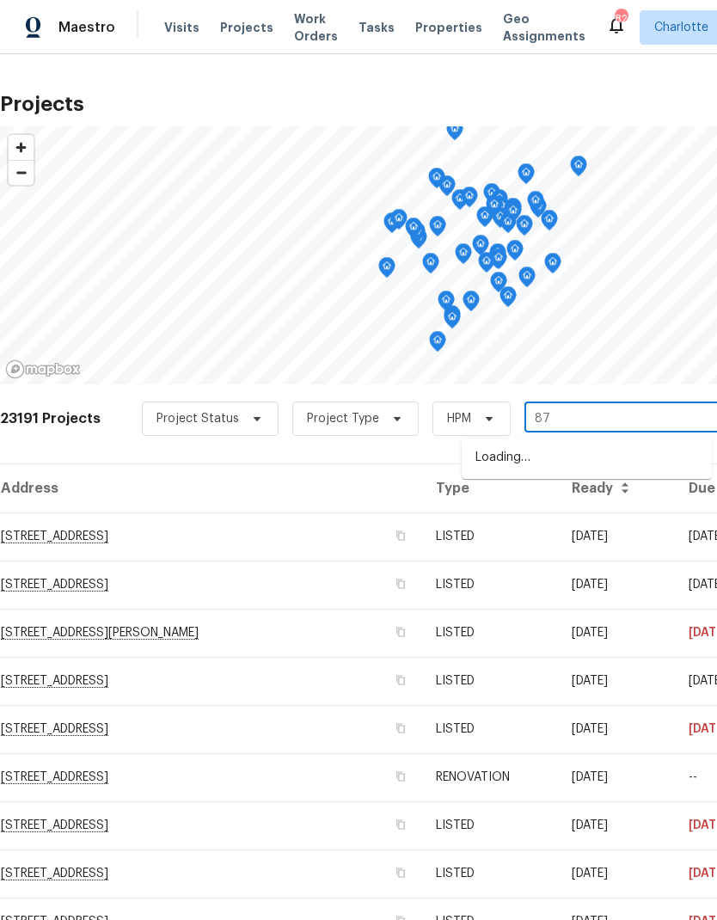
type input "8"
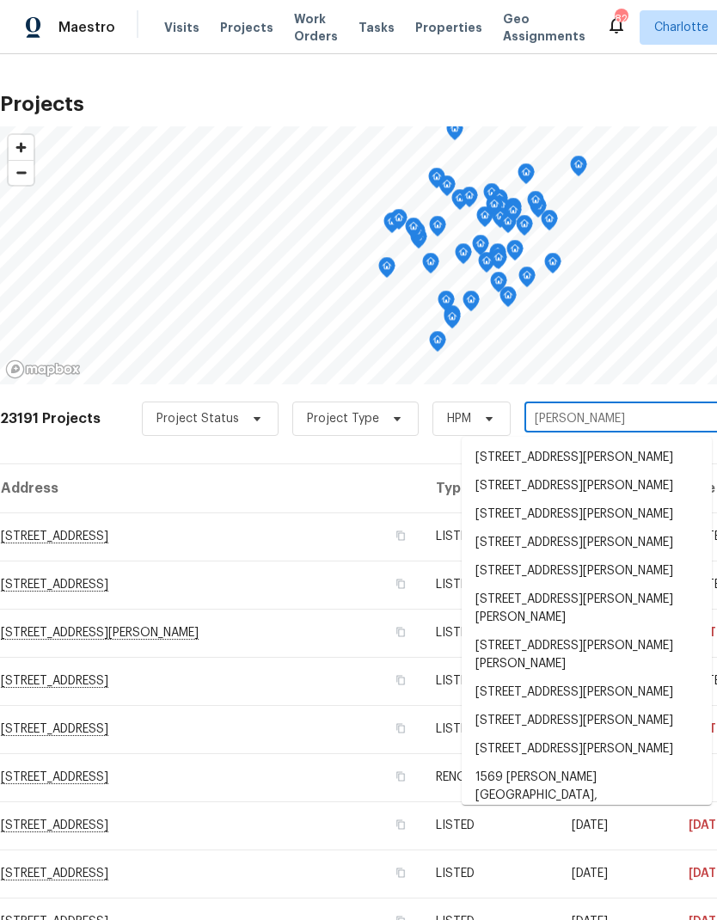
type input "[PERSON_NAME]"
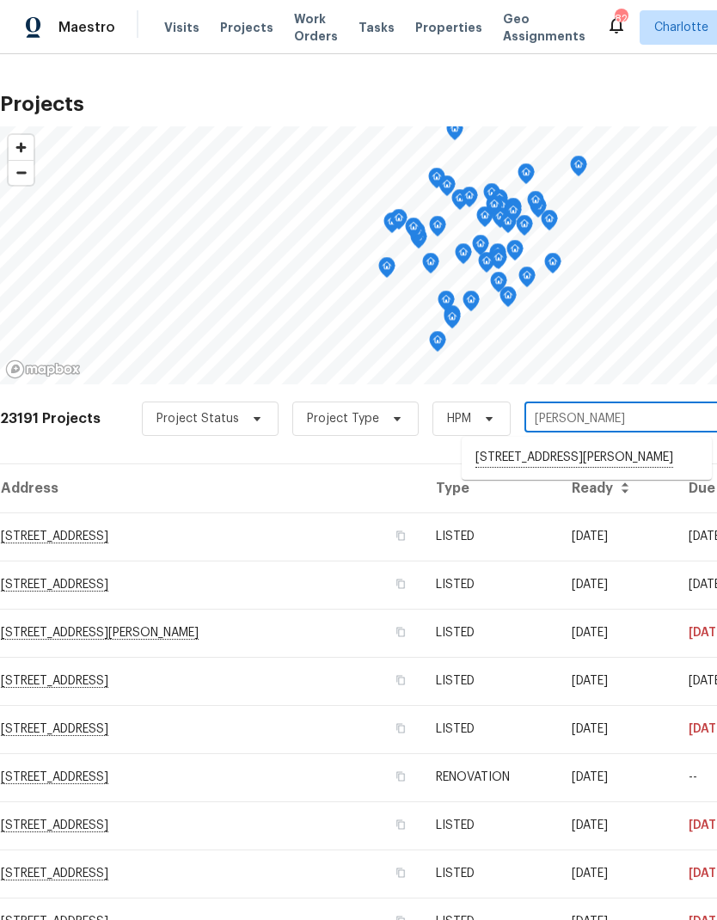
click at [613, 461] on li "[STREET_ADDRESS][PERSON_NAME]" at bounding box center [587, 458] width 250 height 29
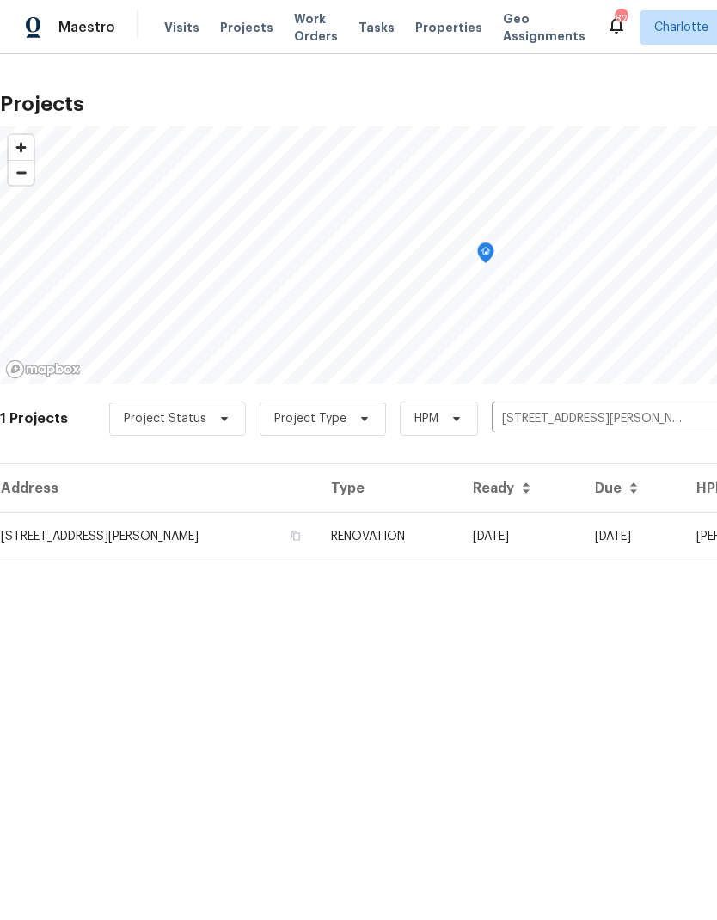
click at [69, 537] on td "[STREET_ADDRESS][PERSON_NAME]" at bounding box center [158, 537] width 317 height 48
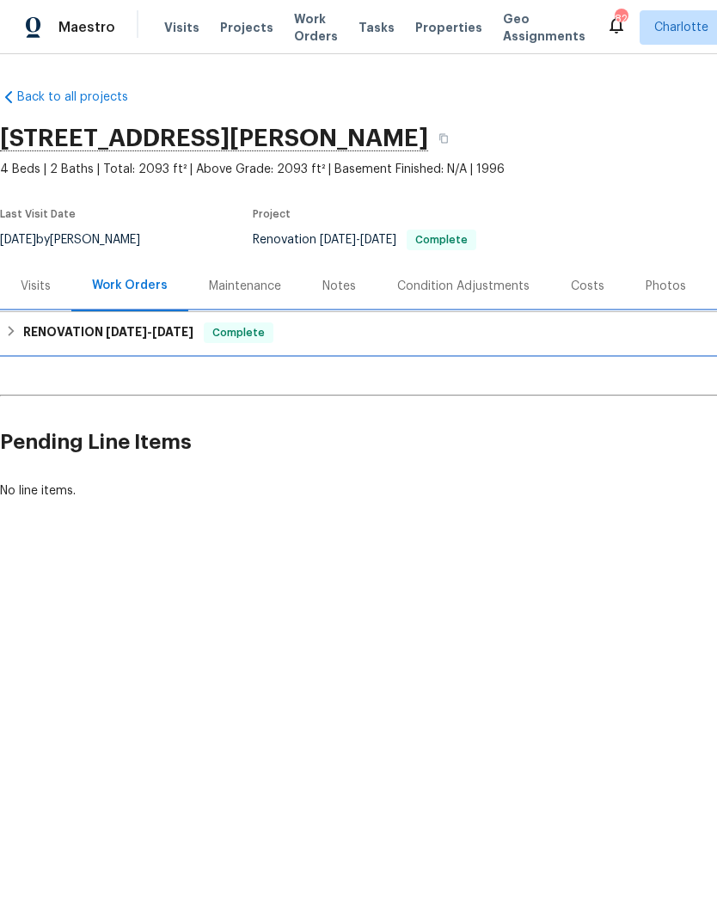
click at [24, 334] on h6 "RENOVATION [DATE] - [DATE]" at bounding box center [108, 332] width 170 height 21
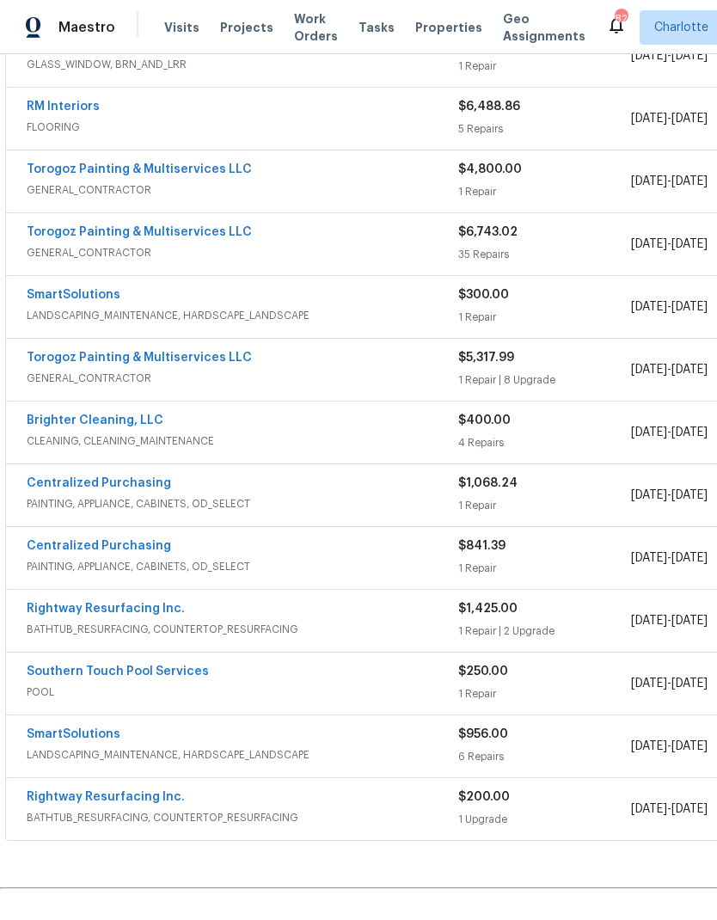
scroll to position [359, 0]
click at [84, 674] on link "Southern Touch Pool Services" at bounding box center [118, 672] width 182 height 12
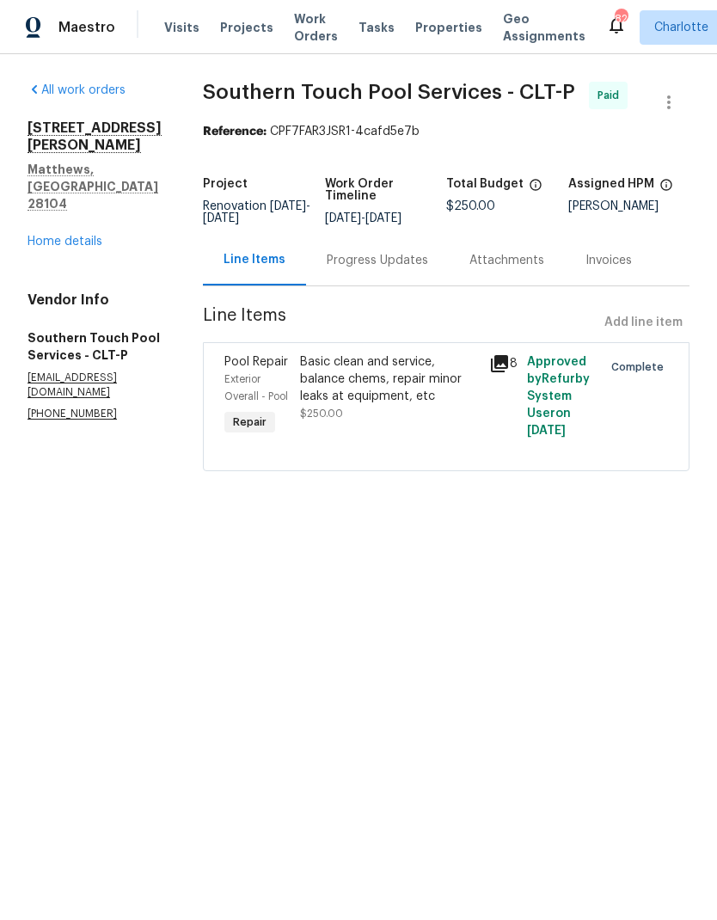
click at [420, 283] on div "Progress Updates" at bounding box center [377, 260] width 143 height 51
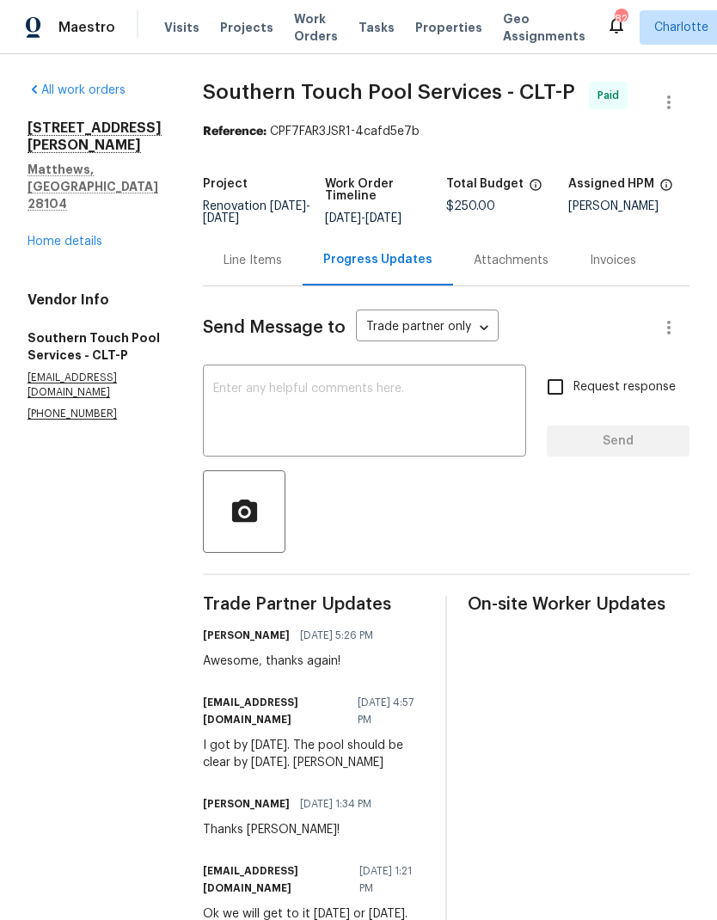
click at [424, 439] on textarea at bounding box center [364, 413] width 303 height 60
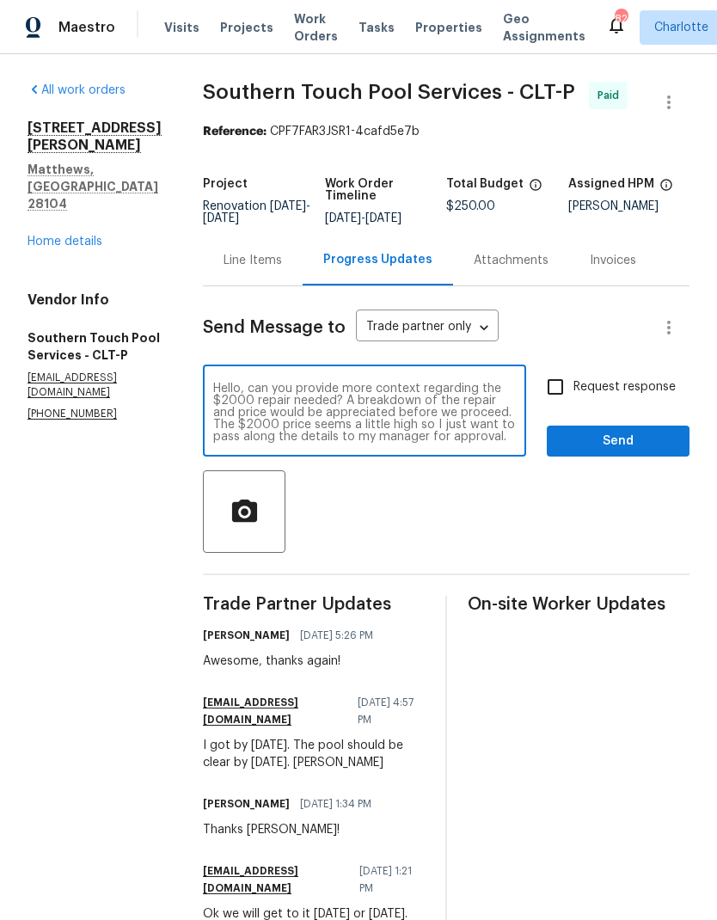
click at [267, 424] on textarea "Hello, can you provide more context regarding the $2000 repair needed? A breakd…" at bounding box center [364, 413] width 303 height 60
click at [361, 420] on textarea "Hello, can you provide more context regarding the $2000 repair needed? A breakd…" at bounding box center [364, 413] width 303 height 60
type textarea "Hello, can you provide more context regarding the $2000 repair needed? A breakd…"
click at [561, 375] on input "Request response" at bounding box center [555, 387] width 36 height 36
checkbox input "true"
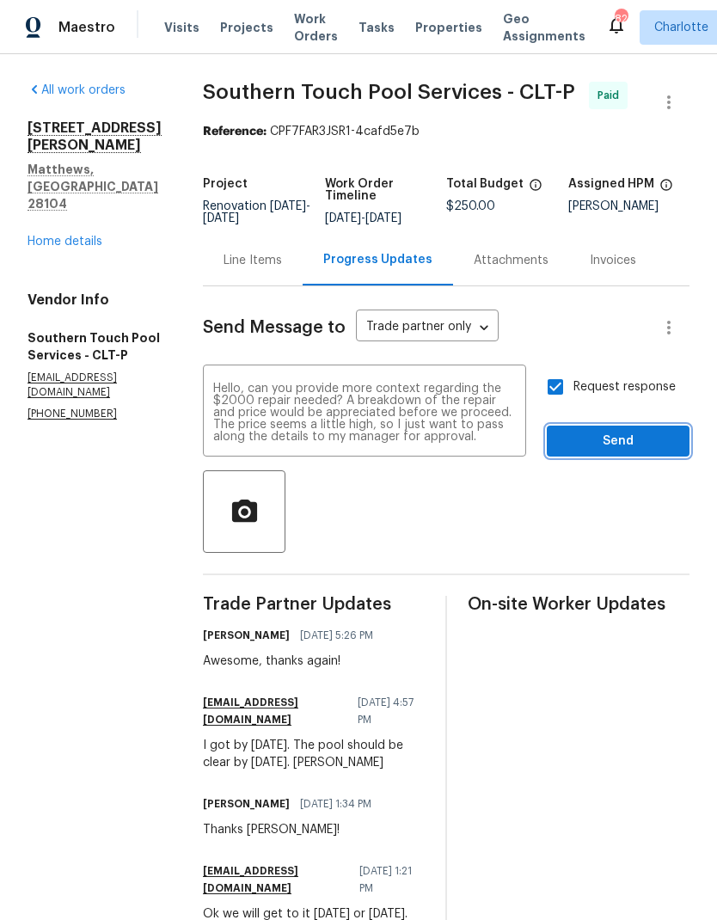
click at [617, 434] on span "Send" at bounding box center [618, 441] width 115 height 21
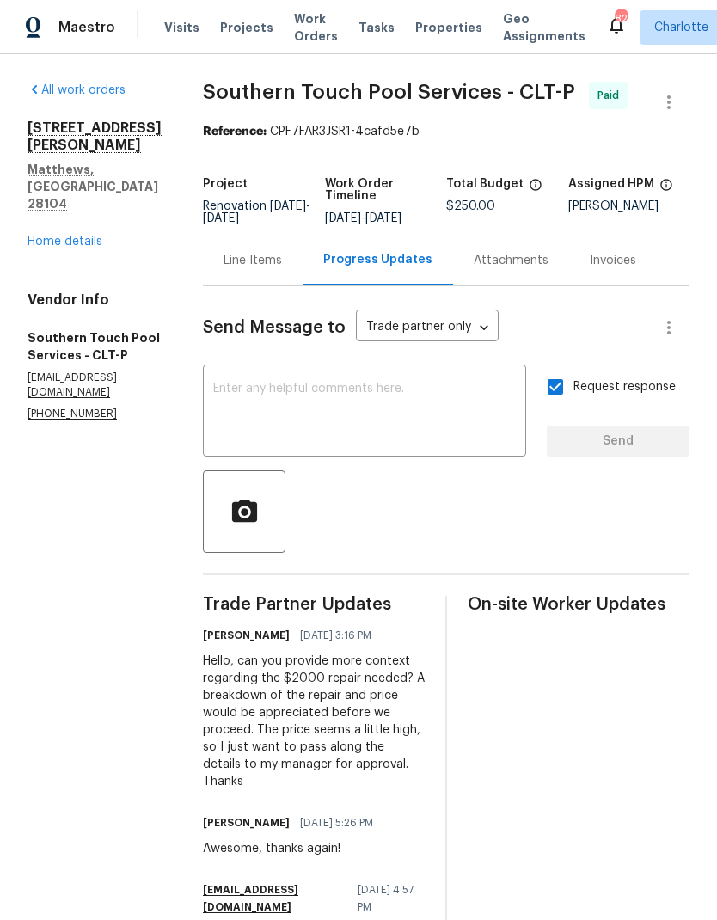
click at [75, 22] on span "Maestro" at bounding box center [86, 27] width 57 height 17
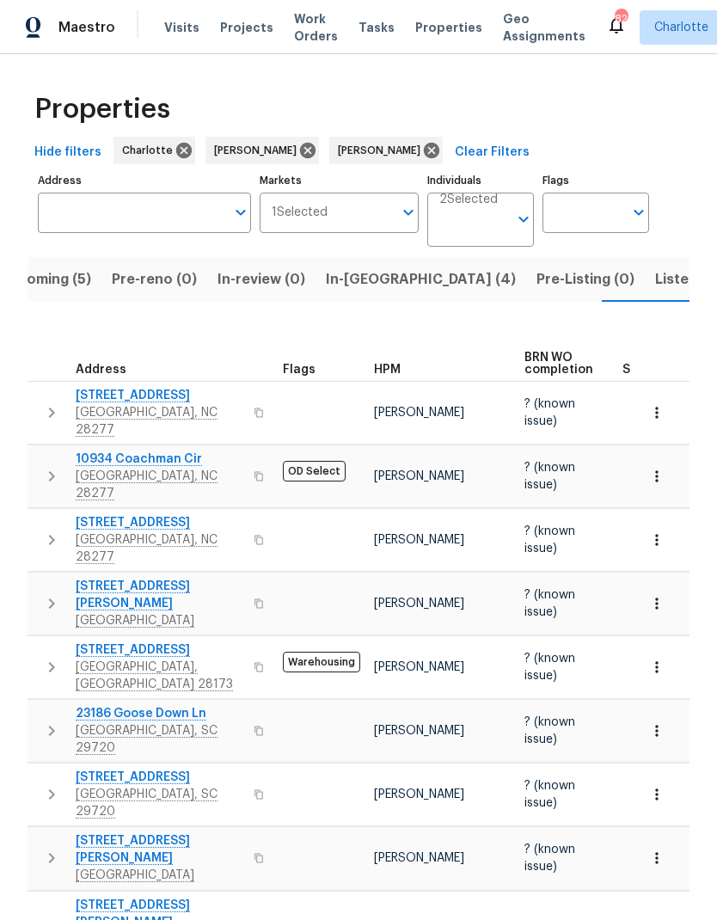
click at [343, 257] on button "In-reno (4)" at bounding box center [421, 279] width 211 height 45
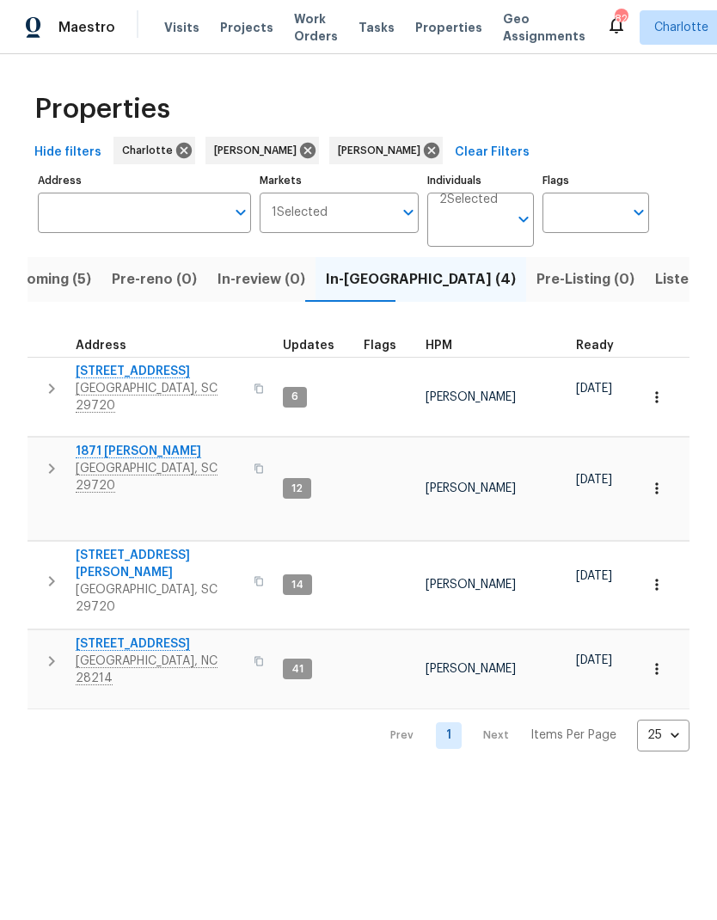
click at [45, 571] on icon "button" at bounding box center [51, 581] width 21 height 21
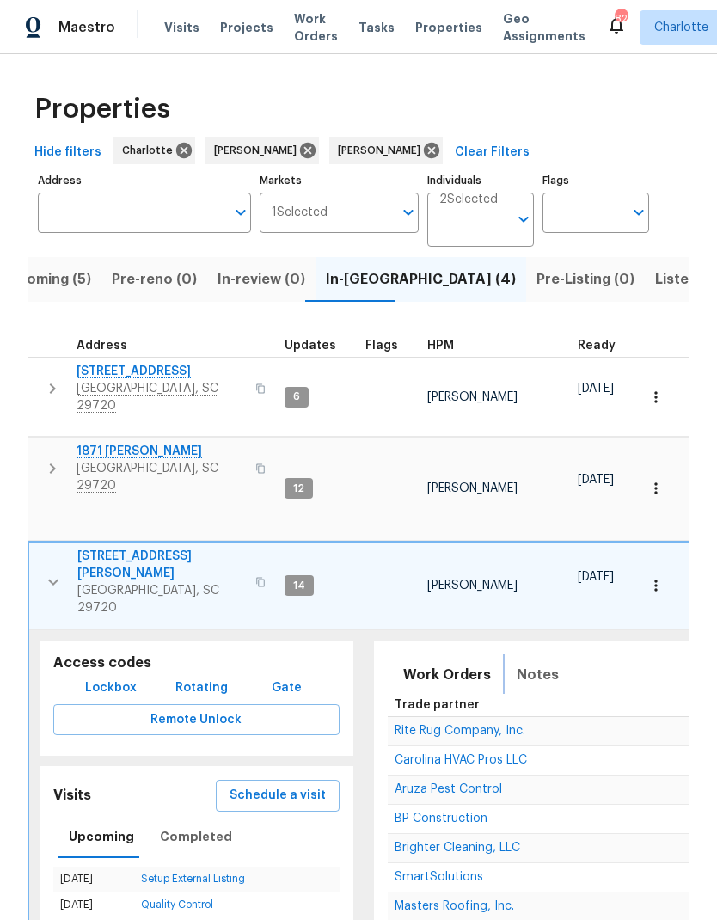
click at [548, 654] on button "Notes" at bounding box center [537, 674] width 63 height 41
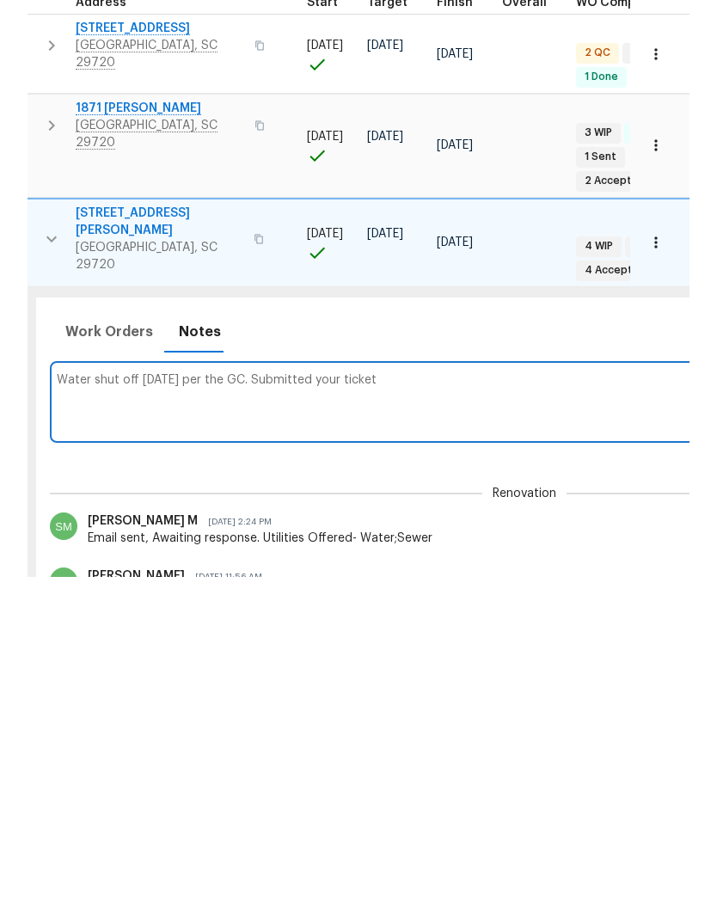
scroll to position [69, 0]
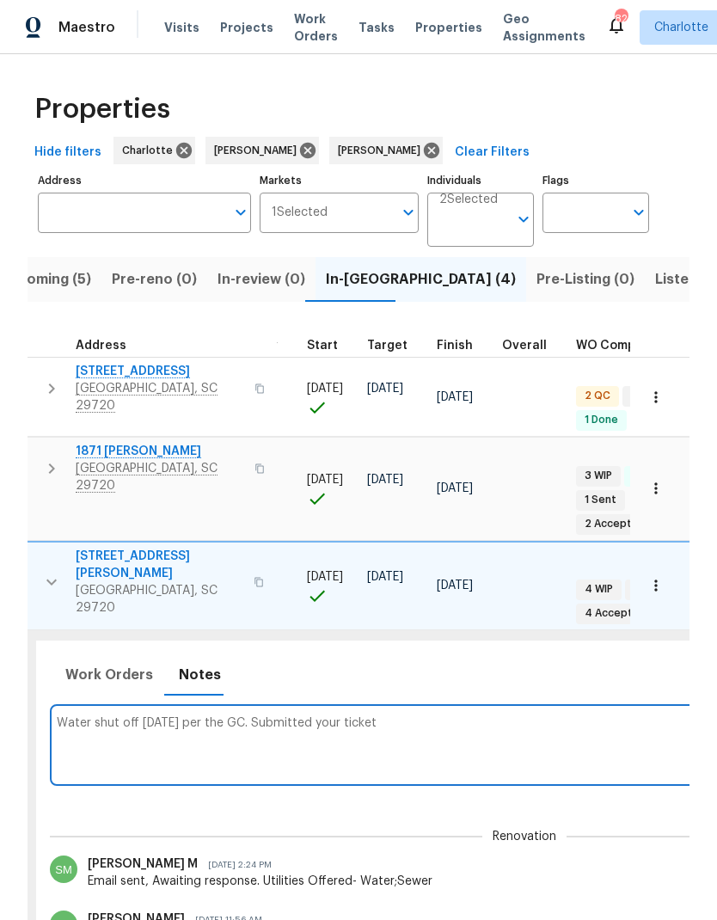
click at [443, 716] on textarea "Water shut off today per the GC. Submitted your ticket" at bounding box center [525, 745] width 936 height 58
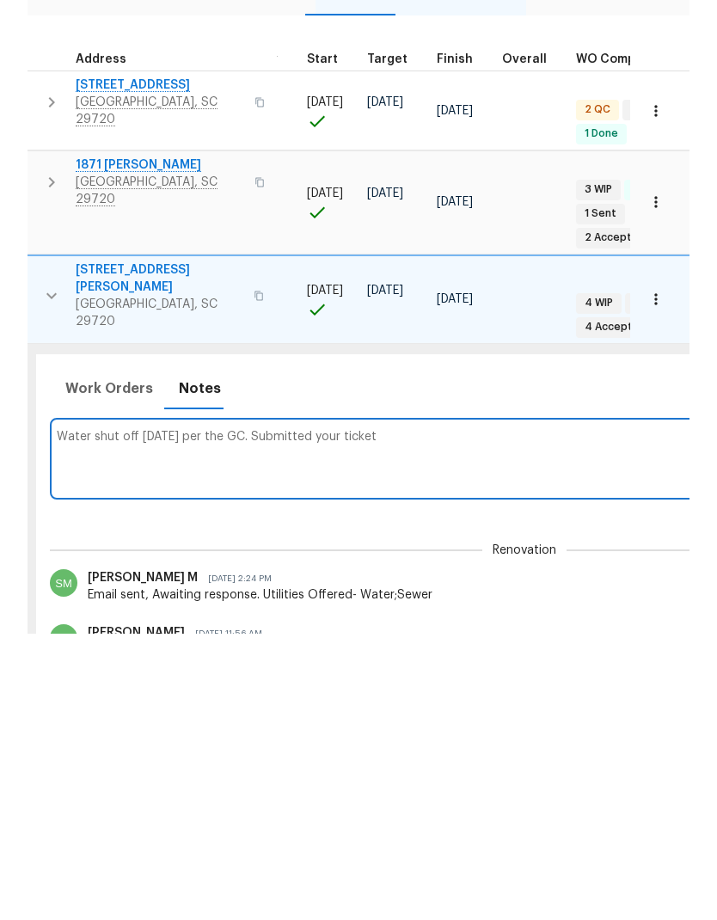
click at [316, 716] on textarea "Water shut off today per the GC. Submitted your ticket" at bounding box center [525, 745] width 936 height 58
click at [428, 716] on textarea "Water shut off today per the GC. Submitted Jora ticket" at bounding box center [525, 745] width 936 height 58
click at [77, 716] on textarea "Water shut off today per the GC. Submitted Jira ticket:" at bounding box center [525, 745] width 936 height 58
paste textarea "https://opendoor.atlassian.net/servicedesk/customer/portal/80/UTL-77503"
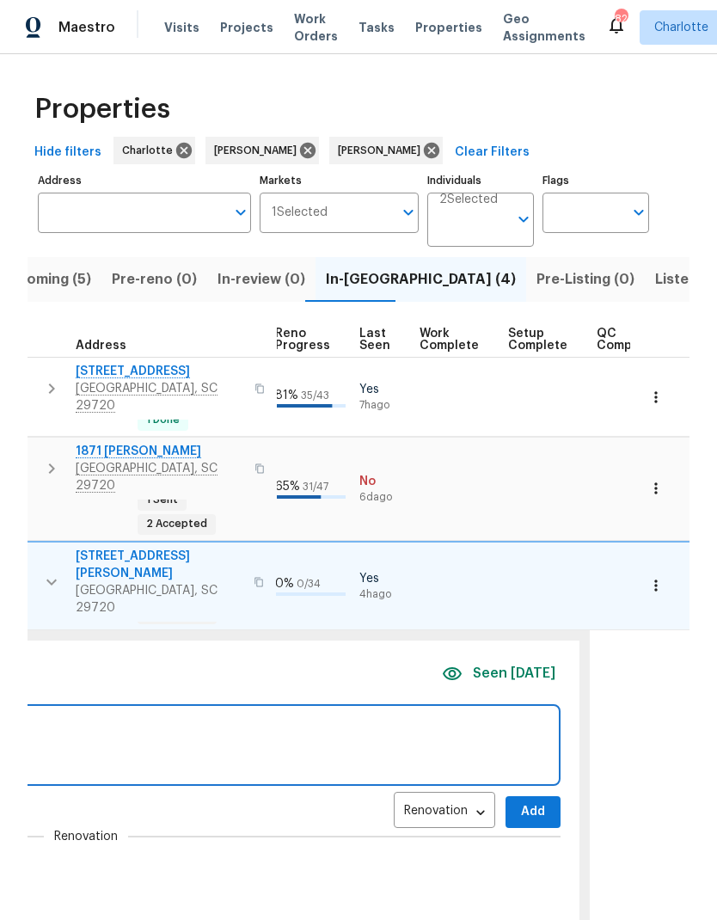
scroll to position [14, 777]
type textarea "Water shut off today per the GC. Submitted Jira ticket: https://opendoor.atlass…"
click at [536, 796] on button "Add" at bounding box center [533, 812] width 55 height 32
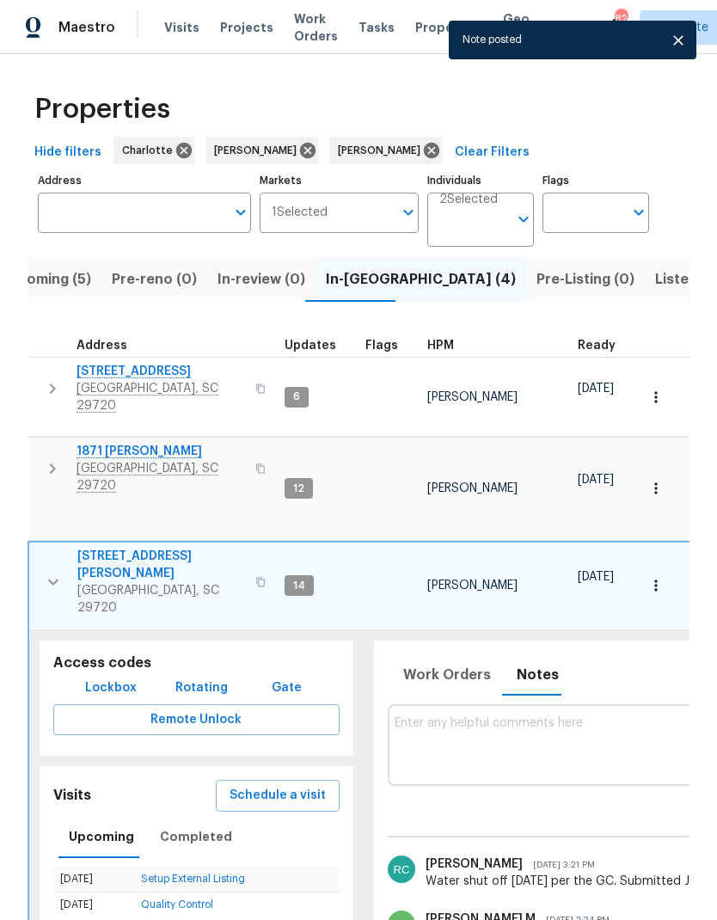
scroll to position [0, 0]
click at [50, 572] on icon "button" at bounding box center [53, 582] width 21 height 21
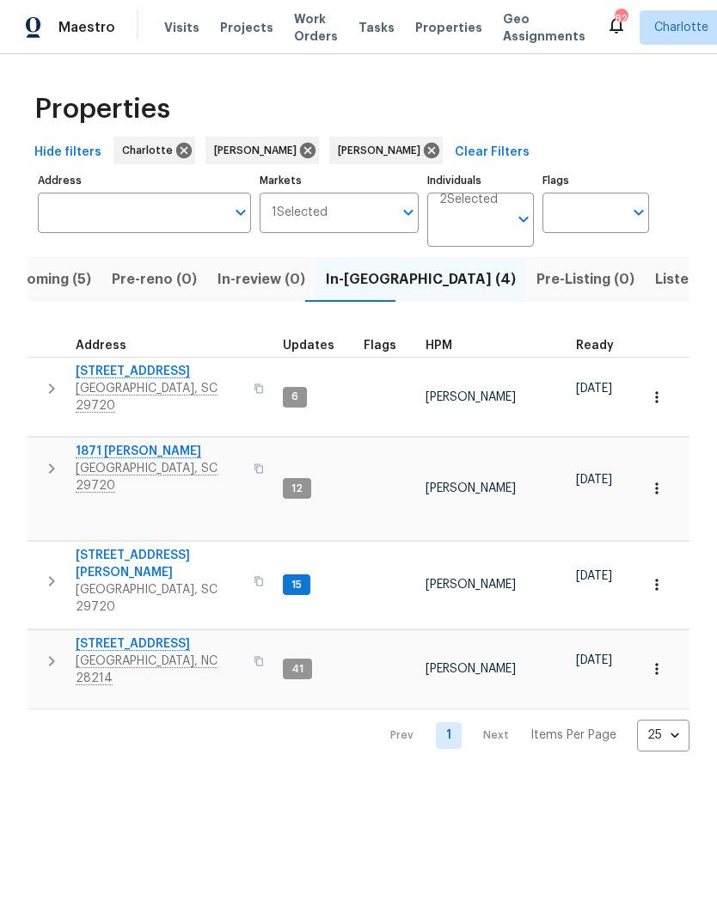
click at [45, 571] on icon "button" at bounding box center [51, 581] width 21 height 21
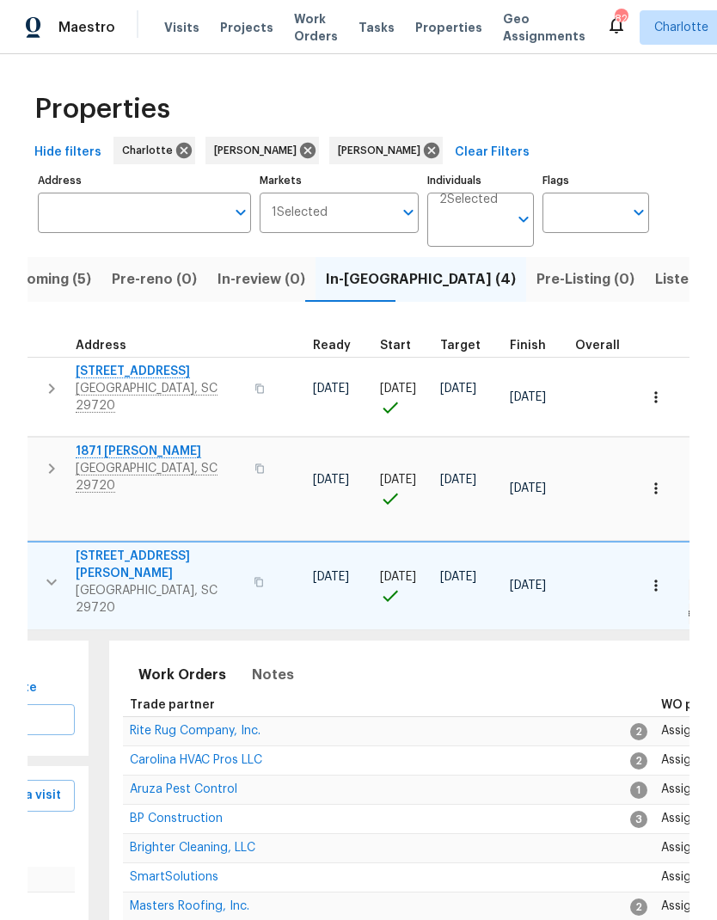
scroll to position [14, 265]
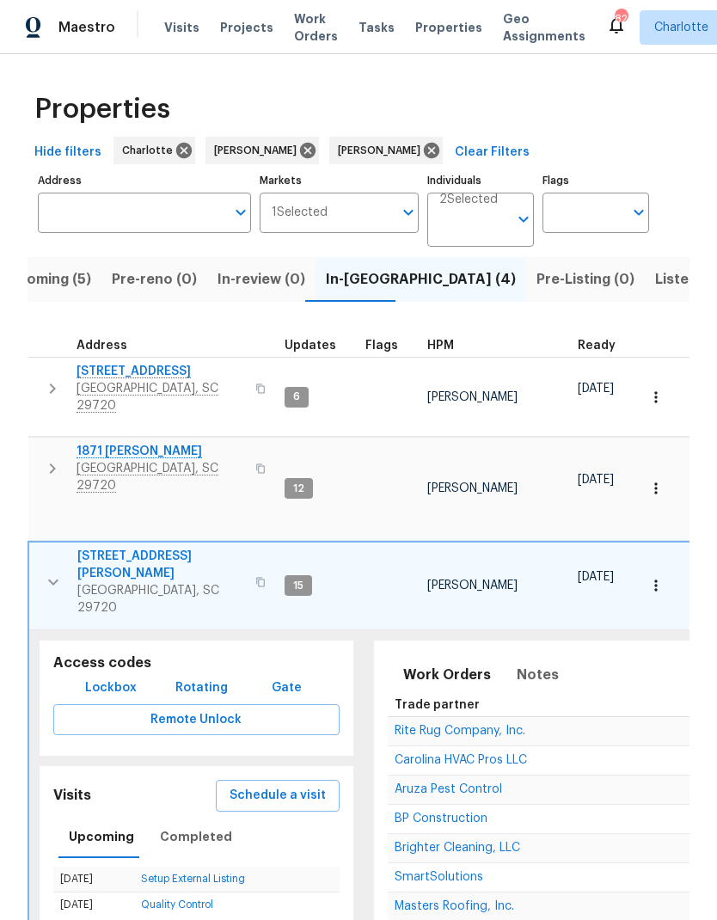
scroll to position [0, 0]
click at [46, 572] on icon "button" at bounding box center [53, 582] width 21 height 21
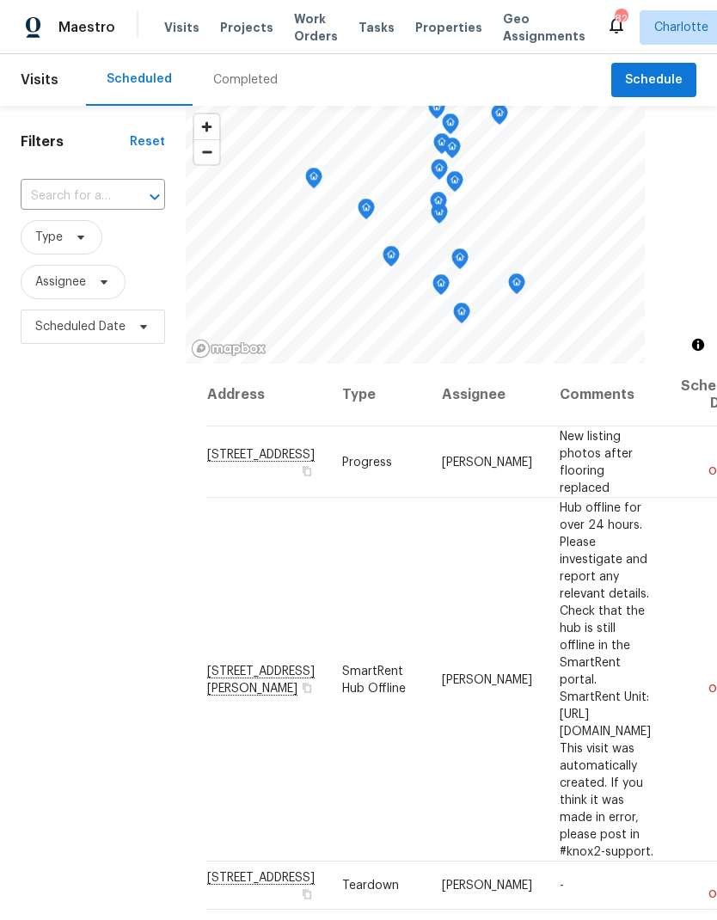
click at [87, 504] on div "Filters Reset ​ Type Assignee Scheduled Date" at bounding box center [93, 603] width 186 height 994
click at [237, 28] on span "Projects" at bounding box center [246, 27] width 53 height 17
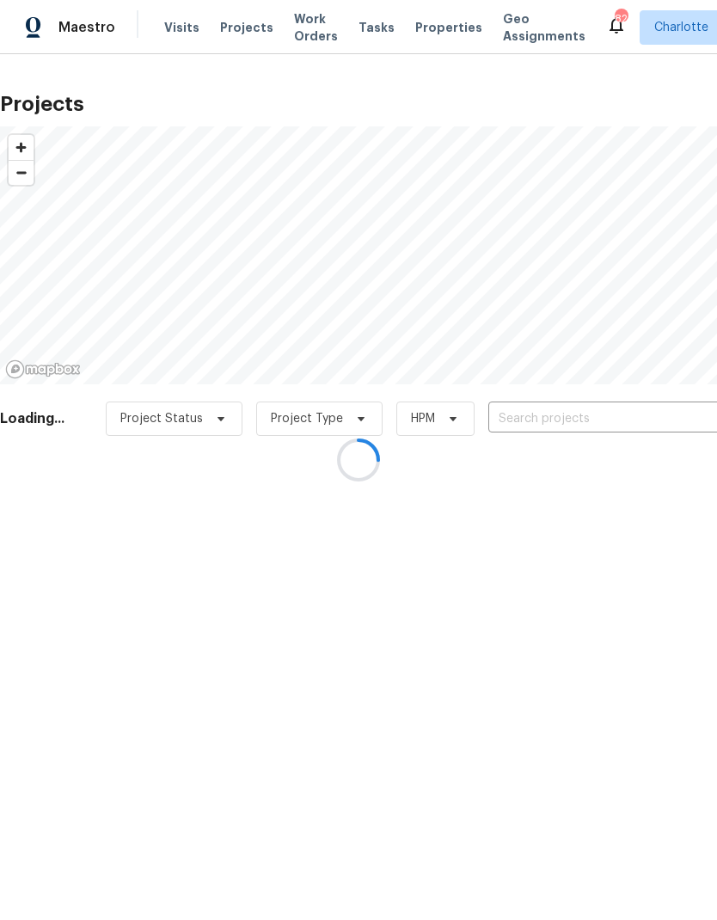
click at [608, 422] on div at bounding box center [358, 460] width 717 height 920
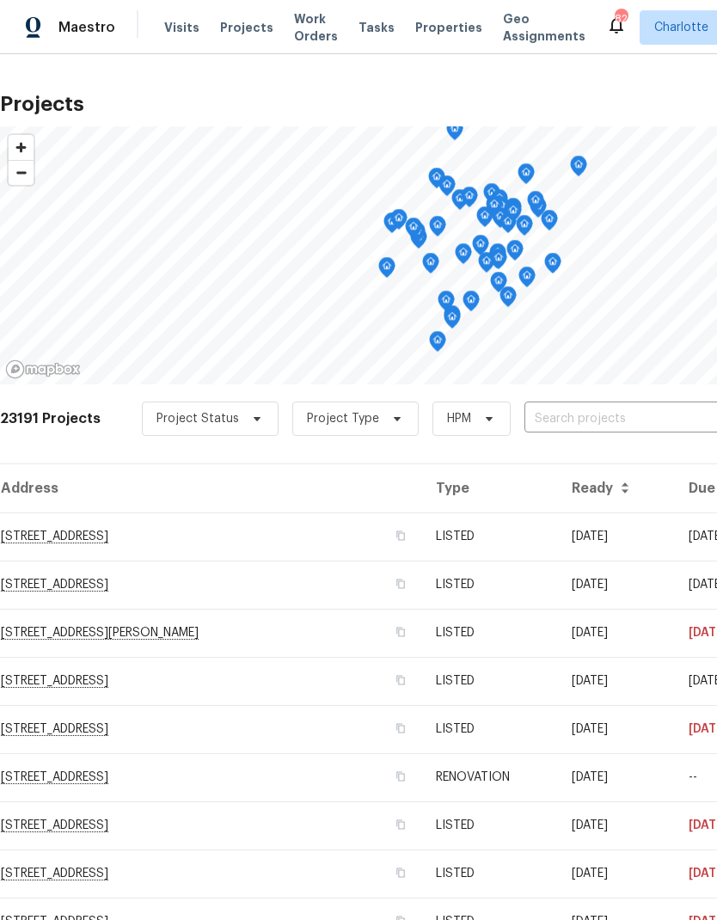
click at [574, 427] on input "text" at bounding box center [623, 419] width 197 height 27
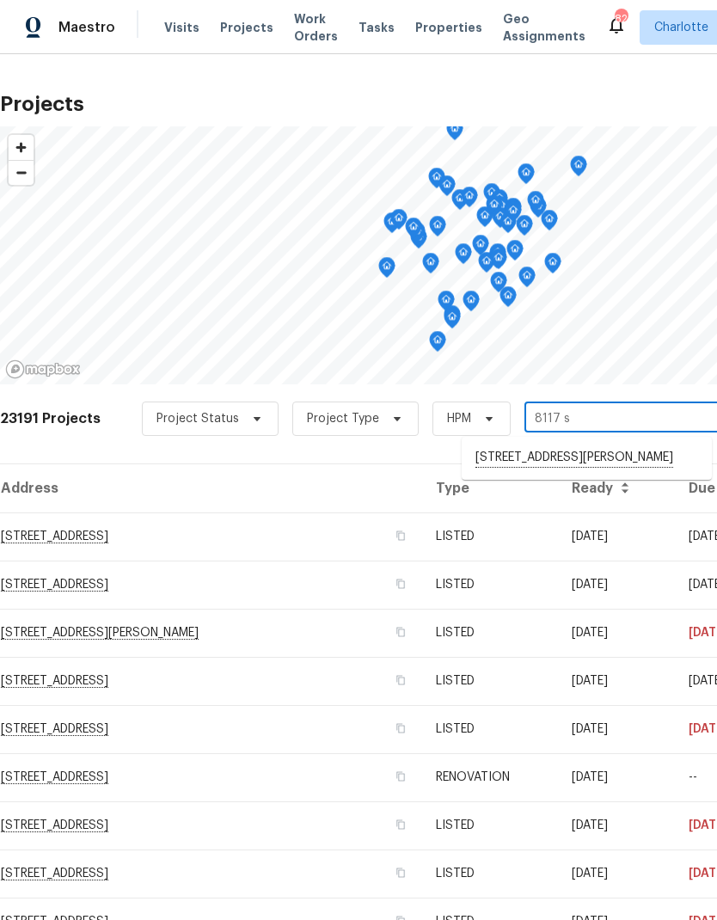
type input "8117 sh"
click at [584, 463] on li "[STREET_ADDRESS][PERSON_NAME]" at bounding box center [587, 458] width 250 height 28
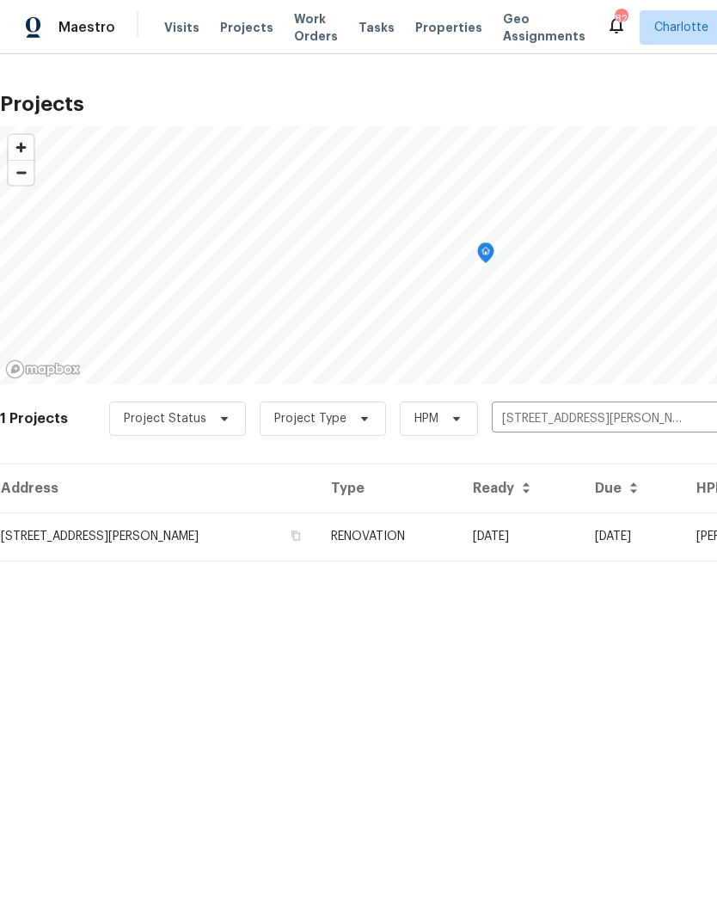
click at [225, 549] on td "[STREET_ADDRESS][PERSON_NAME]" at bounding box center [158, 537] width 317 height 48
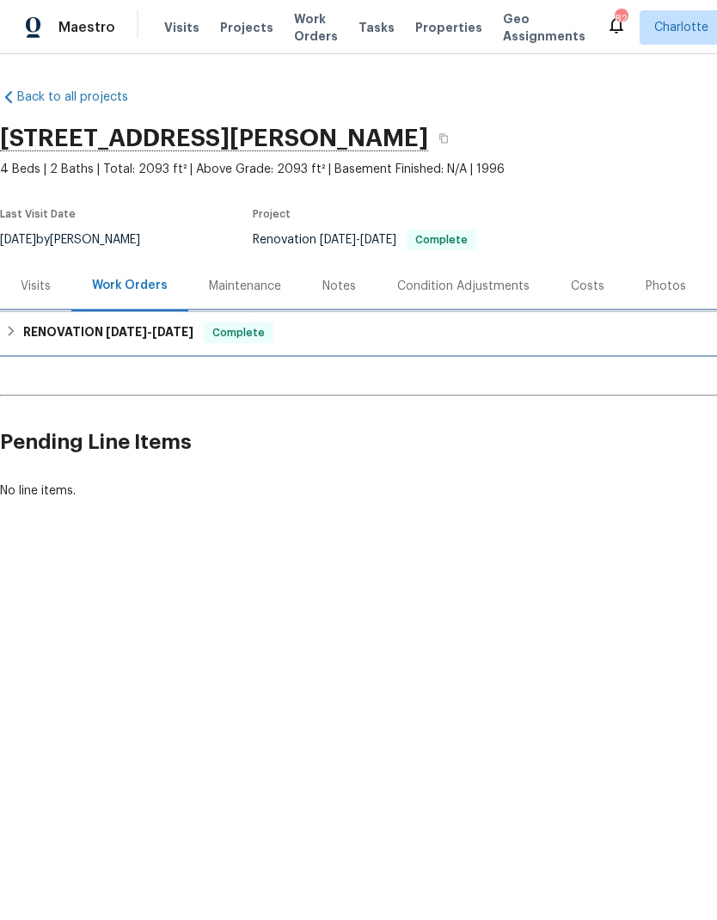
click at [32, 344] on div "RENOVATION [DATE] - [DATE] Complete" at bounding box center [486, 332] width 972 height 41
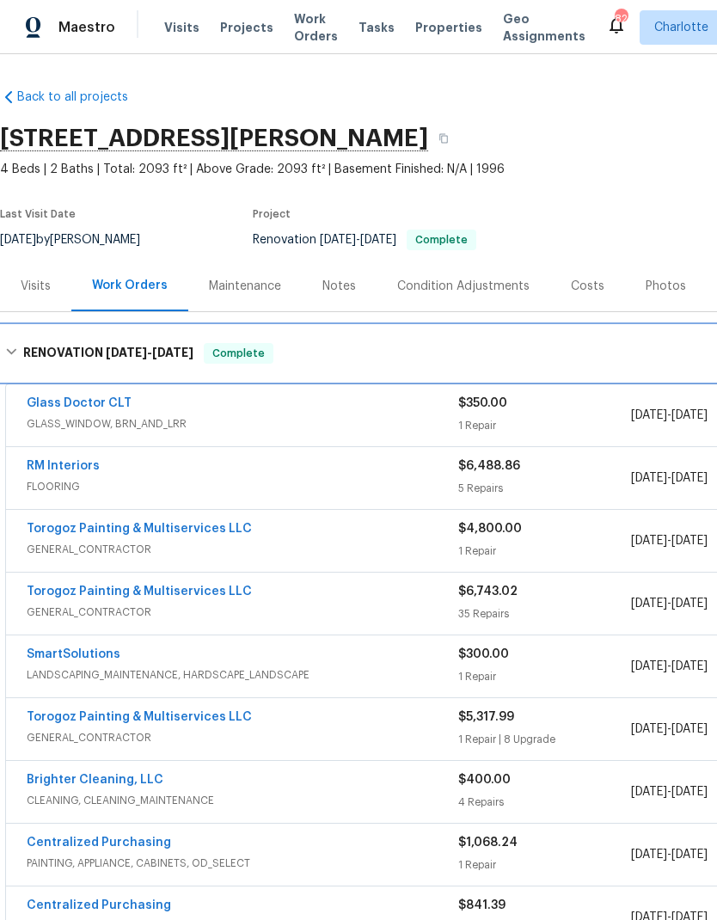
click at [39, 362] on h6 "RENOVATION [DATE] - [DATE]" at bounding box center [108, 353] width 170 height 21
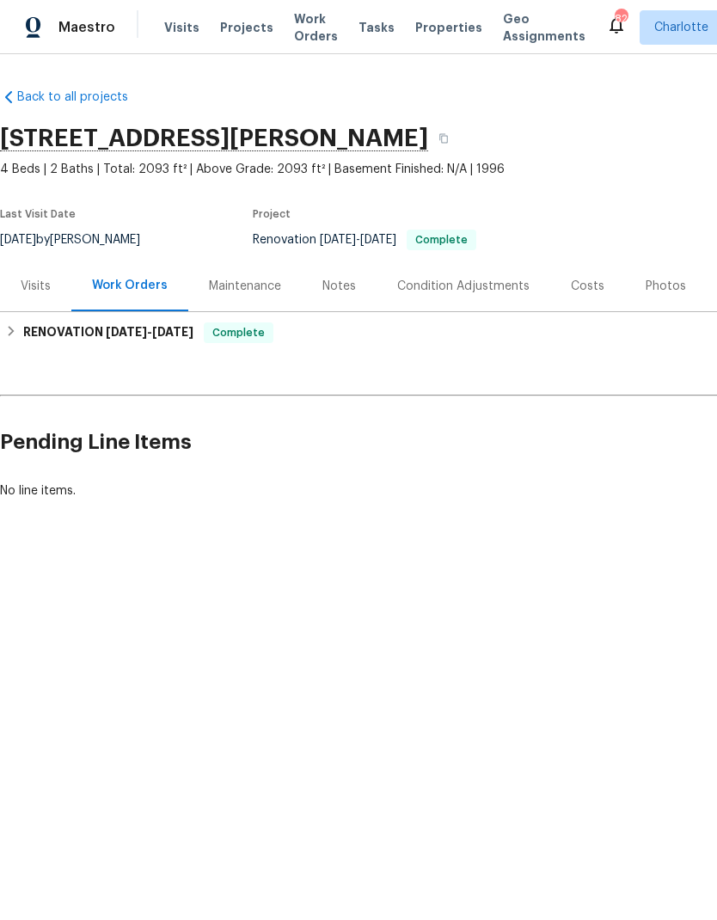
click at [70, 23] on span "Maestro" at bounding box center [86, 27] width 57 height 17
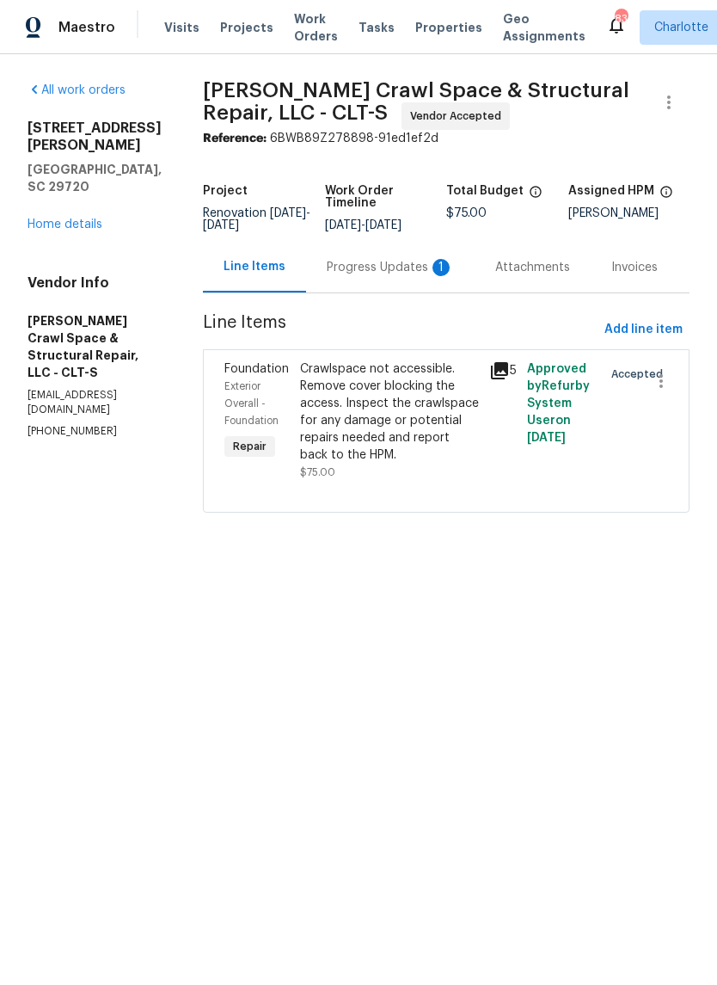
click at [416, 276] on div "Progress Updates 1" at bounding box center [390, 267] width 127 height 17
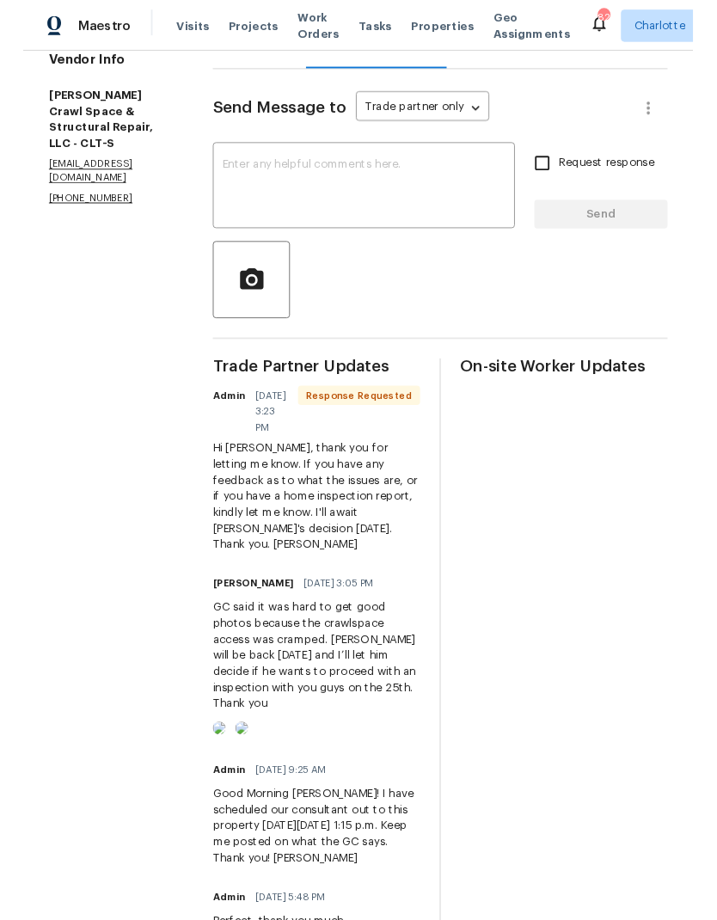
scroll to position [230, 0]
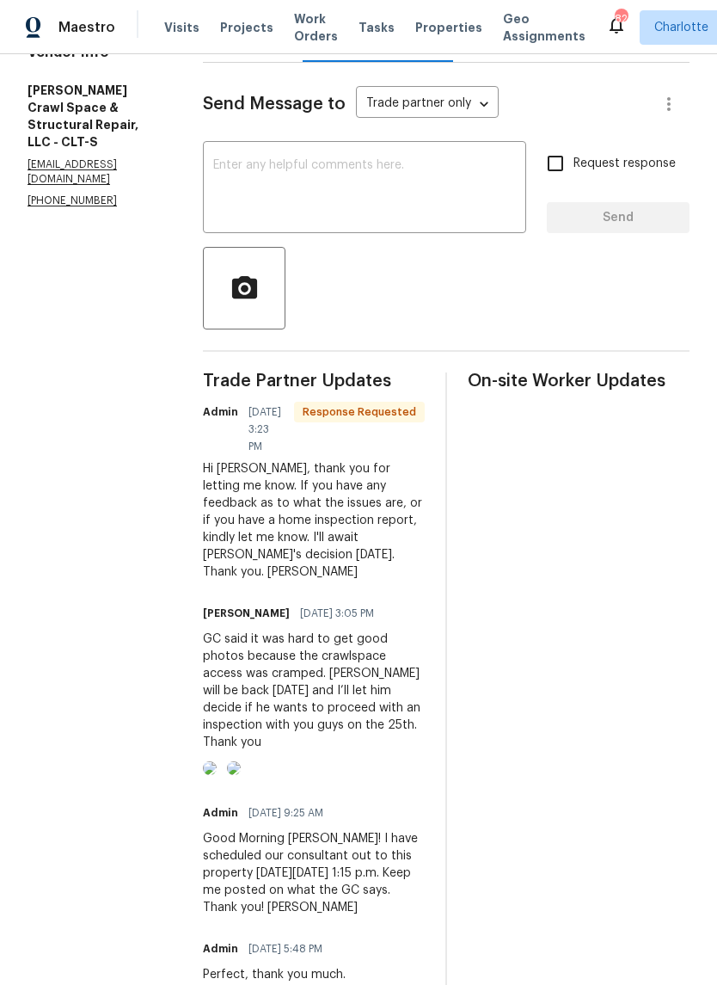
click at [406, 212] on textarea at bounding box center [364, 189] width 303 height 60
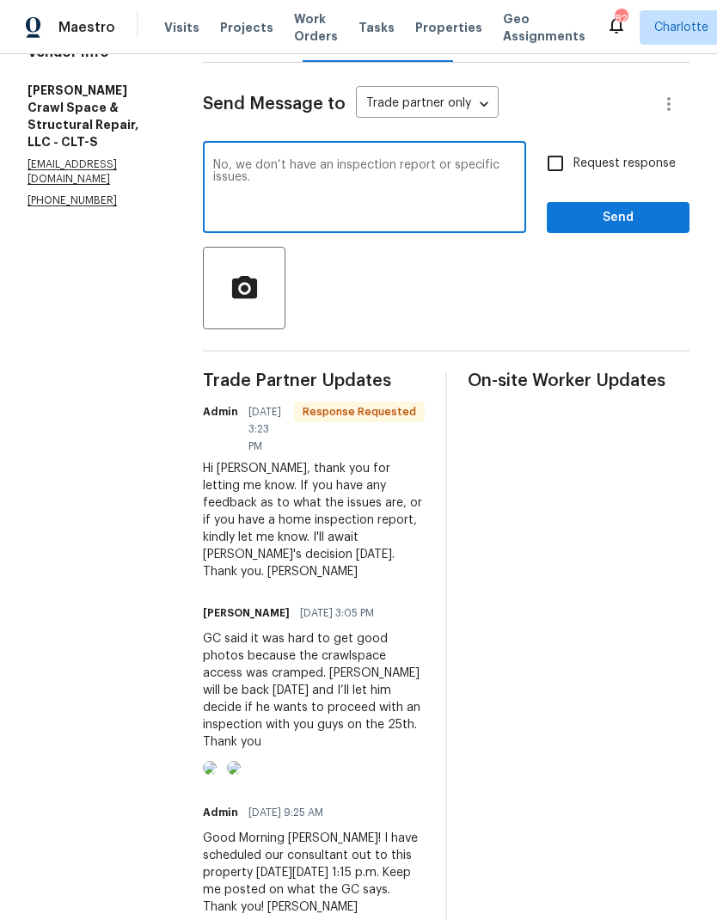
click at [356, 174] on textarea "No, we don’t have an inspection report or specific issues." at bounding box center [364, 189] width 303 height 60
click at [485, 203] on textarea "No, we don’t have an home inspection report or specific issues." at bounding box center [364, 189] width 303 height 60
click at [468, 195] on textarea "No, we don’t have an home inspection report or specific issues to report. This …" at bounding box center [364, 189] width 303 height 60
click at [378, 191] on textarea "No, we don’t have an home inspection report or specific issues to report. This …" at bounding box center [364, 189] width 303 height 60
click at [382, 189] on textarea "No, we don’t have an home inspection report or specific issues to report. This …" at bounding box center [364, 189] width 303 height 60
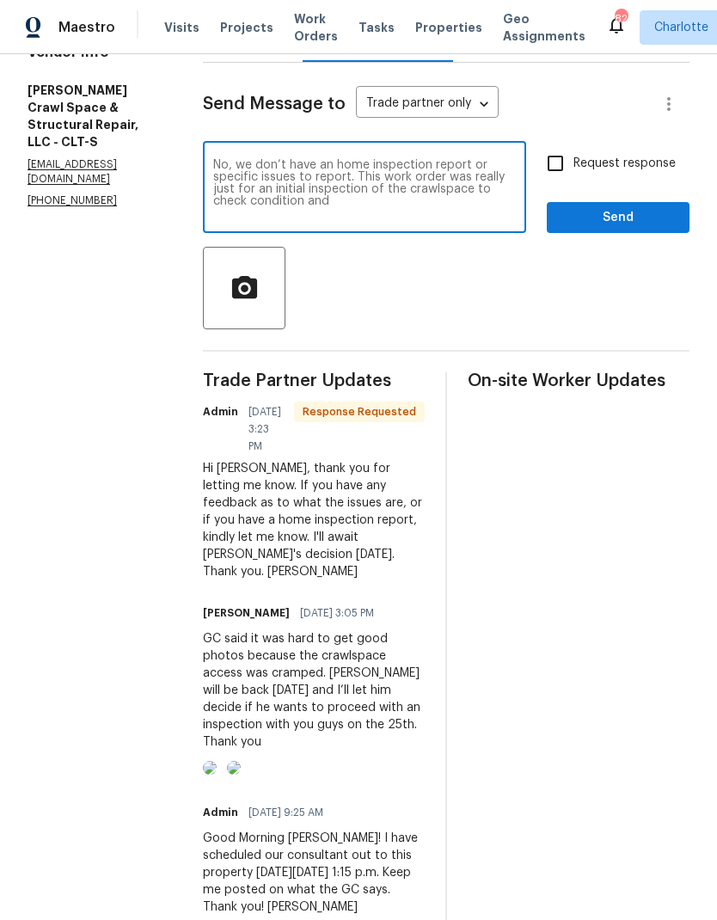
click at [383, 185] on textarea "No, we don’t have an home inspection report or specific issues to report. This …" at bounding box center [364, 189] width 303 height 60
click at [377, 193] on textarea "No, we don’t have an home inspection report or specific issues to report. This …" at bounding box center [364, 189] width 303 height 60
click at [384, 189] on textarea "No, we don’t have an home inspection report or specific issues to report. This …" at bounding box center [364, 189] width 303 height 60
click at [384, 181] on textarea "No, we don’t have an home inspection report or specific issues to report. This …" at bounding box center [364, 189] width 303 height 60
click at [384, 190] on textarea "No, we don’t have an home inspection report or specific issues to report. This …" at bounding box center [364, 189] width 303 height 60
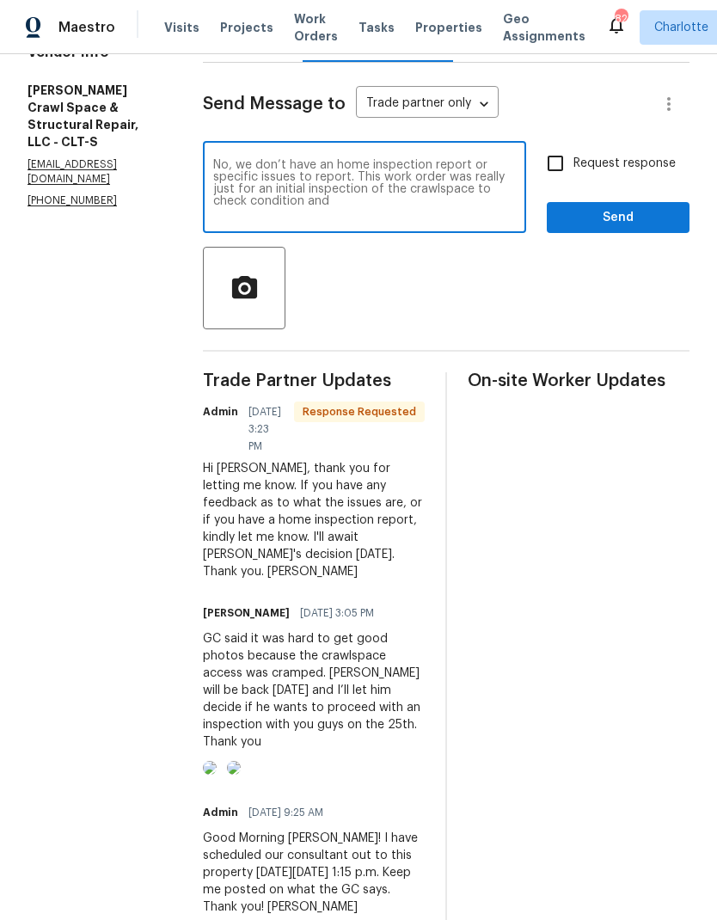
click at [378, 197] on textarea "No, we don’t have an home inspection report or specific issues to report. This …" at bounding box center [364, 189] width 303 height 60
click at [378, 196] on textarea "No, we don’t have an home inspection report or specific issues to report. This …" at bounding box center [364, 189] width 303 height 60
click at [400, 219] on textarea "No, we don’t have an home inspection report or specific issues to report. This …" at bounding box center [364, 189] width 303 height 60
click at [388, 185] on textarea "No, we don’t have an home inspection report or specific issues to report. This …" at bounding box center [364, 189] width 303 height 60
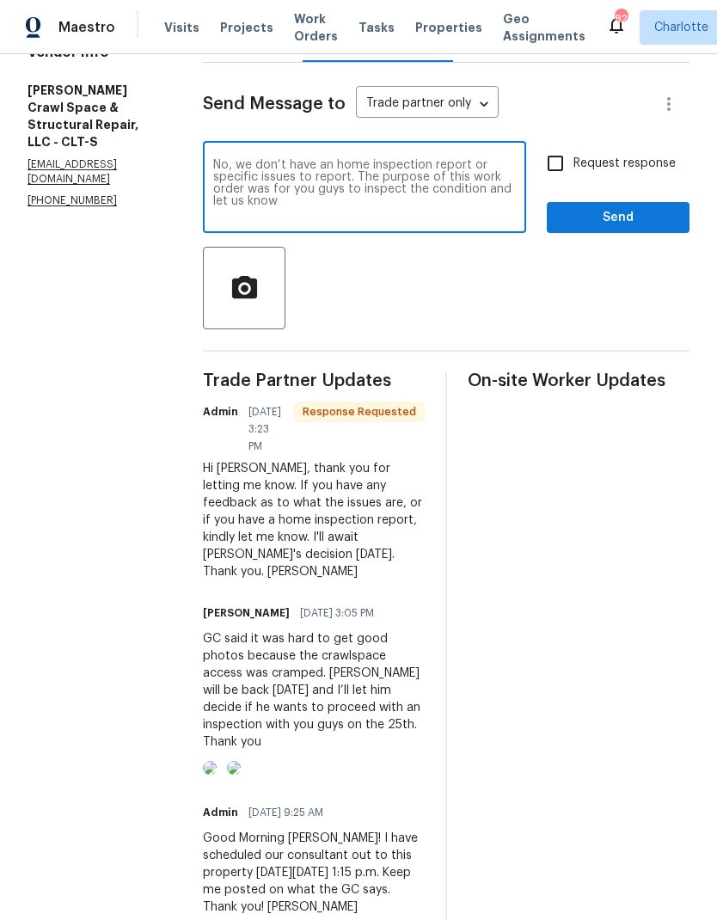
click at [360, 182] on textarea "No, we don’t have an home inspection report or specific issues to report. The p…" at bounding box center [364, 189] width 303 height 60
click at [289, 212] on textarea "No, we don’t have an home inspection report or specific issues to report. The p…" at bounding box center [364, 189] width 303 height 60
click at [356, 174] on textarea "No, we don’t have an home inspection report or specific issues to report. The p…" at bounding box center [364, 189] width 303 height 60
click at [467, 206] on textarea "No, we don’t have a home inspection report or specific issues to report. The pu…" at bounding box center [364, 189] width 303 height 60
click at [442, 218] on textarea "No, we don’t have a home inspection report or specific issues to report. The pu…" at bounding box center [364, 189] width 303 height 60
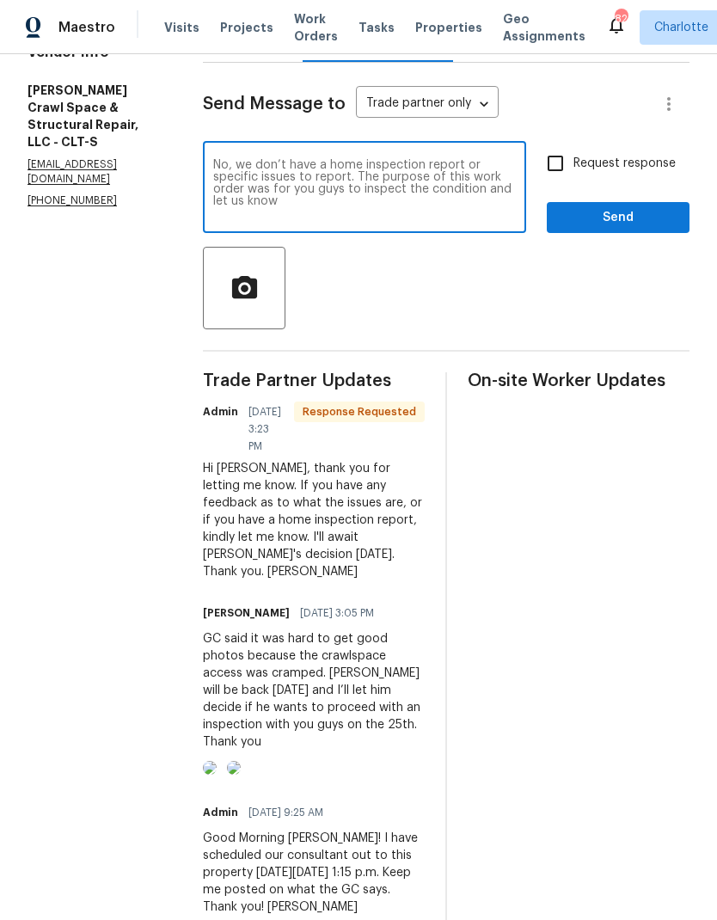
click at [436, 205] on textarea "No, we don’t have a home inspection report or specific issues to report. The pu…" at bounding box center [364, 189] width 303 height 60
click at [436, 204] on textarea "No, we don’t have a home inspection report or specific issues to report. The pu…" at bounding box center [364, 189] width 303 height 60
type textarea "No, we don’t have a home inspection report or specific issues to report. The pu…"
click at [566, 169] on input "Request response" at bounding box center [555, 163] width 36 height 36
checkbox input "true"
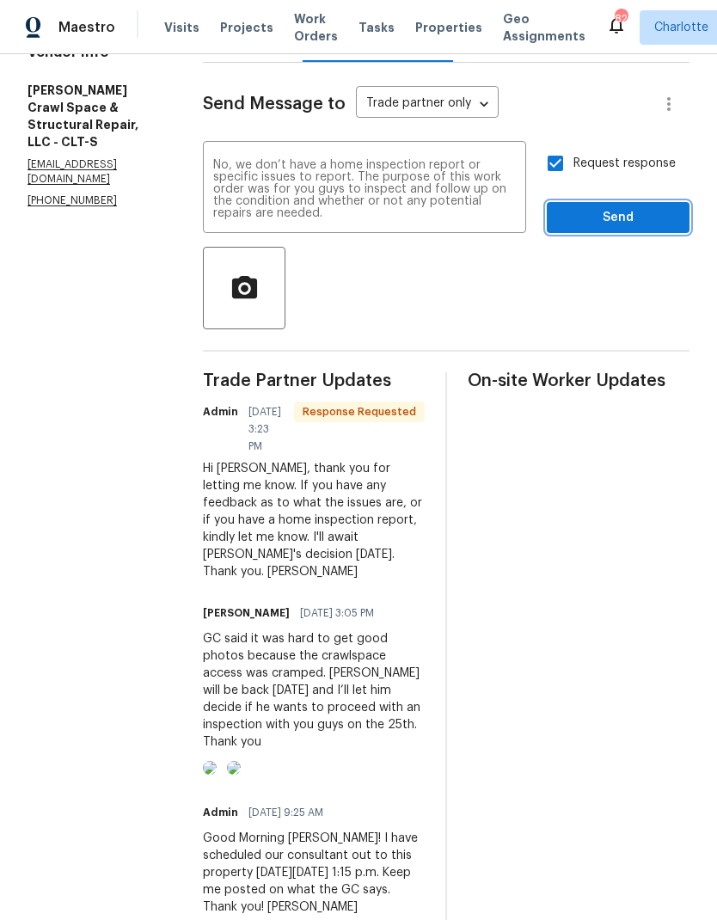
click at [613, 224] on span "Send" at bounding box center [618, 217] width 115 height 21
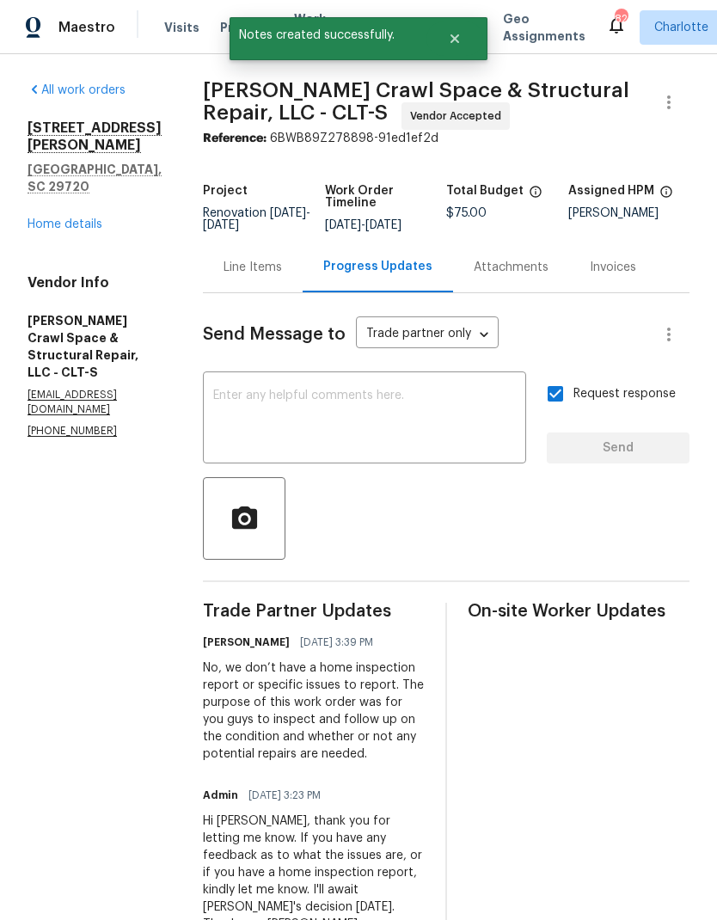
scroll to position [0, 0]
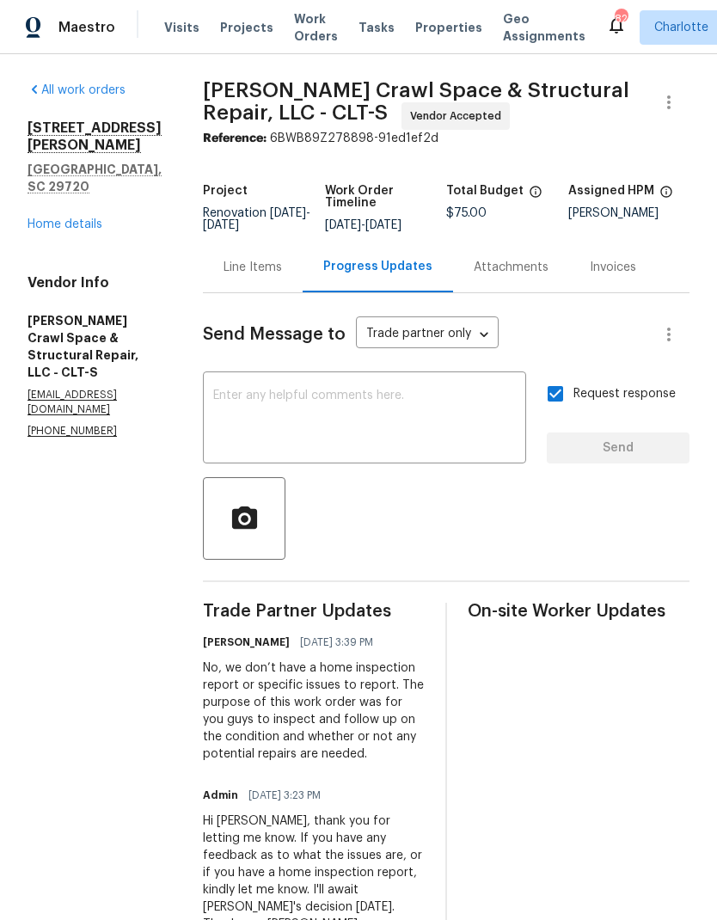
click at [86, 218] on link "Home details" at bounding box center [65, 224] width 75 height 12
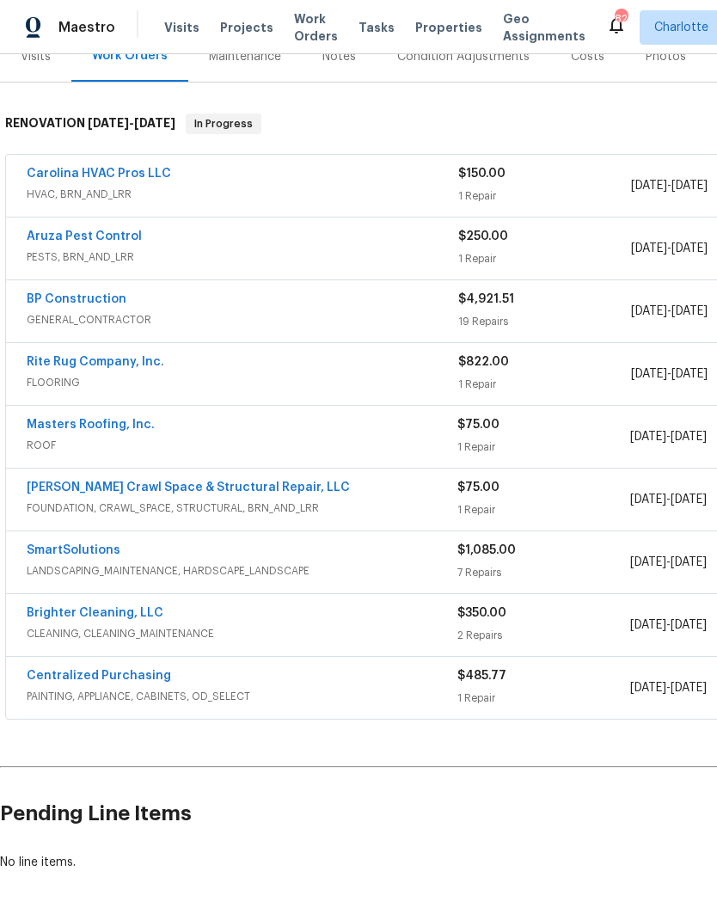
scroll to position [228, 0]
